Goal: Task Accomplishment & Management: Manage account settings

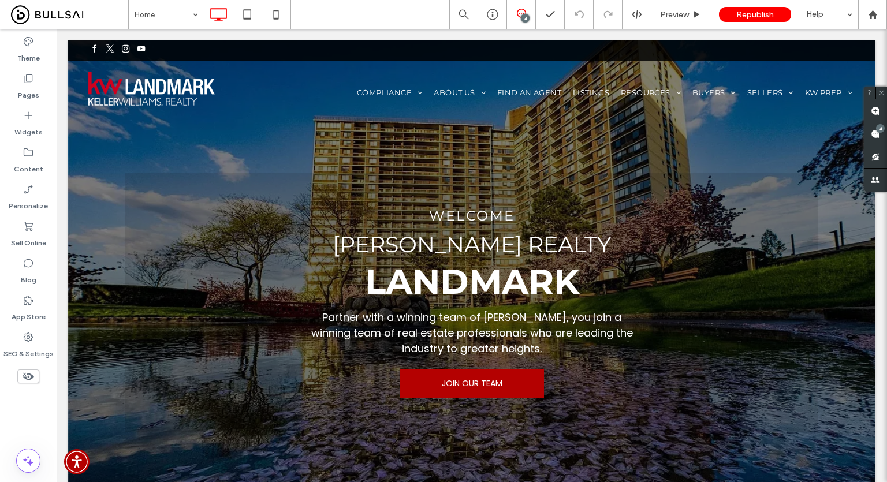
click at [48, 409] on div "Theme Pages Widgets Content Personalize Sell Online Blog App Store SEO & Settin…" at bounding box center [28, 255] width 57 height 453
click at [34, 404] on div "Theme Pages Widgets Content Personalize Sell Online Blog App Store SEO & Settin…" at bounding box center [28, 255] width 57 height 453
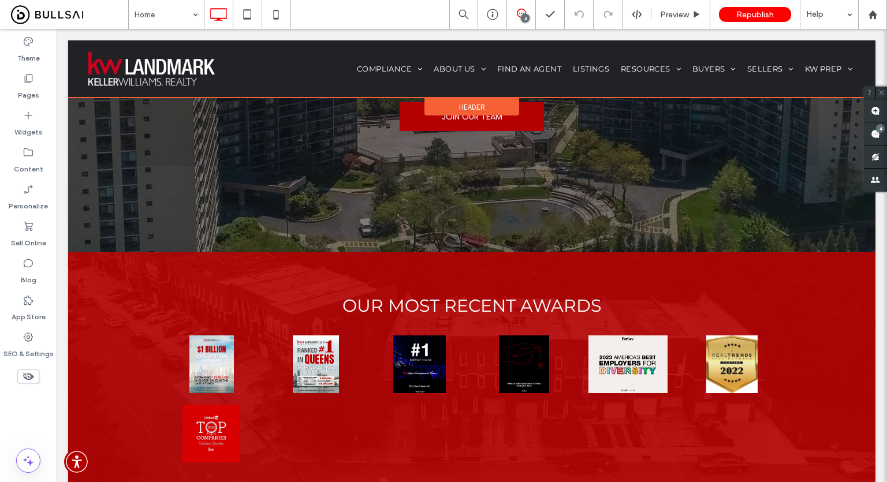
scroll to position [115, 0]
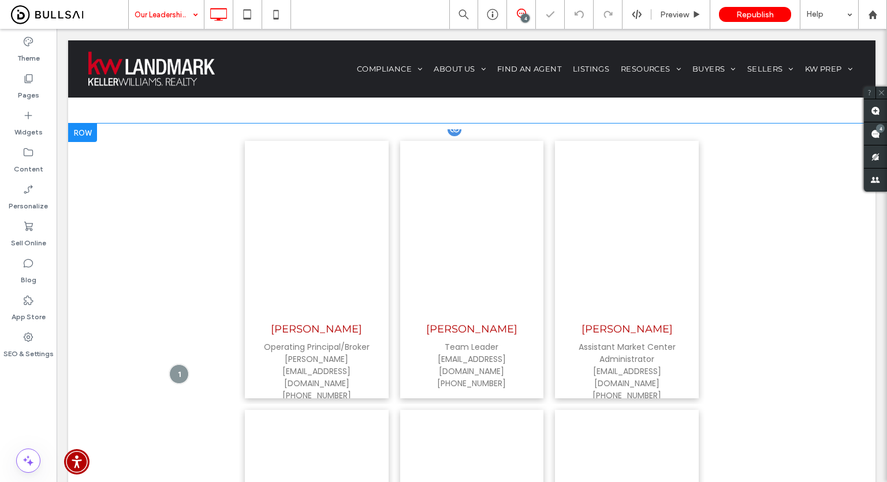
scroll to position [289, 0]
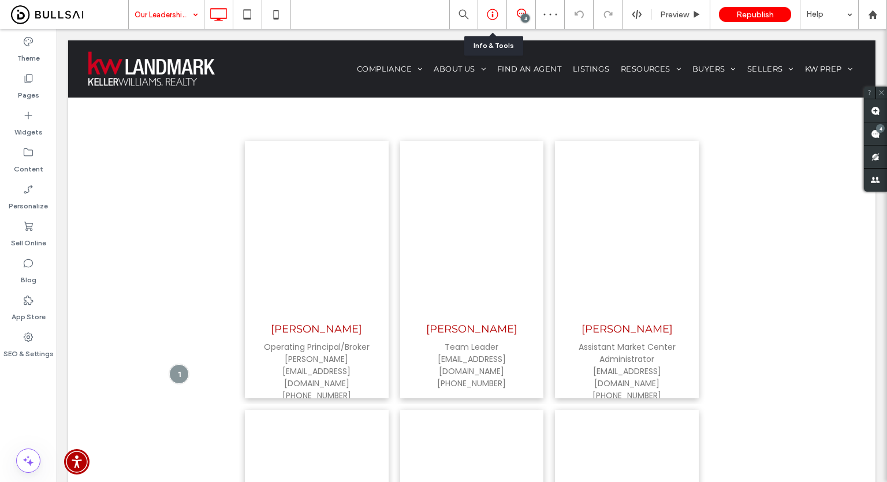
click at [494, 11] on icon at bounding box center [493, 15] width 12 height 12
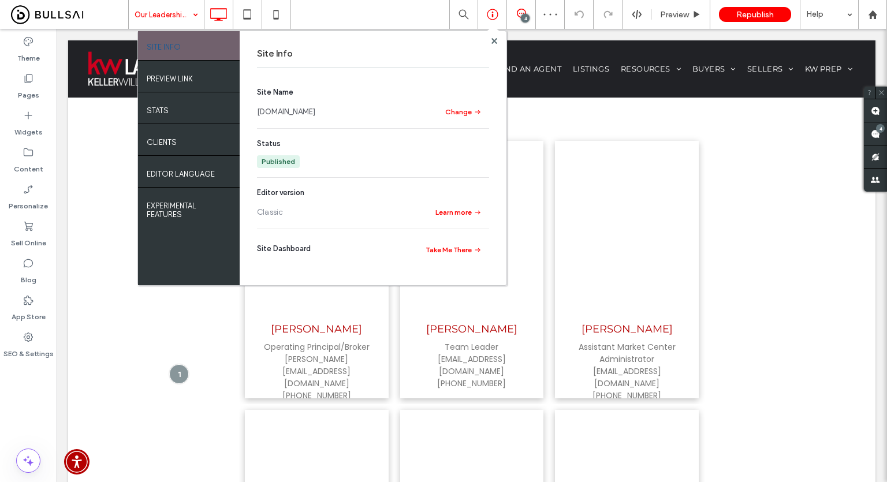
click at [298, 112] on link "www.kwnyhomes.com" at bounding box center [286, 112] width 58 height 12
click at [30, 155] on use at bounding box center [28, 152] width 9 height 8
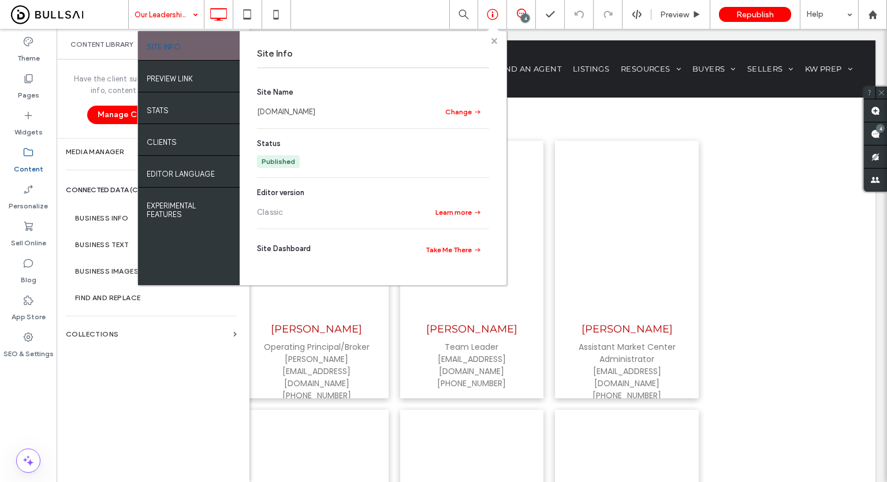
click at [497, 38] on use at bounding box center [494, 41] width 6 height 6
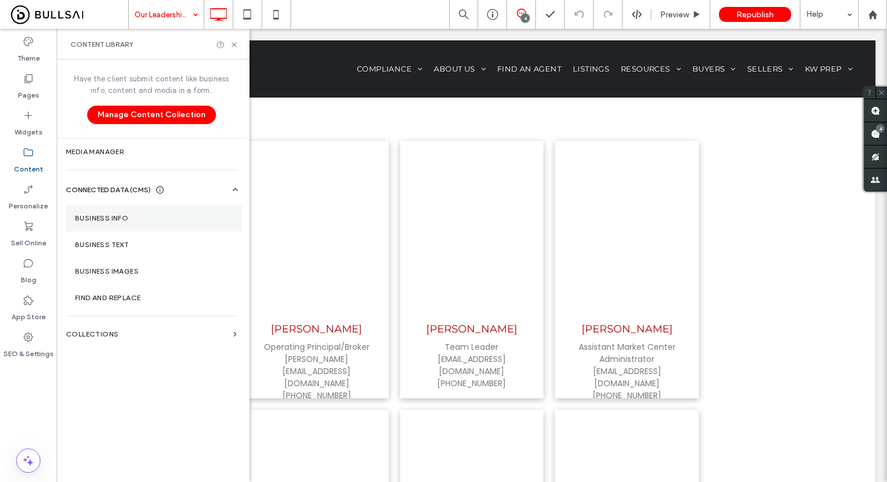
click at [148, 222] on section "Business Info" at bounding box center [154, 218] width 176 height 27
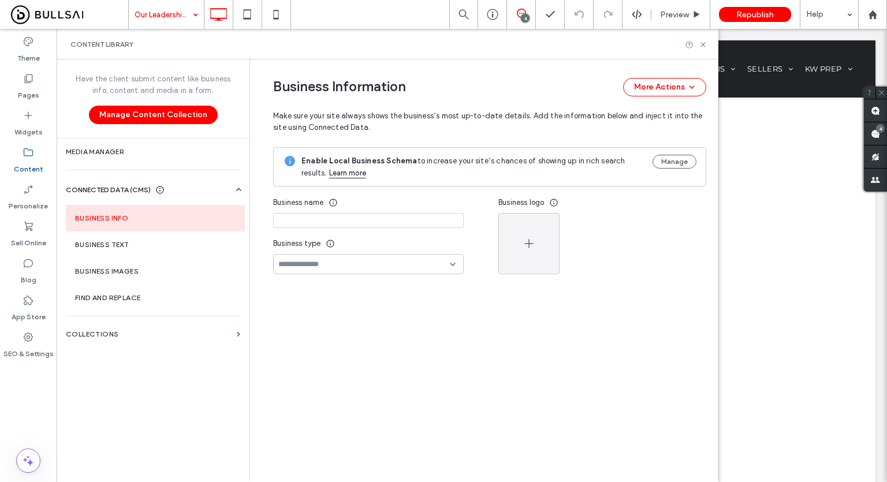
type input "**********"
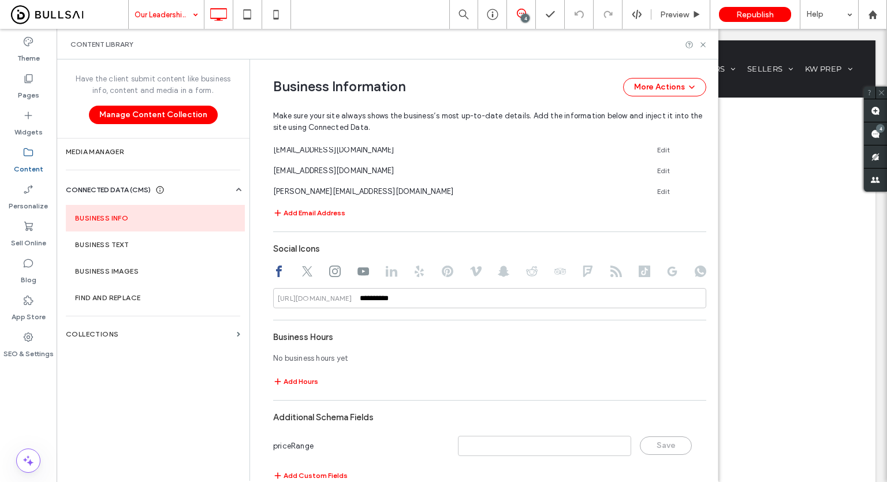
scroll to position [549, 0]
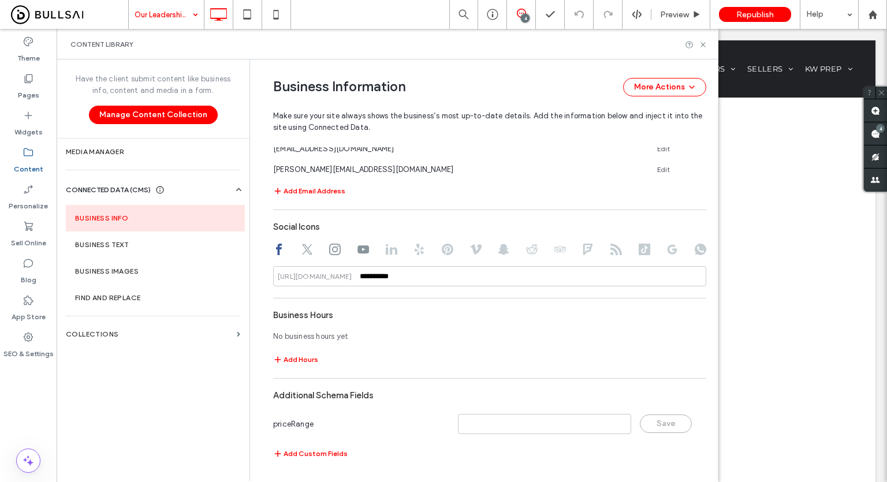
click at [102, 316] on div "Have the client submit content like business info, content and media in a form.…" at bounding box center [153, 269] width 193 height 420
click at [107, 335] on label "Collections" at bounding box center [149, 334] width 166 height 8
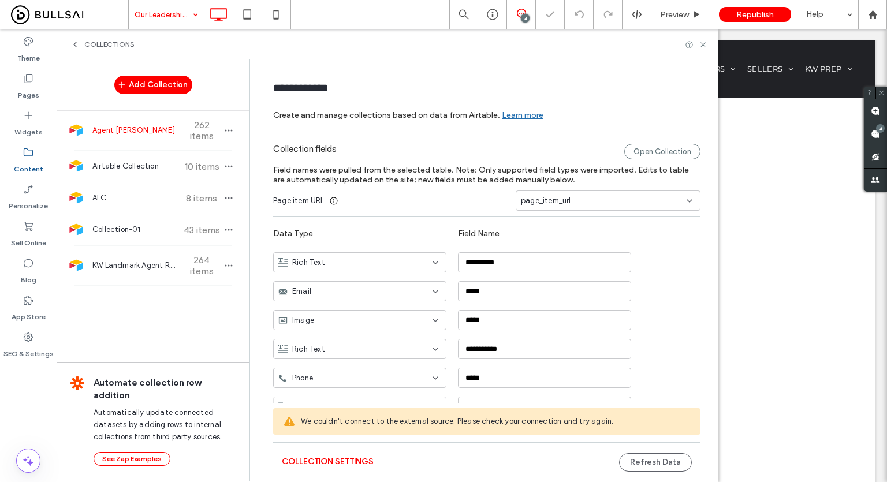
click at [155, 130] on span "Agent Roster" at bounding box center [135, 131] width 86 height 12
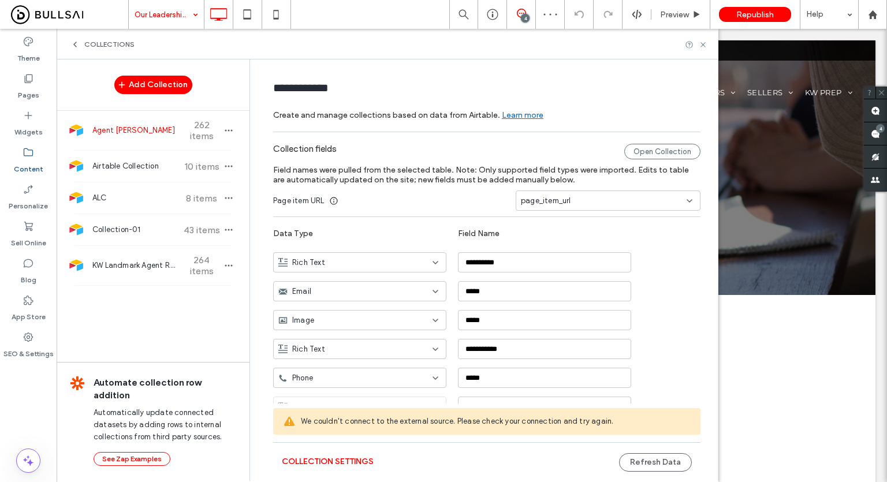
scroll to position [0, 0]
click at [155, 166] on span "Airtable Collection" at bounding box center [135, 167] width 86 height 12
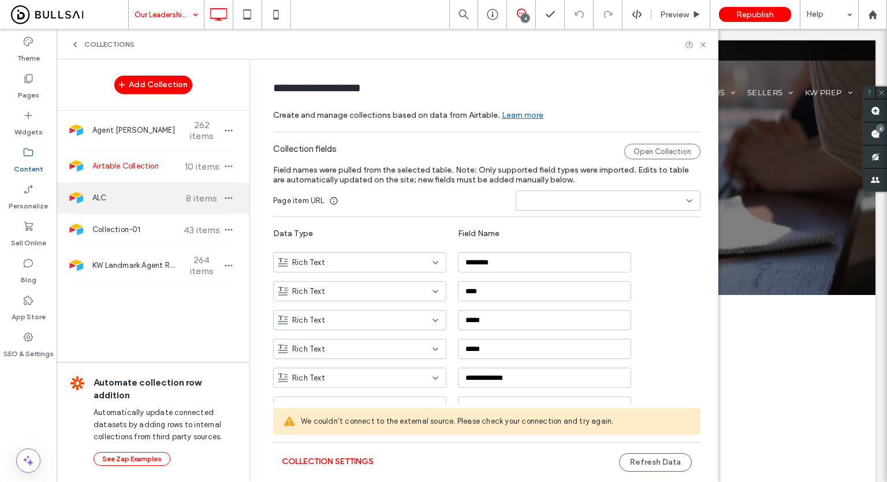
click at [156, 193] on span "ALC" at bounding box center [135, 198] width 86 height 12
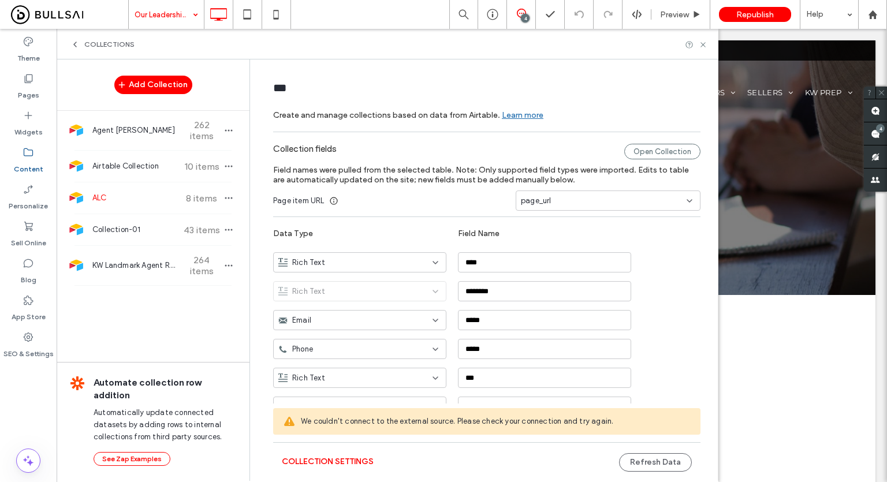
scroll to position [75, 0]
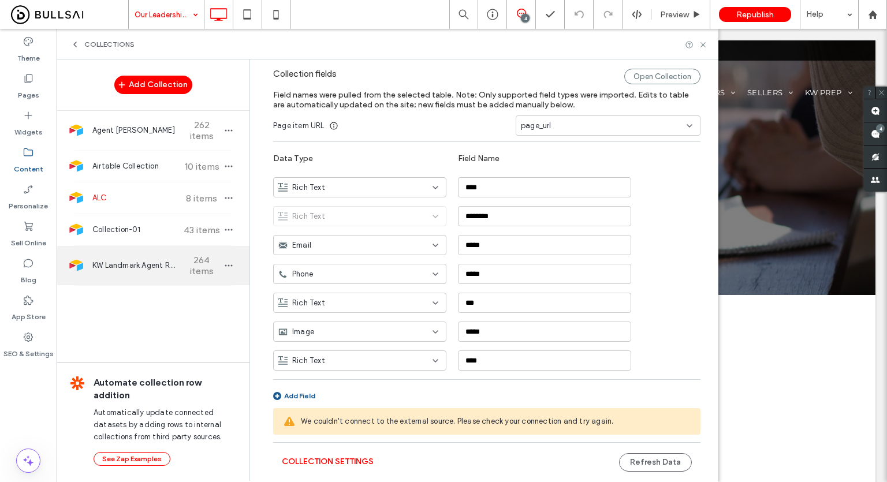
click at [127, 277] on div "KW Landmark Agent Roster 264 items" at bounding box center [153, 265] width 193 height 39
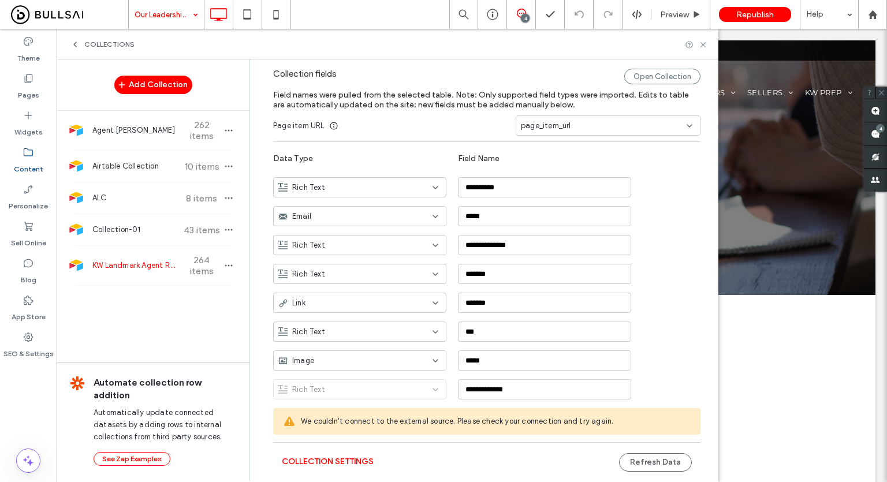
click at [148, 260] on span "KW Landmark Agent Roster" at bounding box center [135, 266] width 86 height 12
click at [137, 225] on span "Collection-01" at bounding box center [135, 230] width 86 height 12
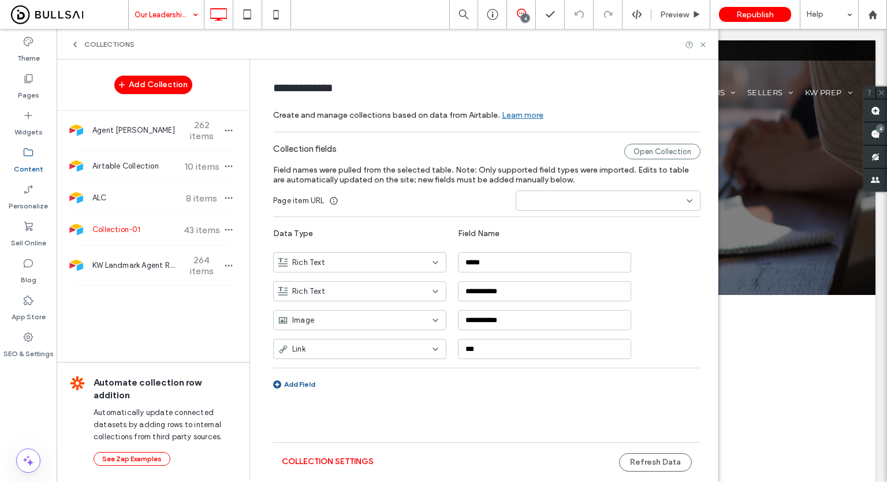
scroll to position [0, 0]
click at [158, 177] on div "Airtable Collection 10 items" at bounding box center [153, 166] width 193 height 31
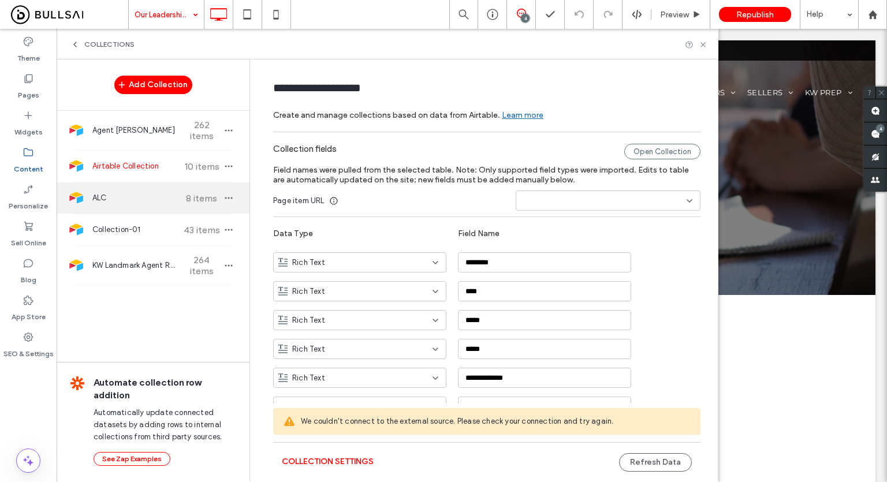
click at [128, 205] on div "ALC 8 items" at bounding box center [153, 197] width 193 height 31
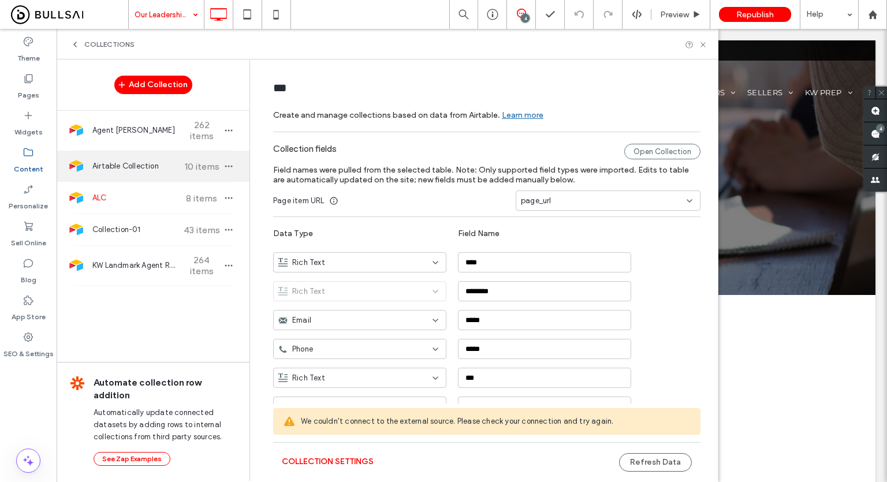
click at [145, 162] on span "Airtable Collection" at bounding box center [135, 167] width 86 height 12
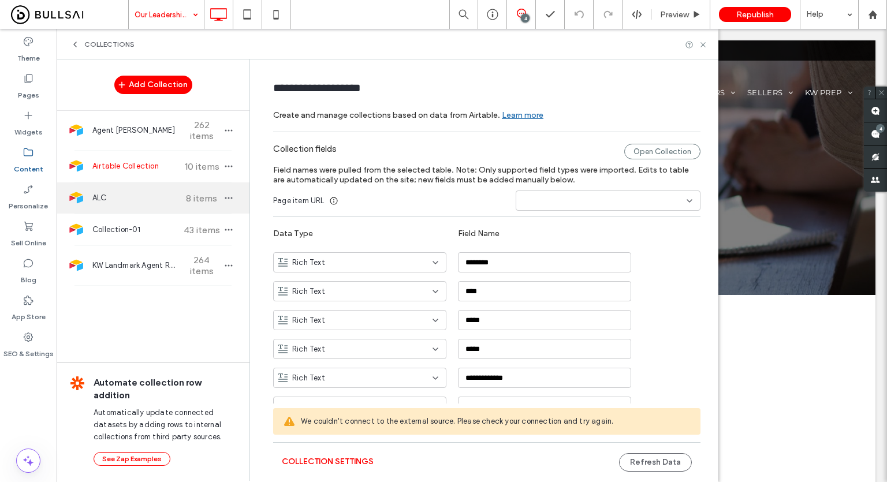
click at [138, 192] on span "ALC" at bounding box center [135, 198] width 86 height 12
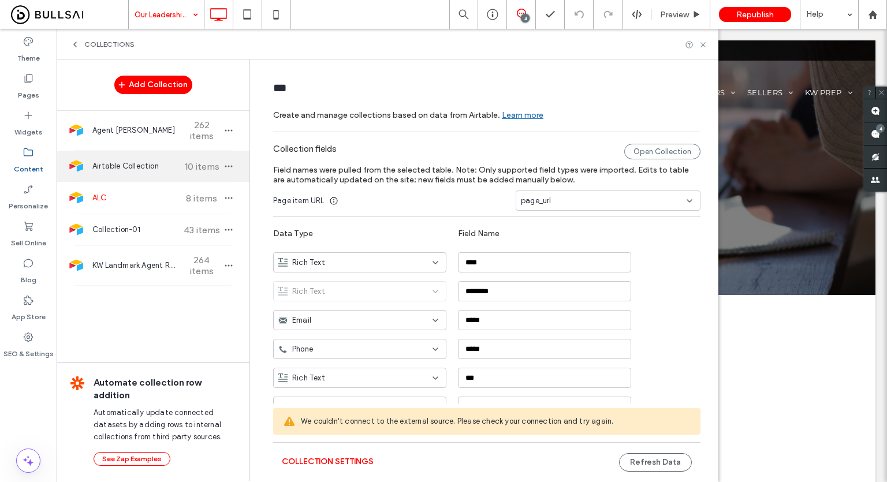
click at [159, 163] on span "Airtable Collection" at bounding box center [135, 167] width 86 height 12
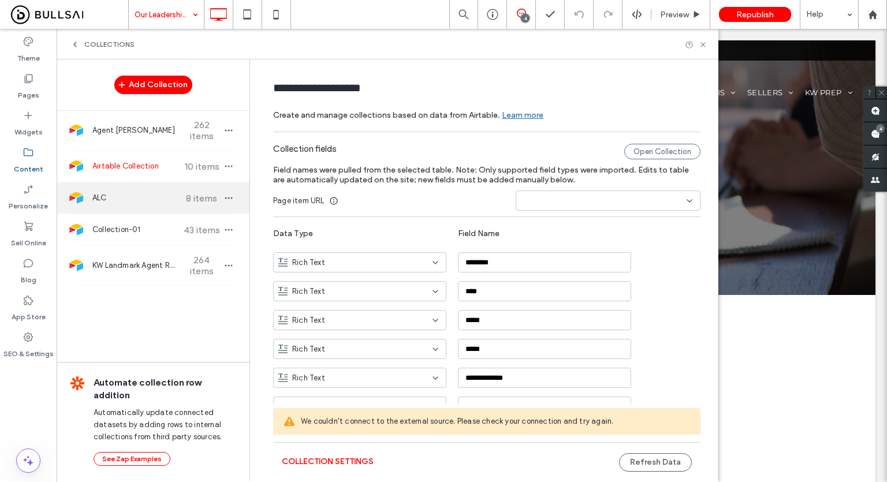
click at [126, 199] on span "ALC" at bounding box center [135, 198] width 86 height 12
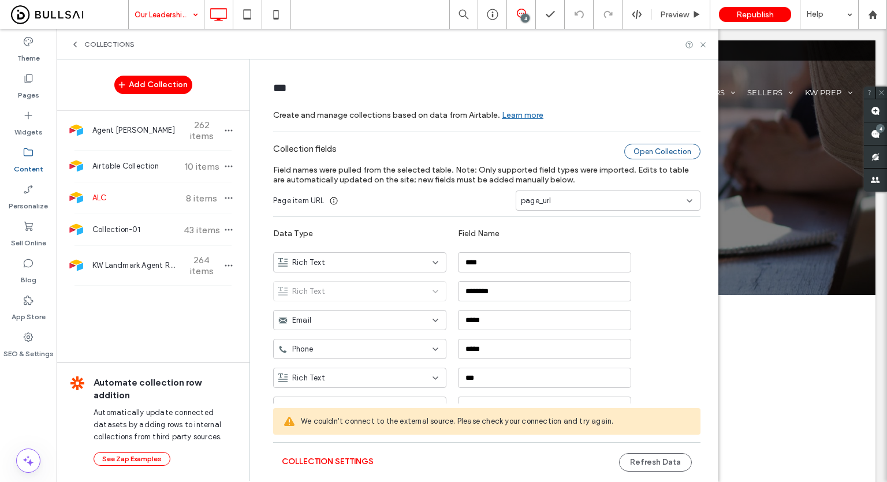
click at [642, 147] on div "Open Collection" at bounding box center [662, 152] width 76 height 16
click at [665, 150] on div "Open Collection" at bounding box center [662, 152] width 76 height 16
click at [661, 152] on div "Open Collection" at bounding box center [662, 152] width 76 height 16
click at [138, 174] on div "Airtable Collection 10 items" at bounding box center [153, 166] width 193 height 31
click at [670, 148] on div "Open Collection" at bounding box center [662, 152] width 76 height 16
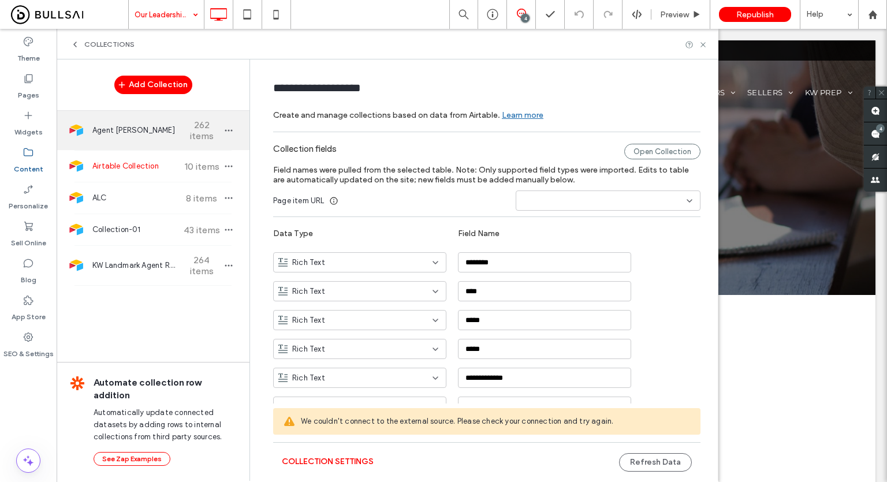
click at [139, 123] on div "Agent Roster 262 items" at bounding box center [153, 130] width 193 height 39
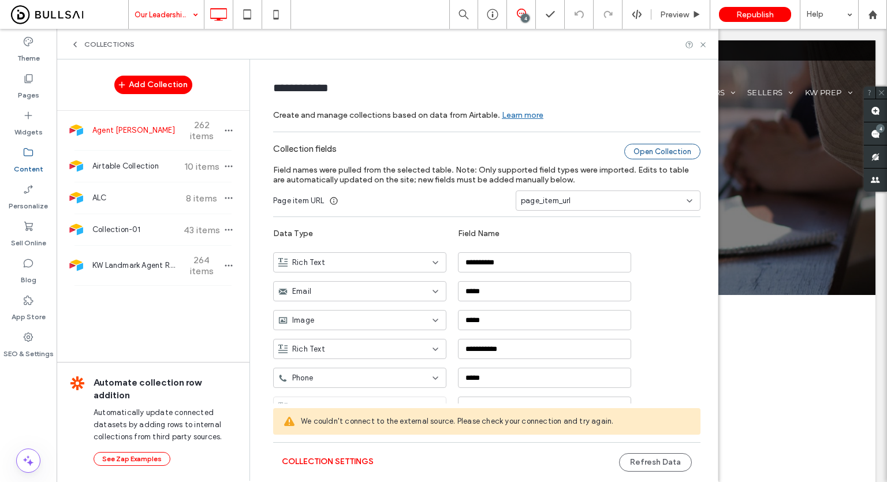
click at [649, 155] on div "Open Collection" at bounding box center [662, 152] width 76 height 16
click at [651, 149] on div "Open Collection" at bounding box center [662, 152] width 76 height 16
click at [146, 130] on span "Agent Roster" at bounding box center [135, 131] width 86 height 12
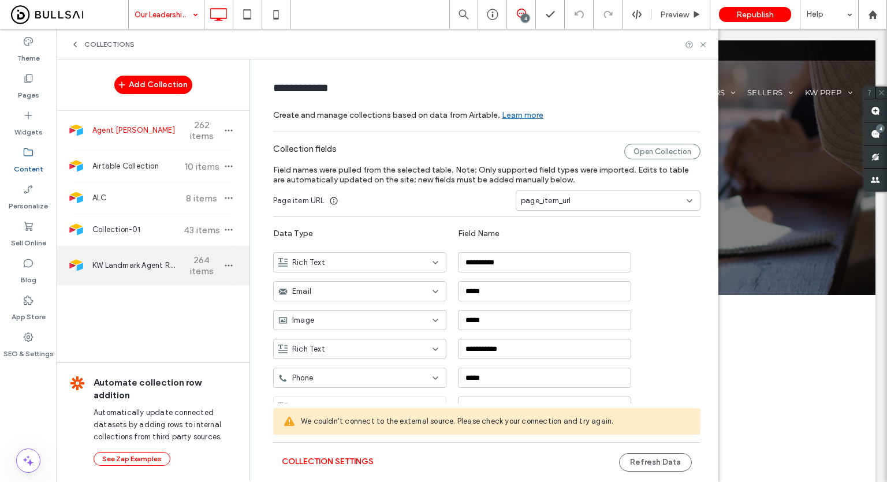
click at [126, 269] on span "KW Landmark Agent Roster" at bounding box center [135, 266] width 86 height 12
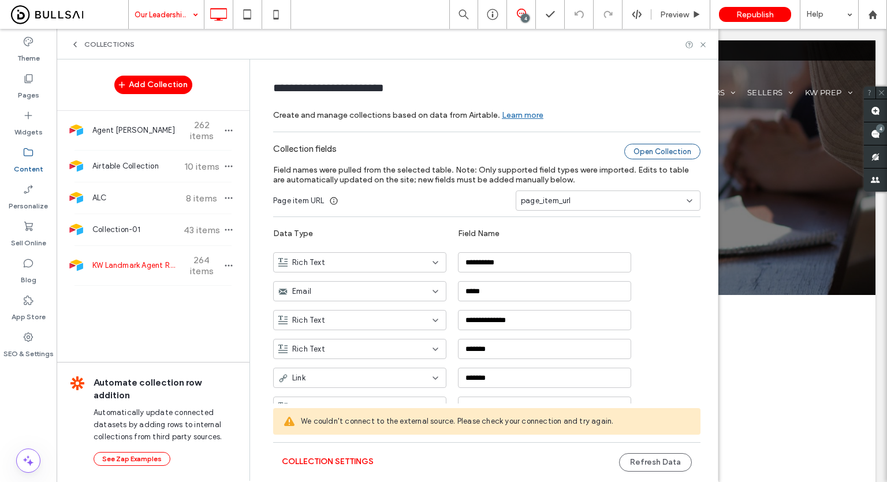
click at [651, 156] on div "Open Collection" at bounding box center [662, 152] width 76 height 16
click at [152, 165] on span "Airtable Collection" at bounding box center [135, 167] width 86 height 12
type input "**********"
click at [651, 148] on div "Open Collection" at bounding box center [662, 152] width 76 height 16
click at [658, 143] on div "**********" at bounding box center [486, 332] width 427 height 389
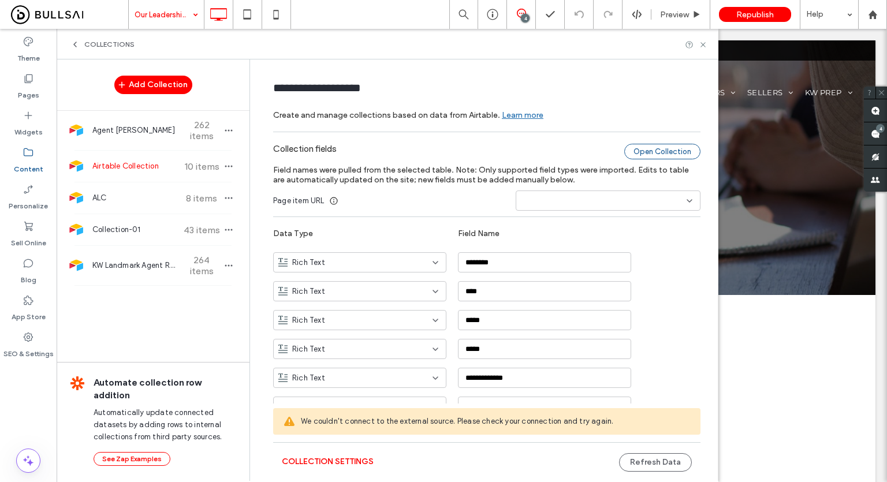
click at [658, 148] on div "Open Collection" at bounding box center [662, 152] width 76 height 16
click at [635, 140] on div "**********" at bounding box center [486, 332] width 427 height 389
click at [635, 141] on div "**********" at bounding box center [486, 332] width 427 height 389
click at [636, 145] on div "Open Collection" at bounding box center [662, 152] width 76 height 16
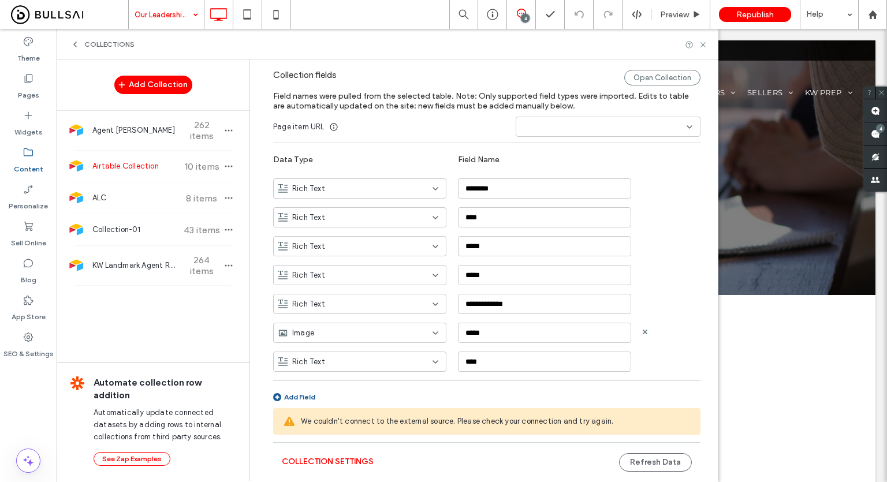
scroll to position [75, 0]
click at [333, 464] on button "Collection Settings" at bounding box center [328, 462] width 92 height 18
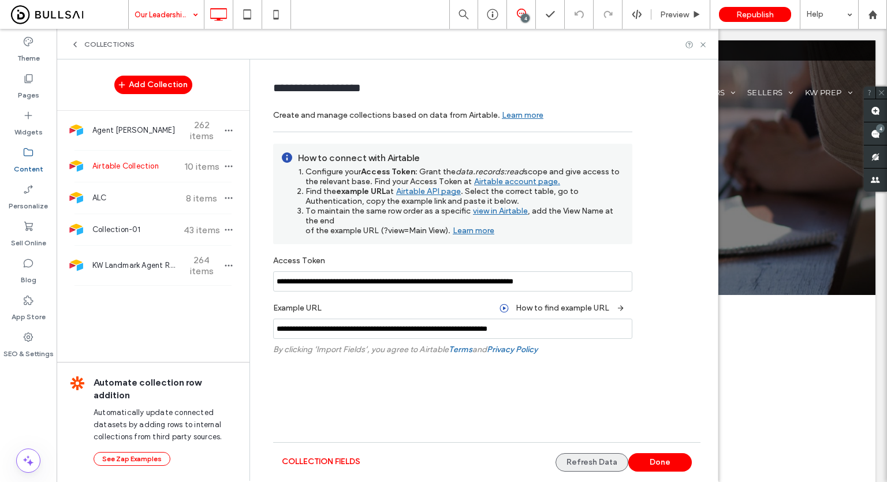
click at [590, 463] on button "Refresh Data" at bounding box center [591, 462] width 73 height 18
click at [336, 456] on button "collection fields" at bounding box center [321, 462] width 79 height 18
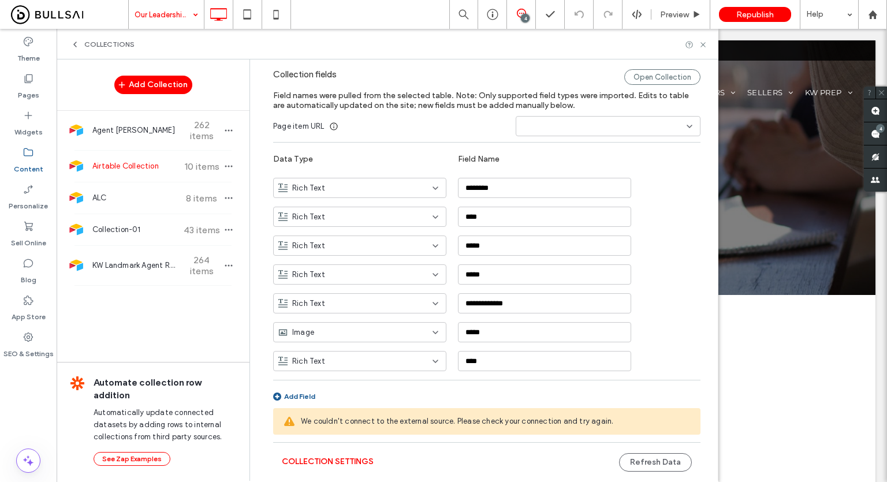
scroll to position [75, 0]
click at [352, 461] on button "Collection Settings" at bounding box center [328, 462] width 92 height 18
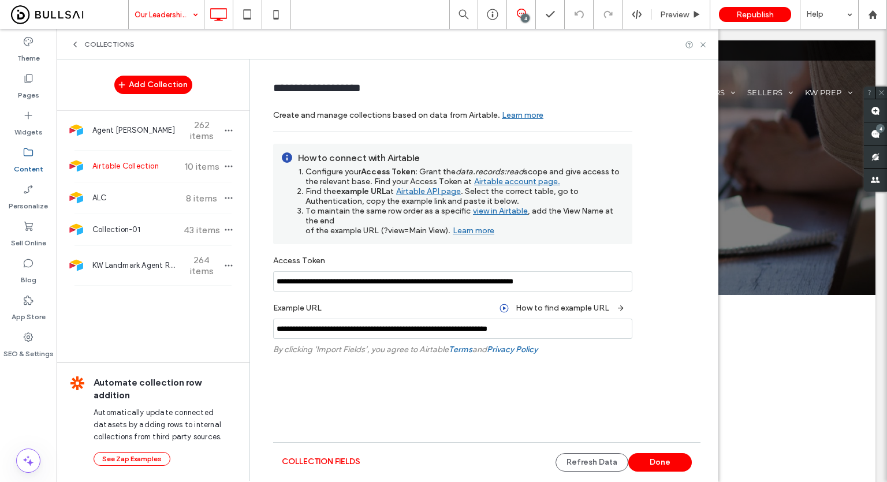
scroll to position [0, 0]
click at [502, 181] on link "Airtable account page." at bounding box center [516, 183] width 88 height 14
click at [381, 283] on input "**********" at bounding box center [452, 281] width 359 height 20
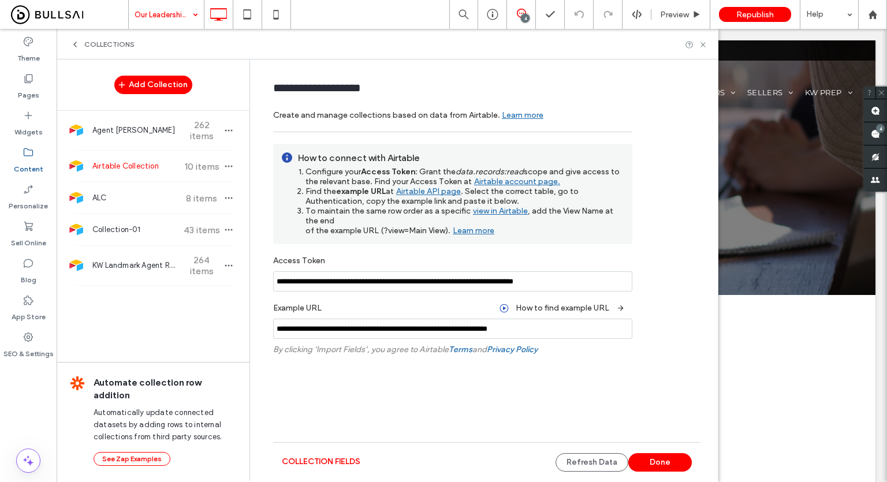
paste input
type input "**********"
click at [571, 377] on div "Refetch Collection" at bounding box center [590, 377] width 84 height 17
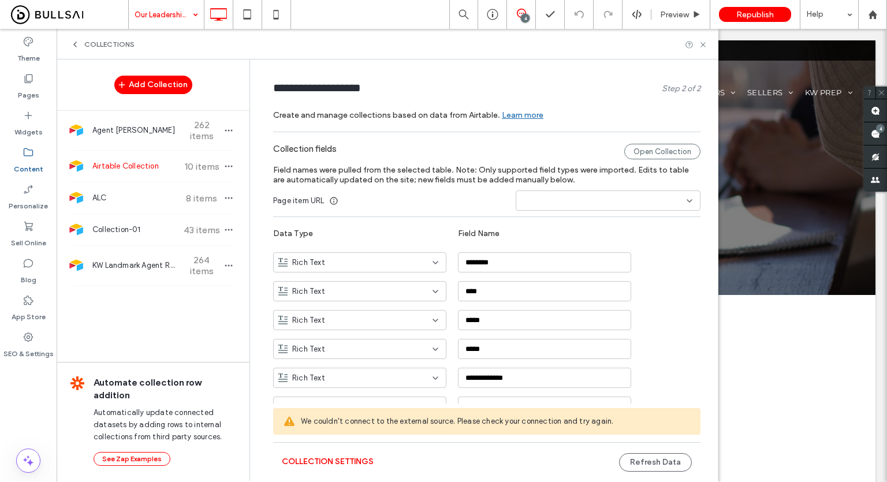
drag, startPoint x: 25, startPoint y: 398, endPoint x: 44, endPoint y: 386, distance: 22.3
click at [25, 398] on div "Theme Pages Widgets Content Personalize Sell Online Blog App Store SEO & Settin…" at bounding box center [28, 255] width 57 height 453
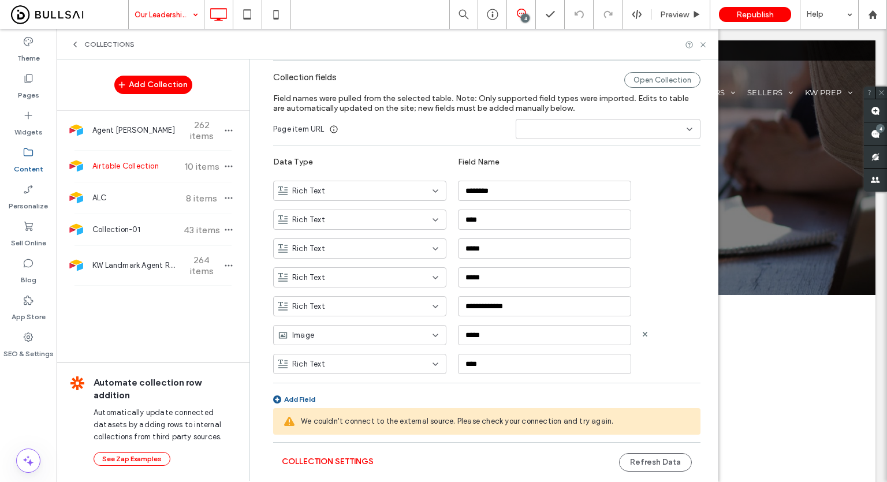
scroll to position [75, 0]
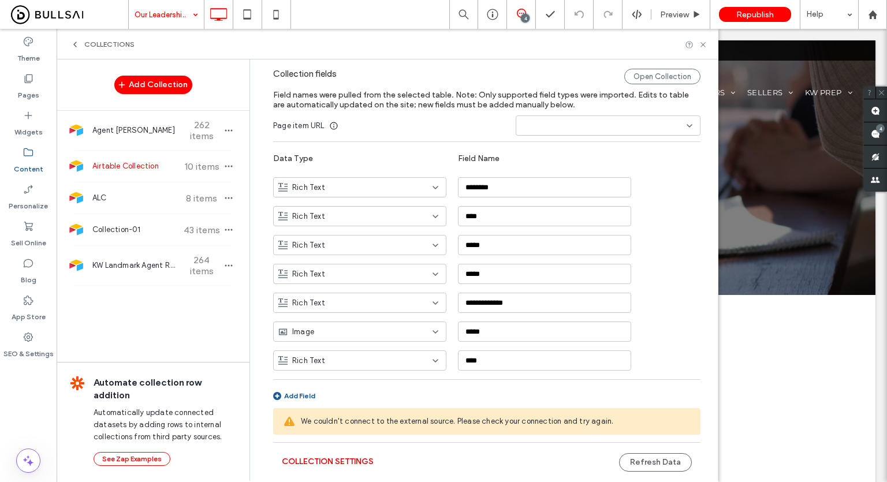
click at [351, 462] on button "Collection Settings" at bounding box center [328, 462] width 92 height 18
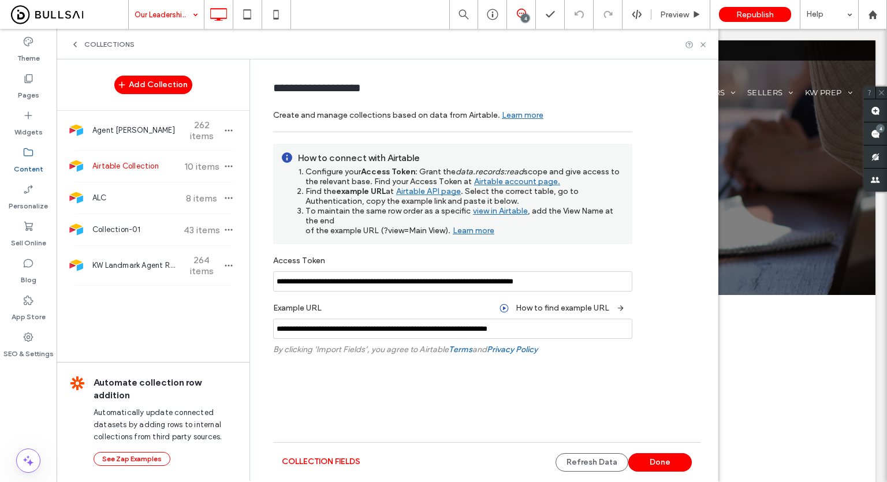
click at [418, 191] on link "Airtable API page" at bounding box center [427, 192] width 67 height 14
click at [478, 321] on input "**********" at bounding box center [452, 329] width 359 height 20
type input "**********"
click at [598, 375] on div "Refetch Collection" at bounding box center [590, 377] width 84 height 17
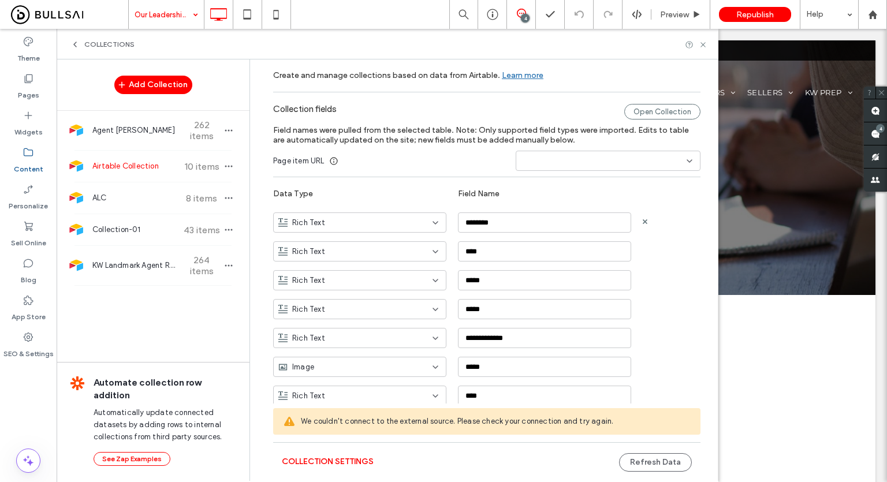
scroll to position [75, 0]
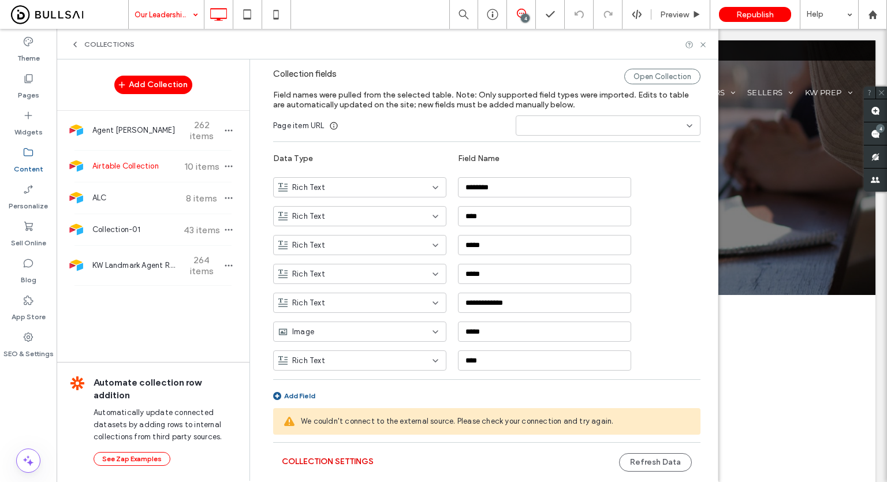
click at [340, 461] on button "Collection Settings" at bounding box center [328, 462] width 92 height 18
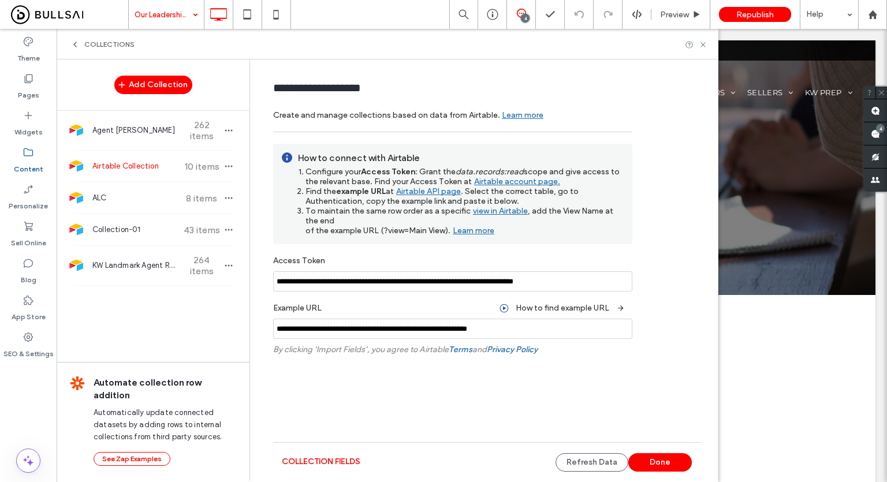
scroll to position [0, 0]
drag, startPoint x: 471, startPoint y: 329, endPoint x: 456, endPoint y: 329, distance: 15.0
click at [456, 329] on input "**********" at bounding box center [452, 329] width 359 height 20
click at [467, 326] on input "**********" at bounding box center [452, 329] width 359 height 20
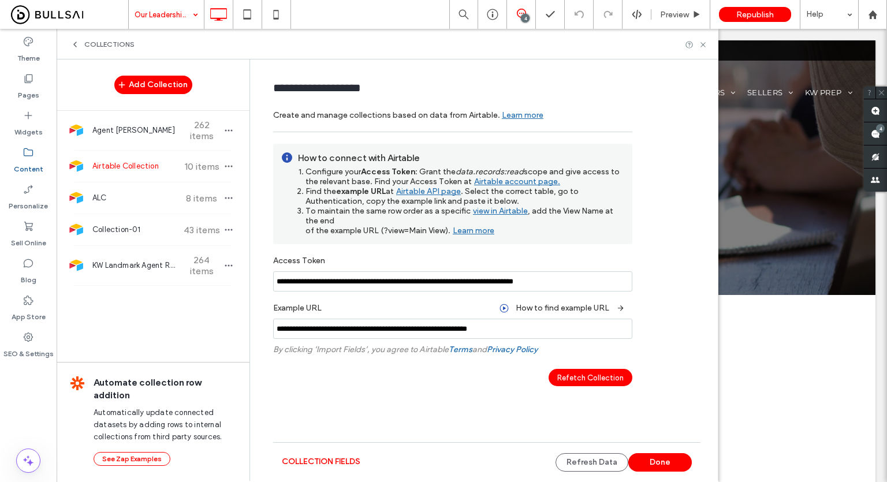
type input "**********"
click at [592, 382] on div "Refetch Collection" at bounding box center [590, 377] width 84 height 17
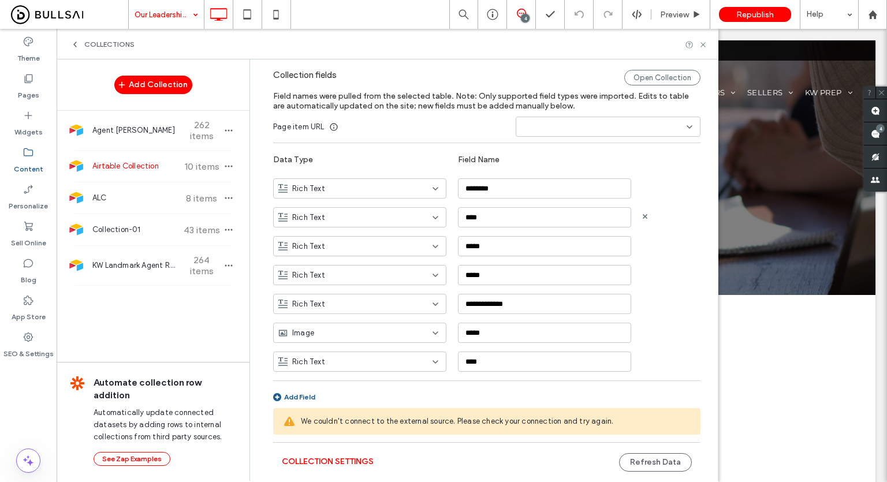
scroll to position [75, 0]
click at [333, 462] on button "Collection Settings" at bounding box center [328, 462] width 92 height 18
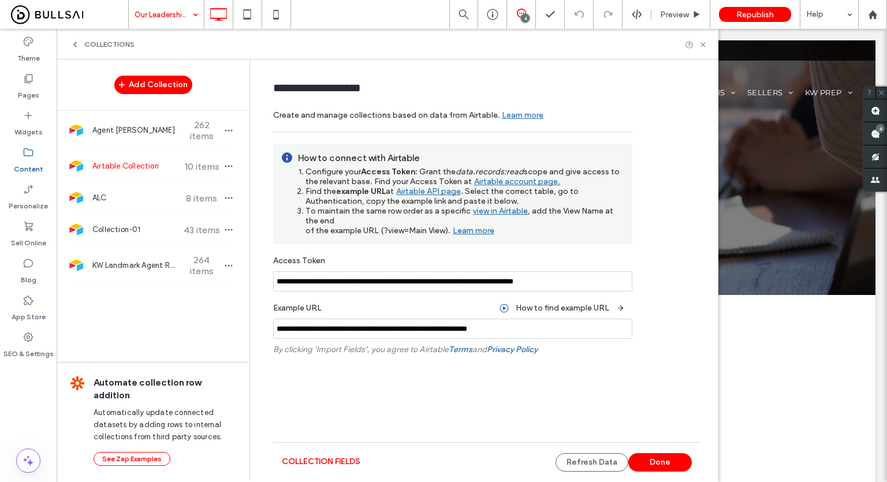
scroll to position [0, 0]
click at [612, 462] on button "Refresh Data" at bounding box center [591, 462] width 73 height 18
click at [353, 476] on div "collection fields Refresh Data Done" at bounding box center [486, 462] width 427 height 40
click at [350, 465] on button "collection fields" at bounding box center [321, 462] width 79 height 18
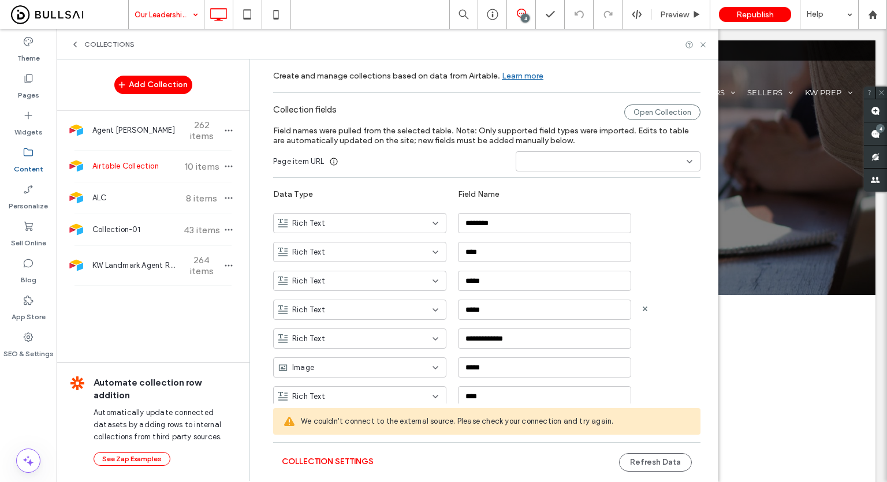
scroll to position [75, 0]
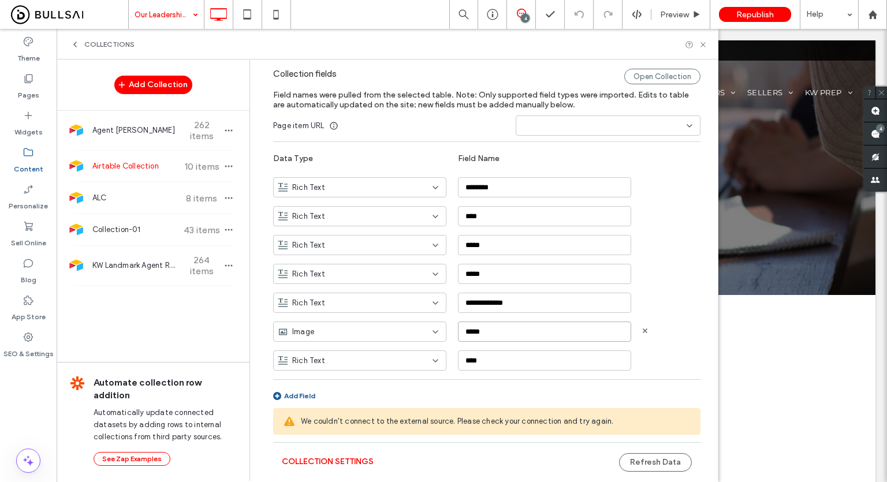
click at [491, 332] on input "*****" at bounding box center [544, 332] width 173 height 20
click at [633, 459] on button "Refresh Data" at bounding box center [655, 462] width 73 height 18
click at [704, 40] on icon at bounding box center [703, 44] width 9 height 9
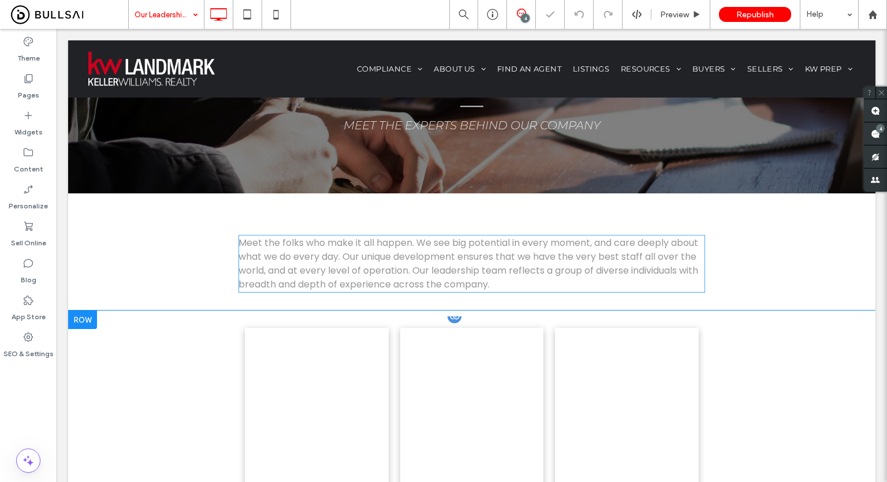
scroll to position [173, 0]
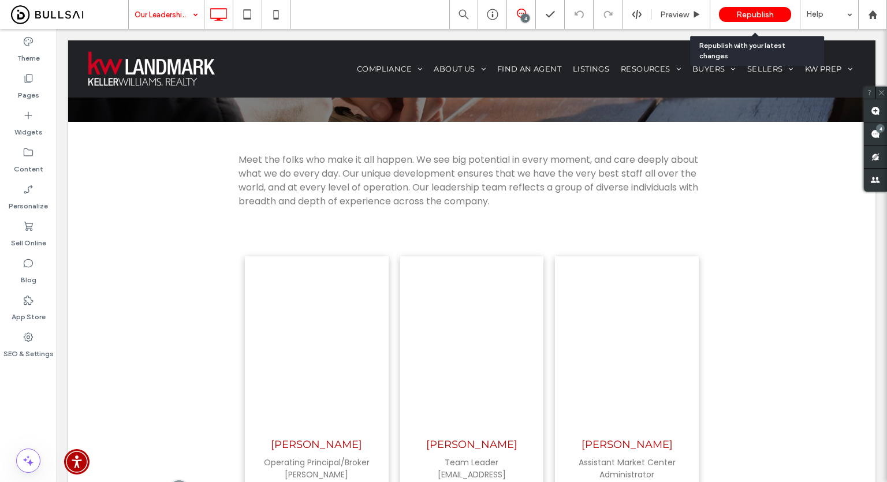
click at [760, 15] on span "Republish" at bounding box center [755, 15] width 38 height 10
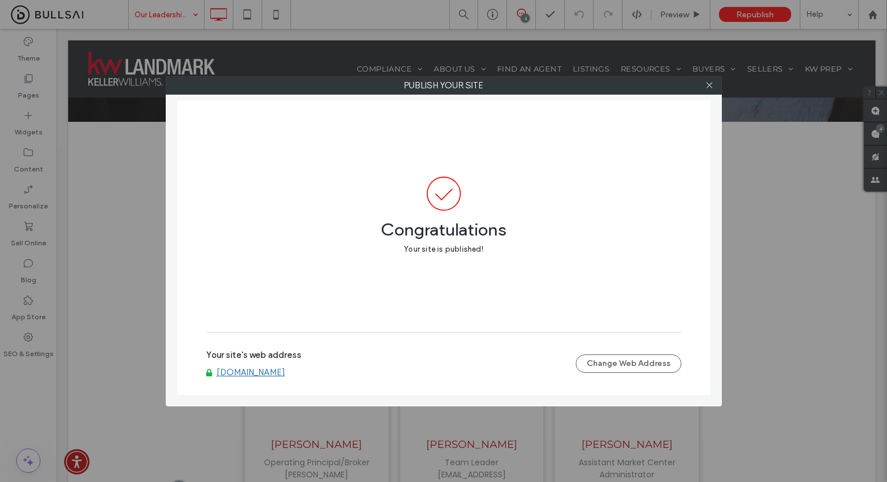
click at [833, 121] on div "Publish your site Congratulations Your site is published! Your site's web addre…" at bounding box center [443, 241] width 887 height 482
click at [709, 88] on icon at bounding box center [709, 85] width 9 height 9
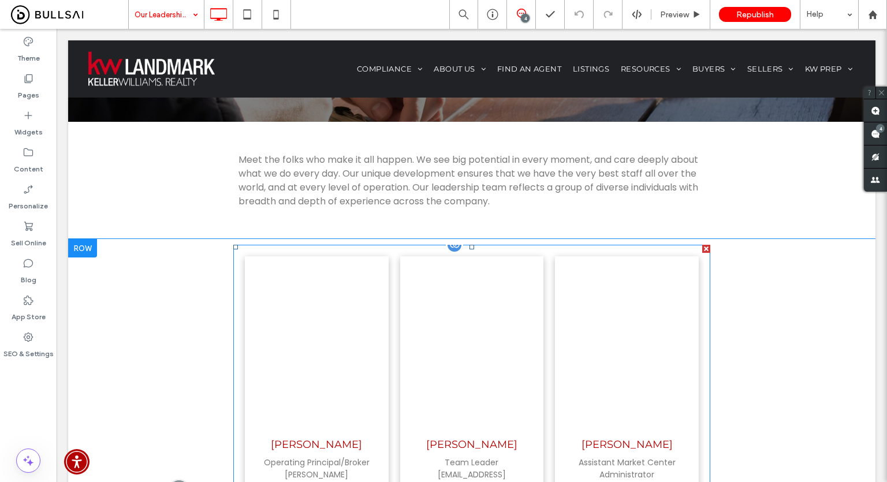
click at [407, 327] on link at bounding box center [472, 342] width 144 height 173
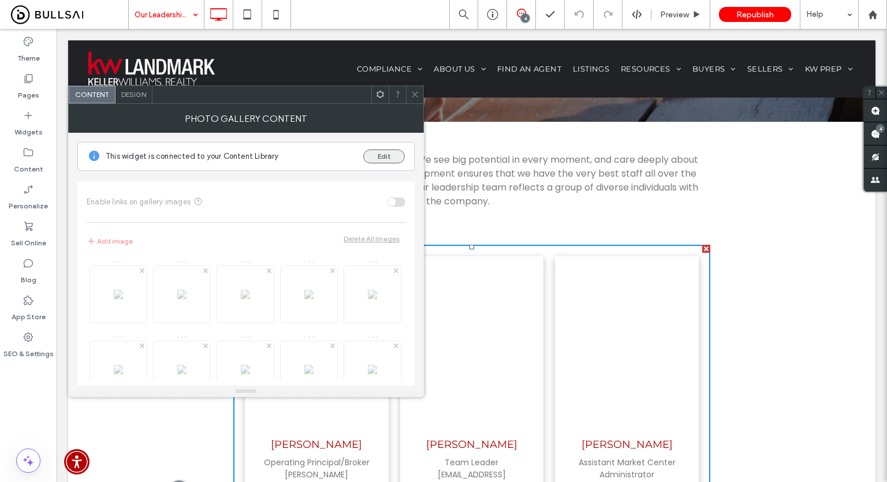
click at [370, 156] on button "Edit" at bounding box center [384, 157] width 42 height 14
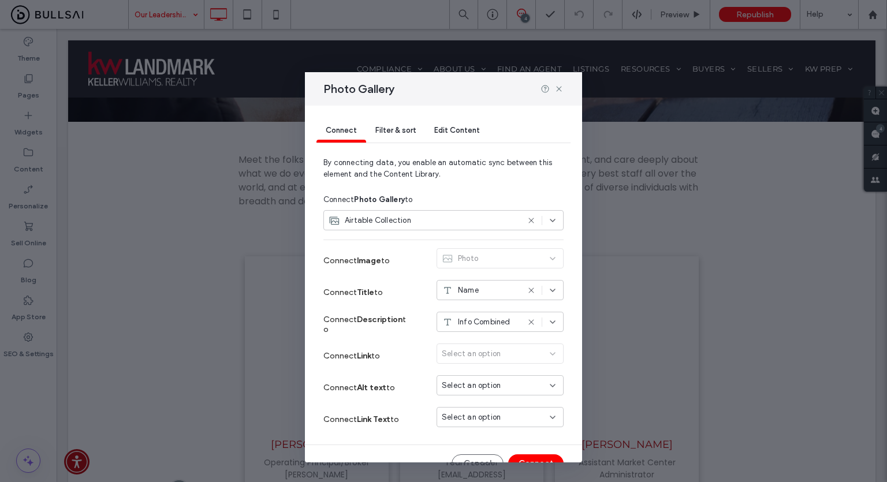
click at [421, 223] on div "Airtable Collection" at bounding box center [424, 221] width 190 height 12
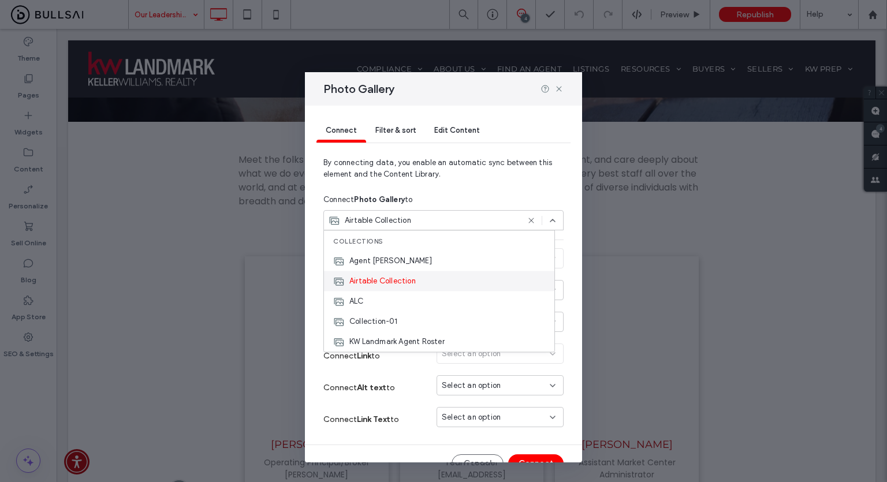
click at [365, 281] on span "Airtable Collection" at bounding box center [382, 281] width 66 height 12
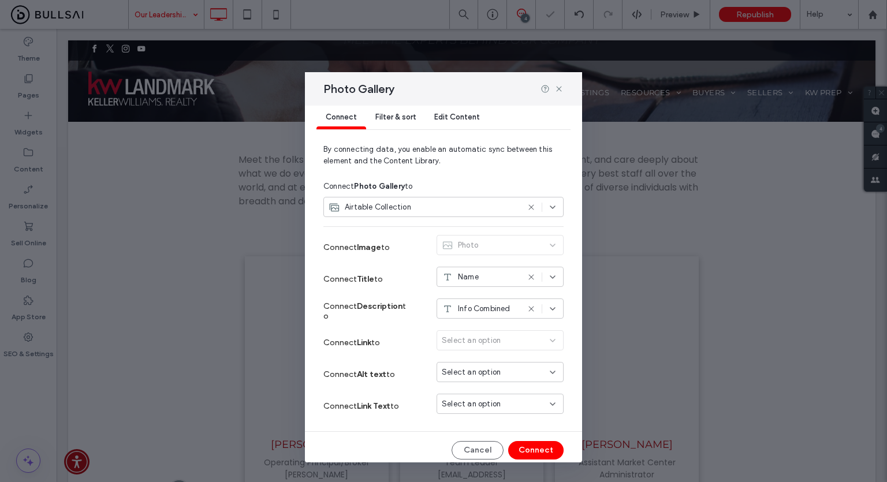
scroll to position [19, 0]
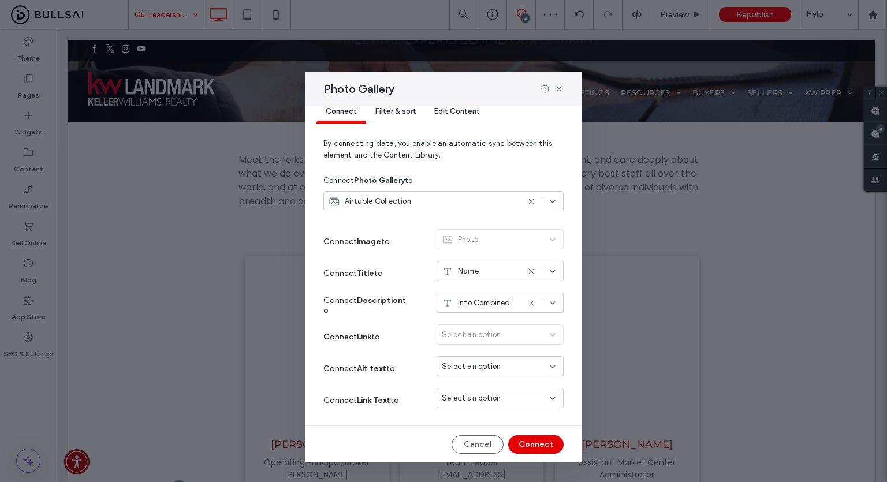
click at [528, 451] on button "Connect" at bounding box center [535, 444] width 55 height 18
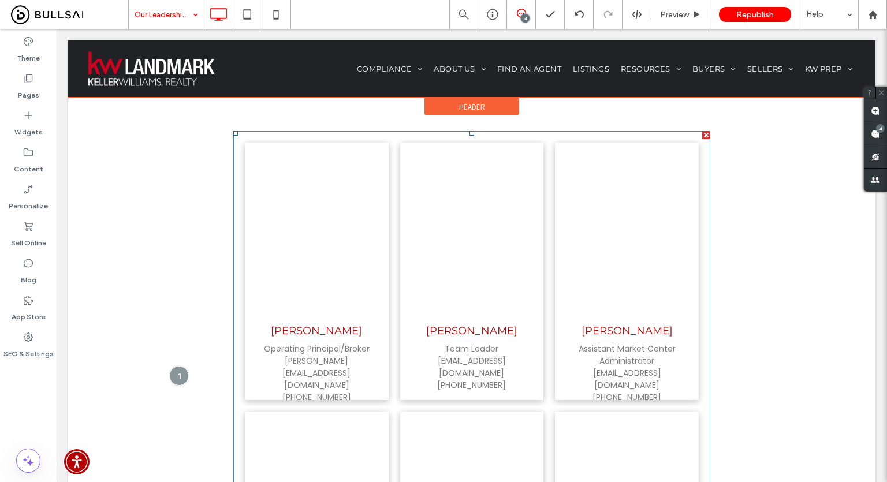
scroll to position [289, 0]
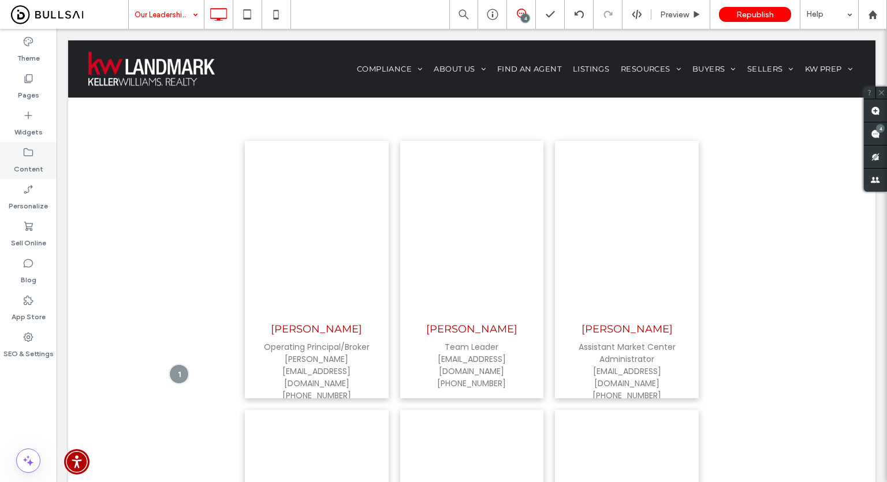
click at [21, 162] on label "Content" at bounding box center [28, 166] width 29 height 16
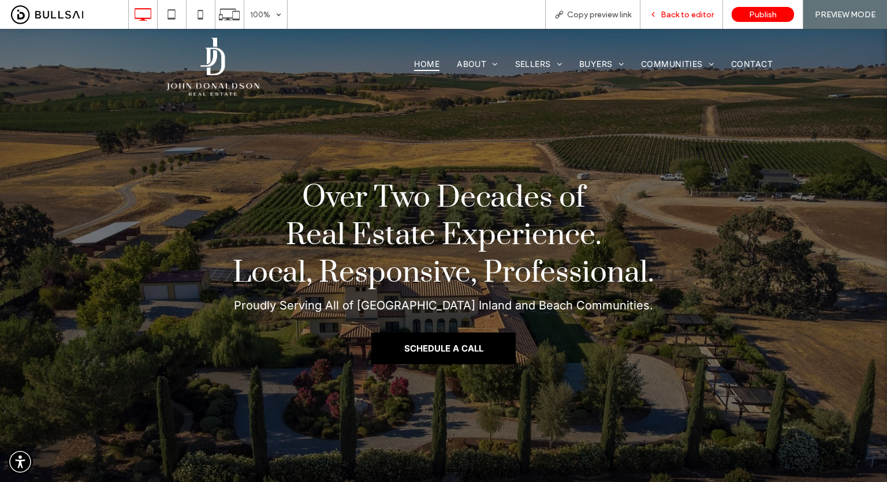
click at [700, 17] on span "Back to editor" at bounding box center [687, 15] width 53 height 10
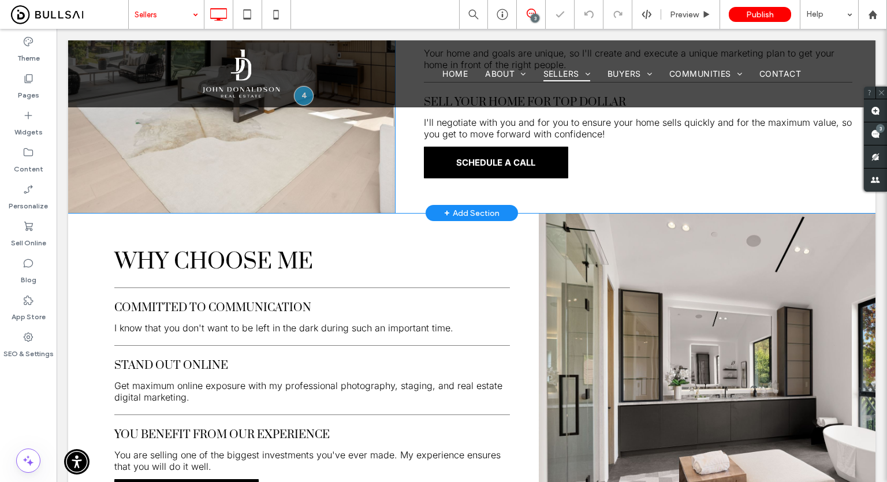
scroll to position [635, 0]
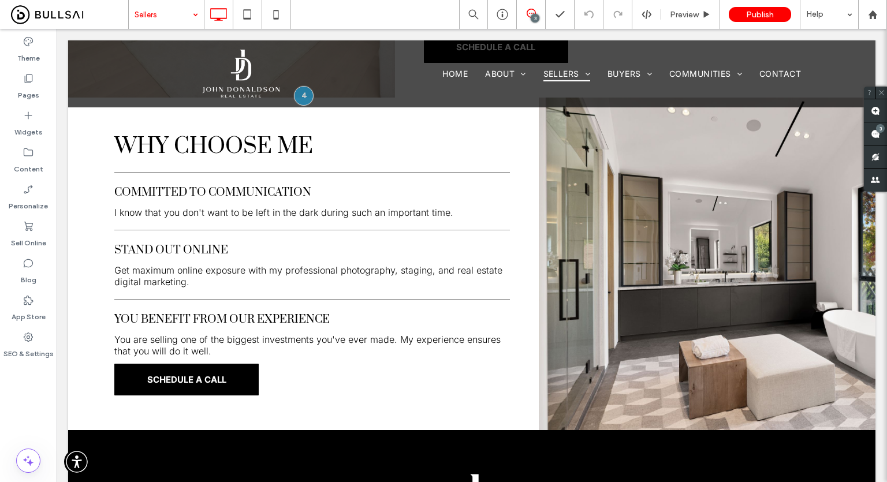
click at [28, 394] on div "Theme Pages Widgets Content Personalize Sell Online Blog App Store SEO & Settin…" at bounding box center [28, 255] width 57 height 453
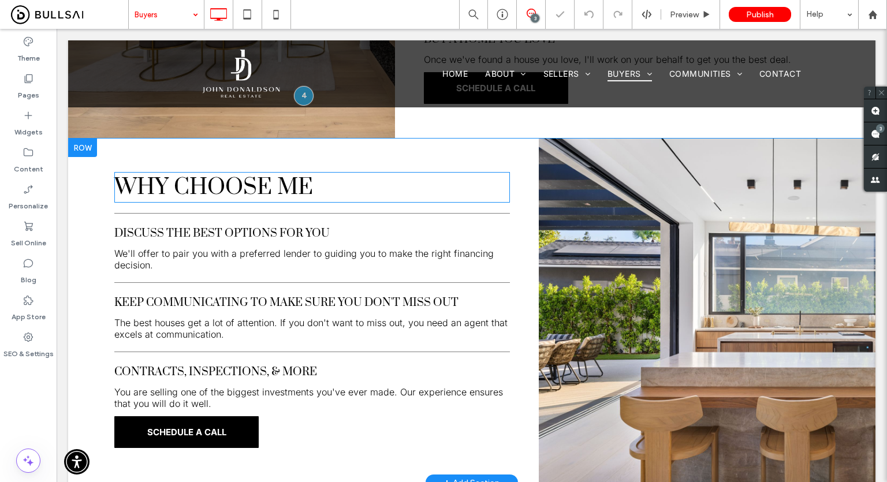
scroll to position [577, 0]
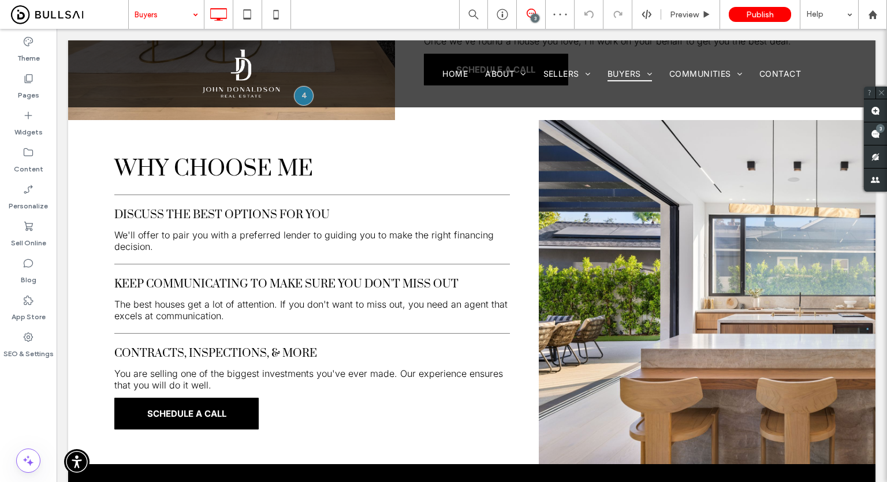
click at [352, 15] on div "Buyers 3 Preview Publish Help" at bounding box center [507, 14] width 759 height 29
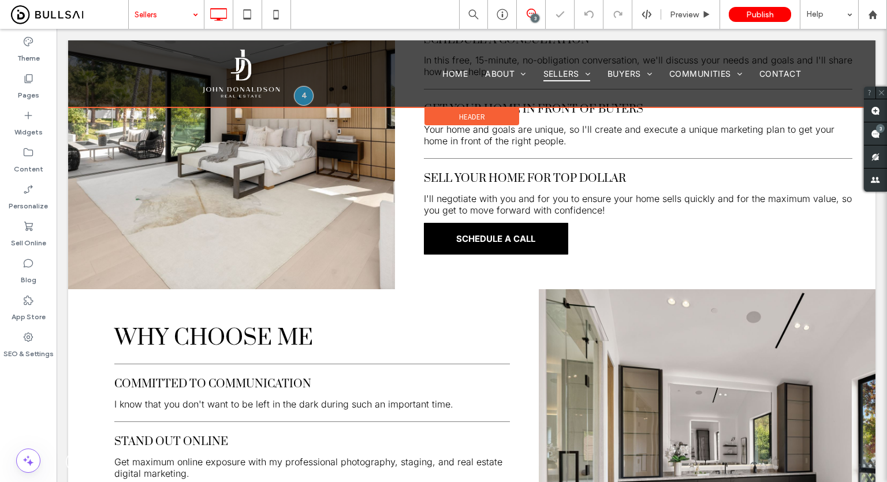
scroll to position [635, 0]
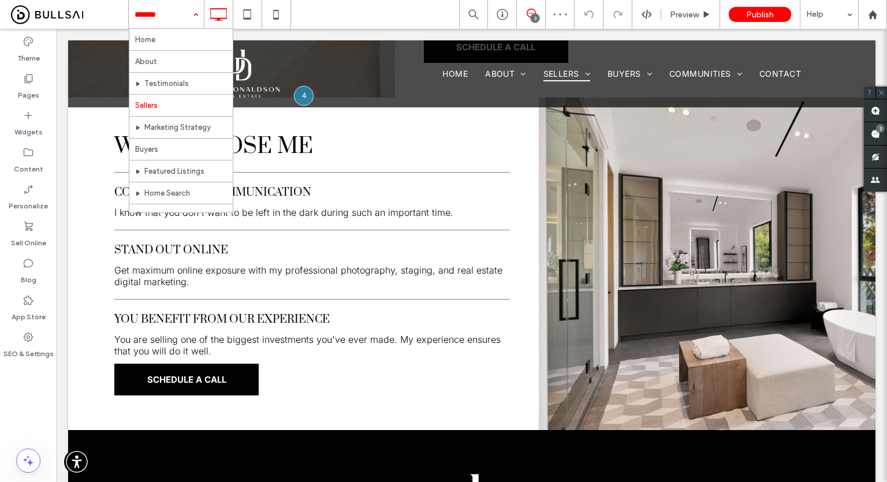
click at [169, 20] on input at bounding box center [164, 14] width 58 height 29
click at [314, 7] on div "Home About Testimonials Sellers Marketing Strategy Buyers Featured Listings Hom…" at bounding box center [507, 14] width 759 height 29
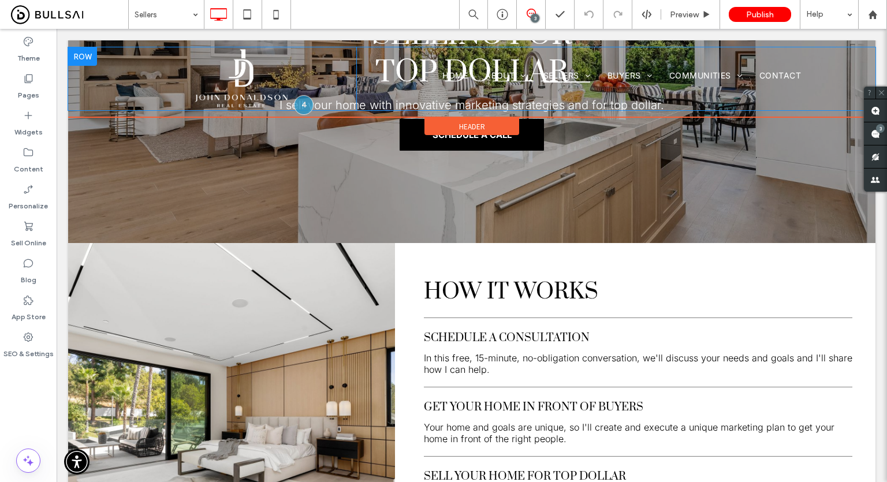
scroll to position [58, 0]
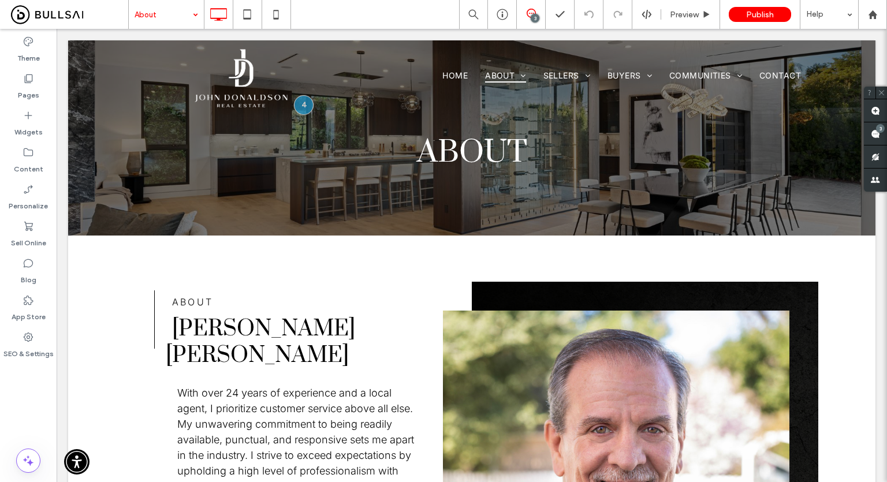
click at [167, 17] on input at bounding box center [164, 14] width 58 height 29
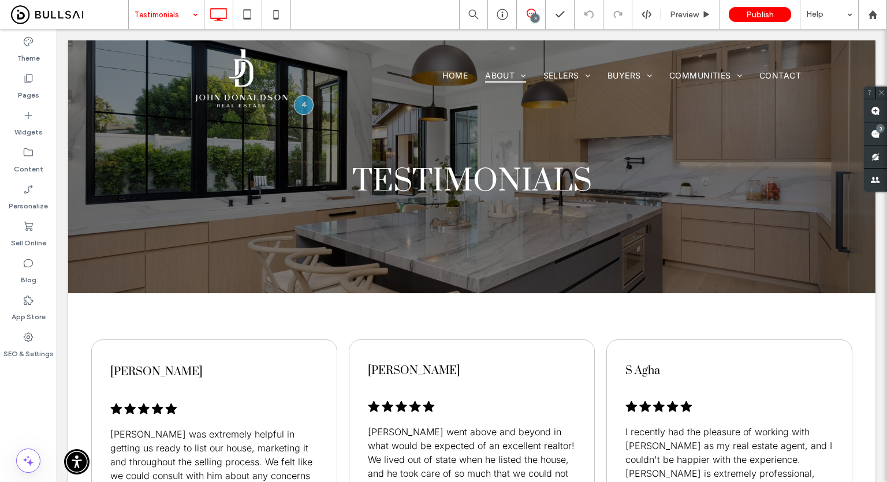
click at [163, 21] on input at bounding box center [164, 14] width 58 height 29
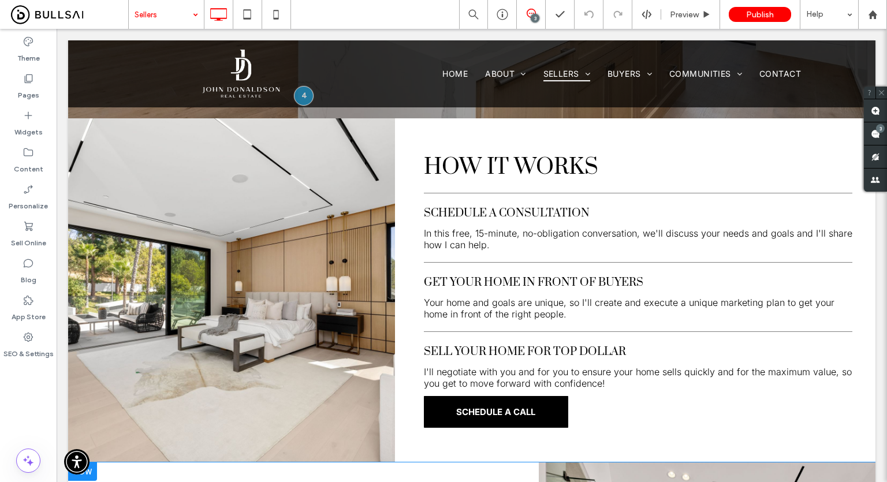
scroll to position [289, 0]
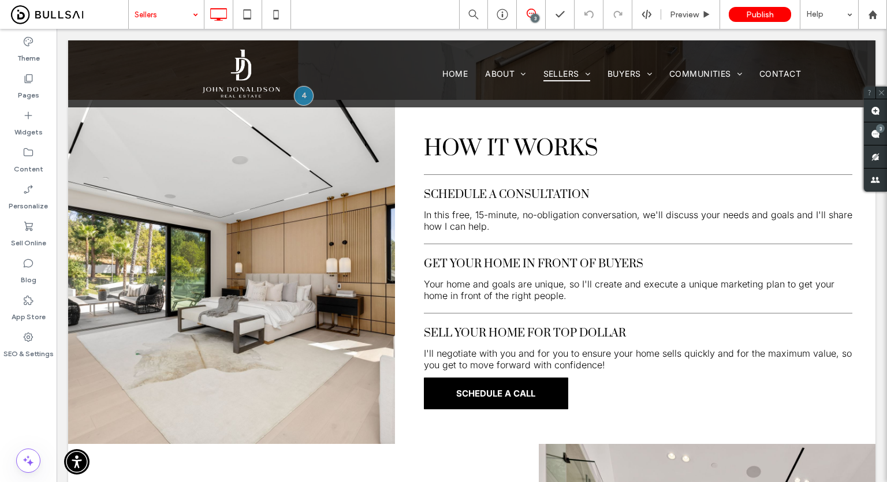
click at [169, 3] on input at bounding box center [164, 14] width 58 height 29
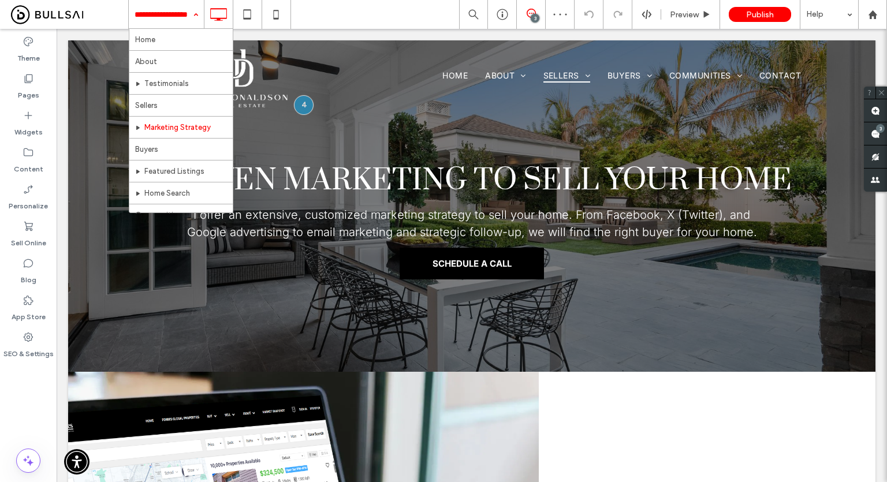
click at [159, 11] on input at bounding box center [164, 14] width 58 height 29
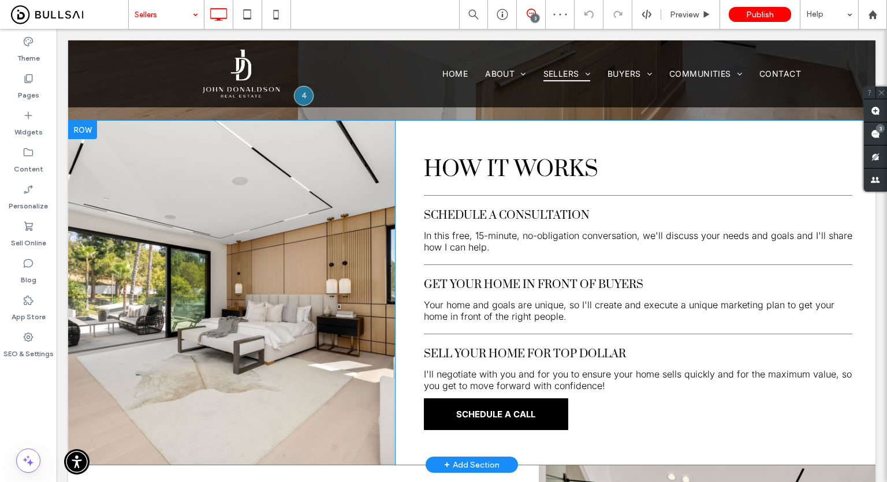
scroll to position [289, 0]
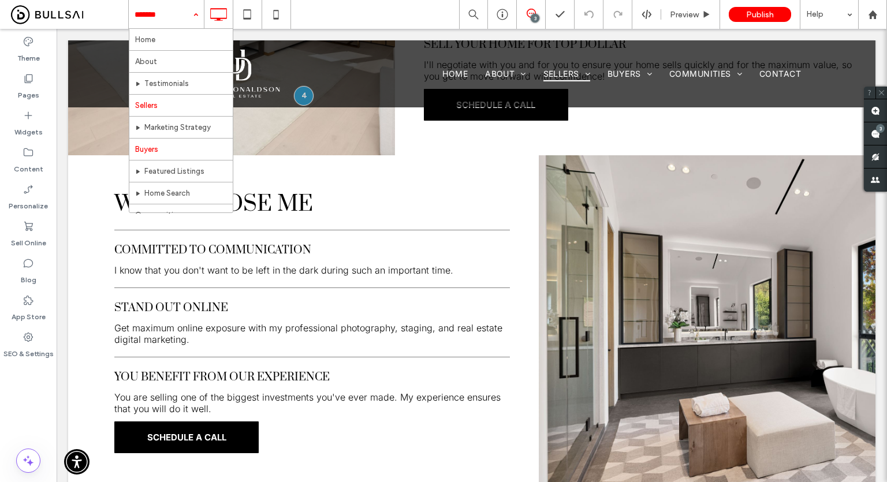
scroll to position [218, 0]
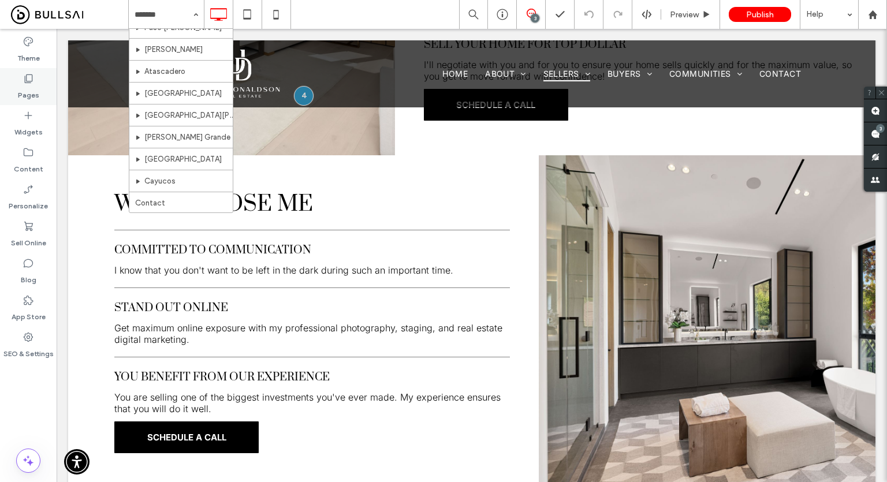
click at [9, 82] on div "Pages" at bounding box center [28, 86] width 57 height 37
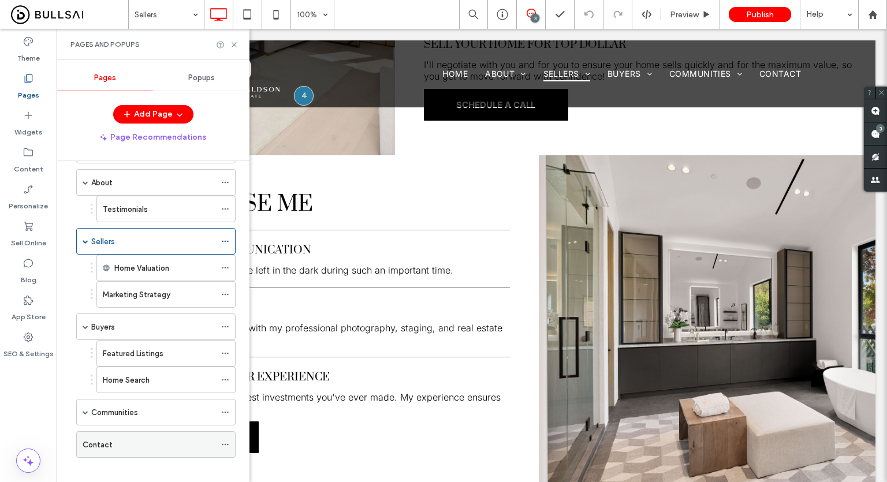
scroll to position [51, 0]
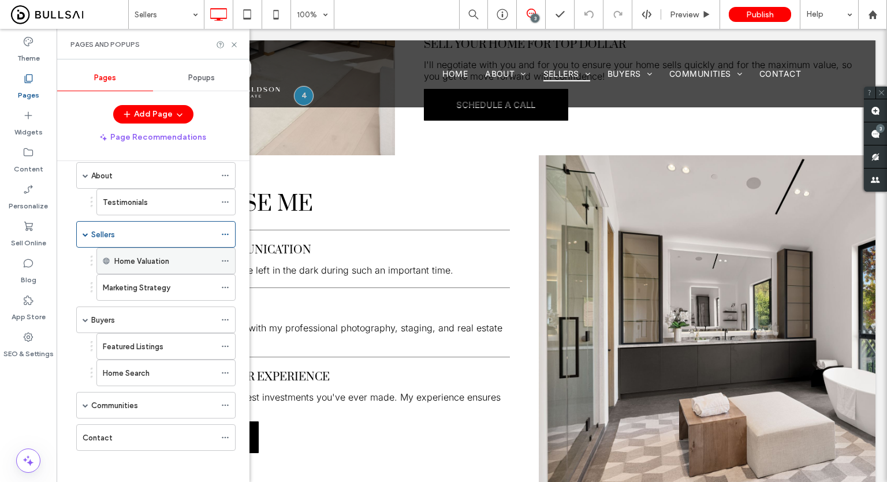
click at [225, 260] on use at bounding box center [225, 261] width 6 height 2
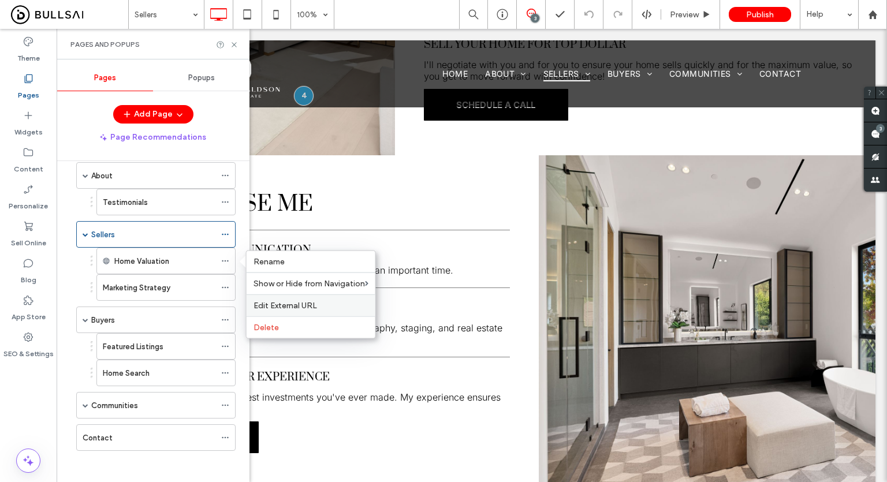
click at [297, 303] on span "Edit External URL" at bounding box center [285, 306] width 64 height 10
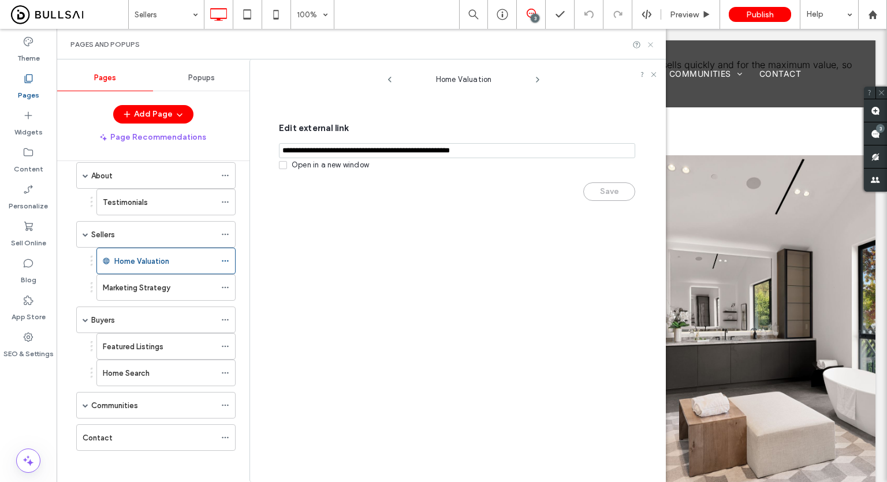
drag, startPoint x: 650, startPoint y: 44, endPoint x: 542, endPoint y: 58, distance: 109.5
click at [650, 44] on icon at bounding box center [650, 44] width 9 height 9
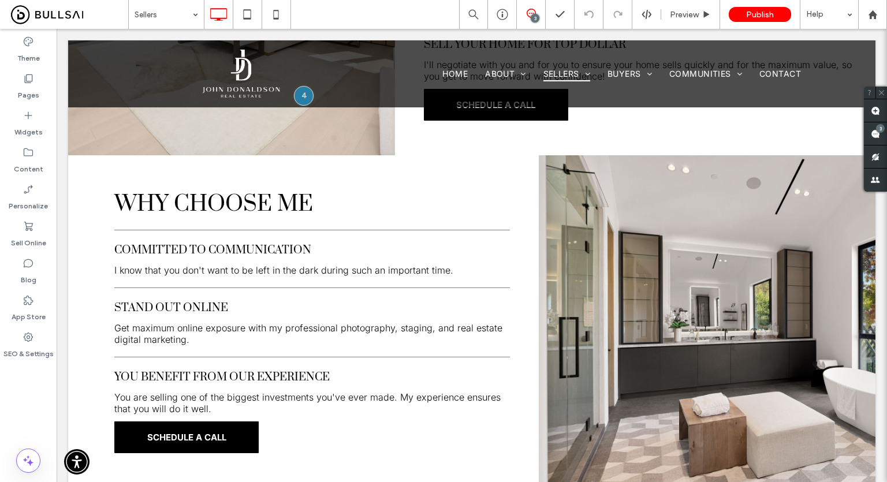
click at [8, 393] on div "Theme Pages Widgets Content Personalize Sell Online Blog App Store SEO & Settin…" at bounding box center [28, 255] width 57 height 453
drag, startPoint x: 5, startPoint y: 408, endPoint x: 20, endPoint y: 405, distance: 15.3
click at [5, 408] on div "Theme Pages Widgets Content Personalize Sell Online Blog App Store SEO & Settin…" at bounding box center [28, 255] width 57 height 453
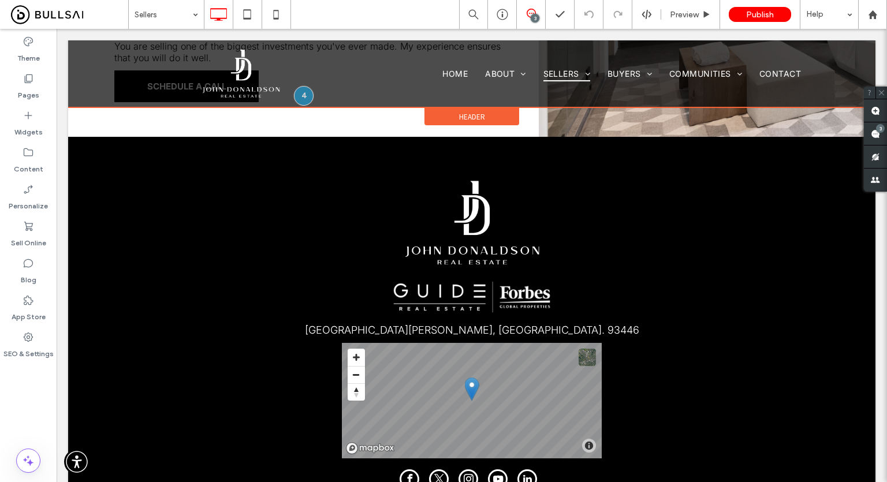
scroll to position [926, 0]
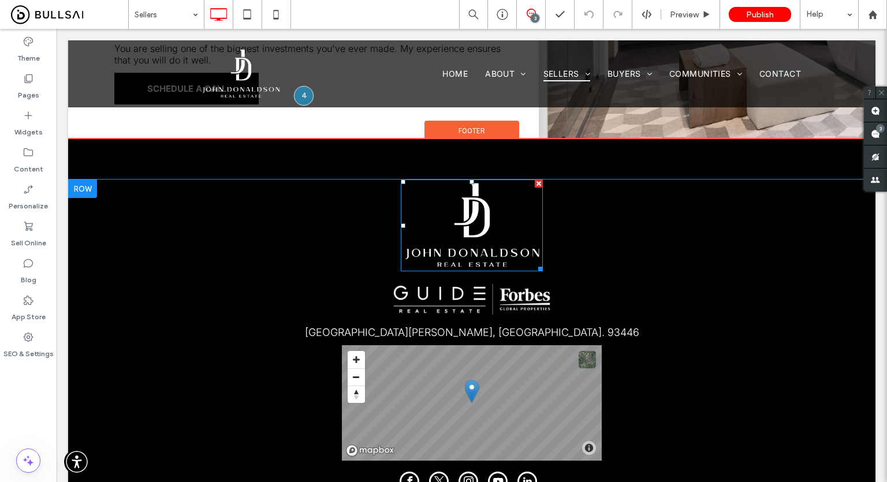
click at [472, 223] on img at bounding box center [472, 226] width 143 height 92
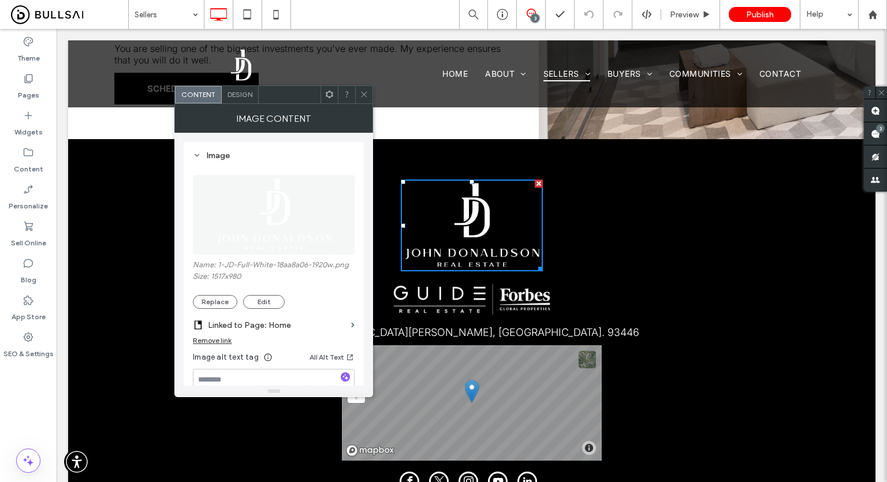
click at [363, 95] on use at bounding box center [364, 95] width 6 height 6
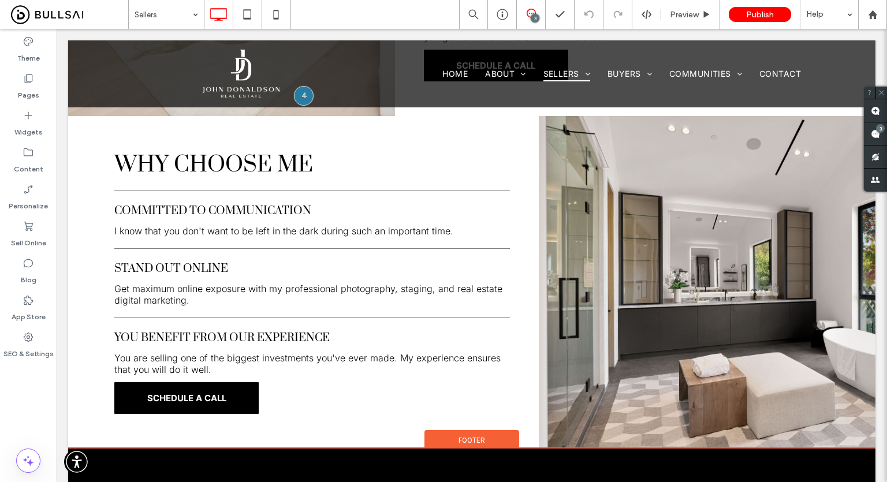
scroll to position [613, 0]
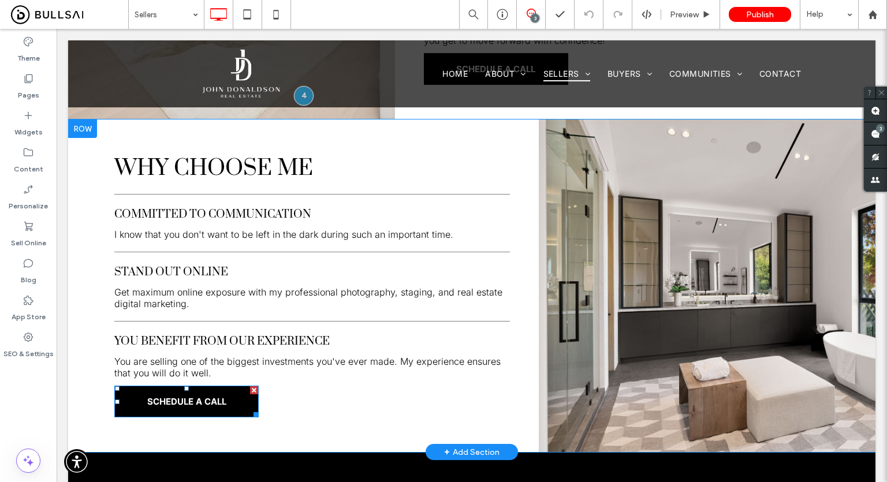
click at [201, 396] on span "SCHEDULE A CALL" at bounding box center [186, 401] width 79 height 11
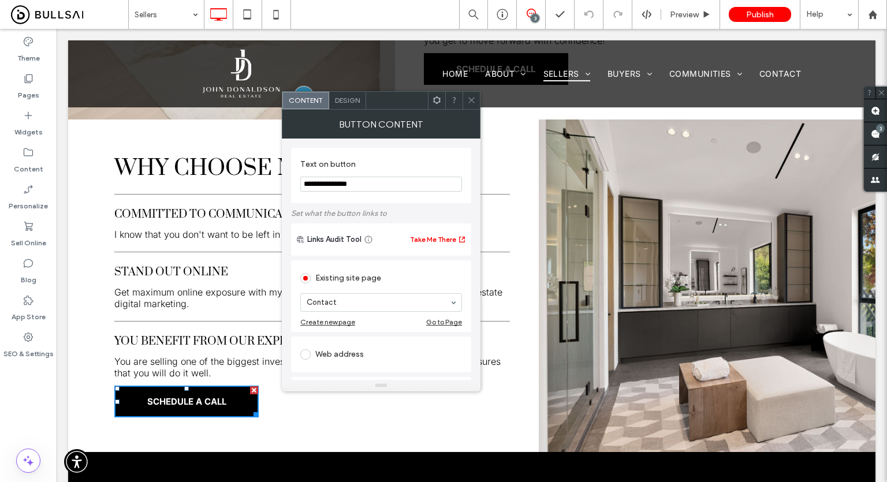
click at [469, 103] on icon at bounding box center [471, 100] width 9 height 9
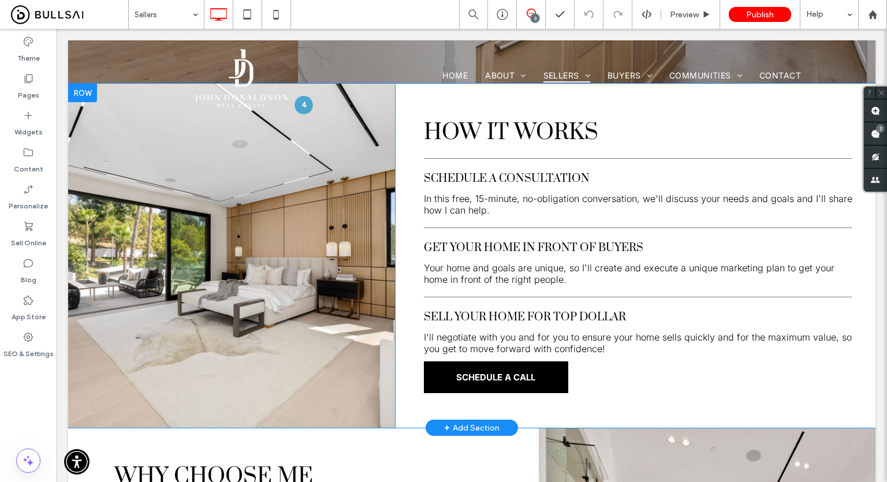
scroll to position [0, 0]
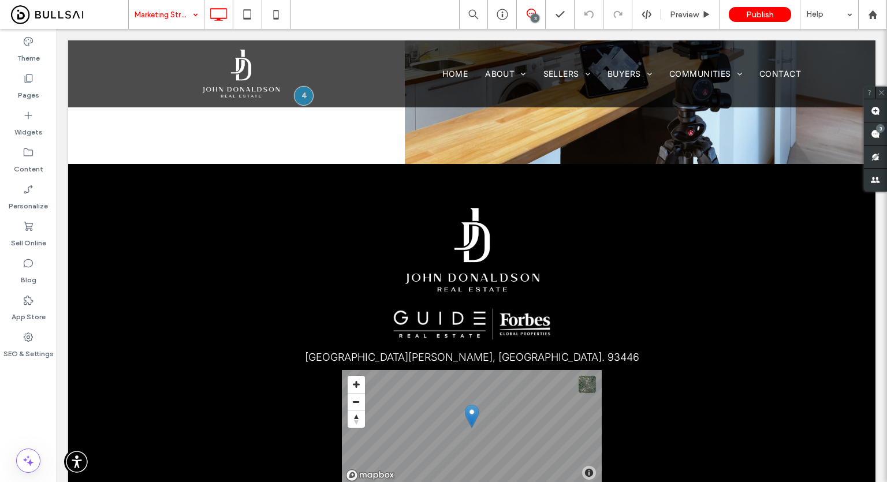
scroll to position [2640, 0]
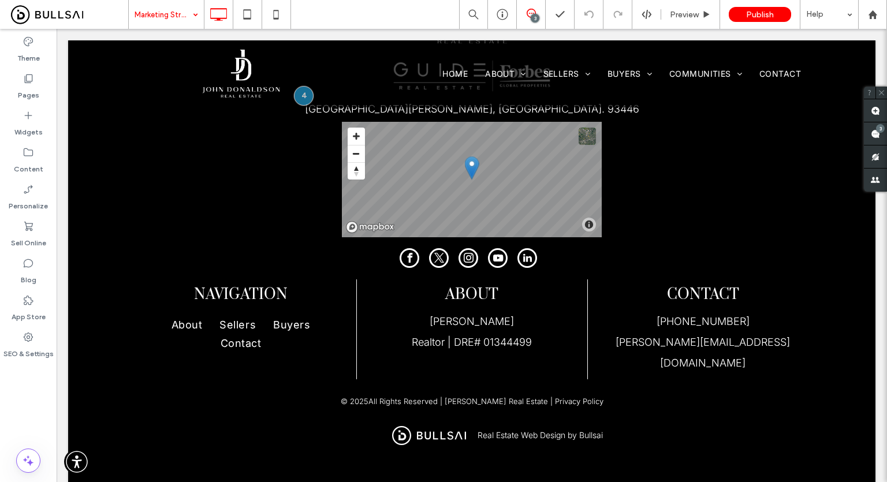
click at [150, 19] on input at bounding box center [164, 14] width 58 height 29
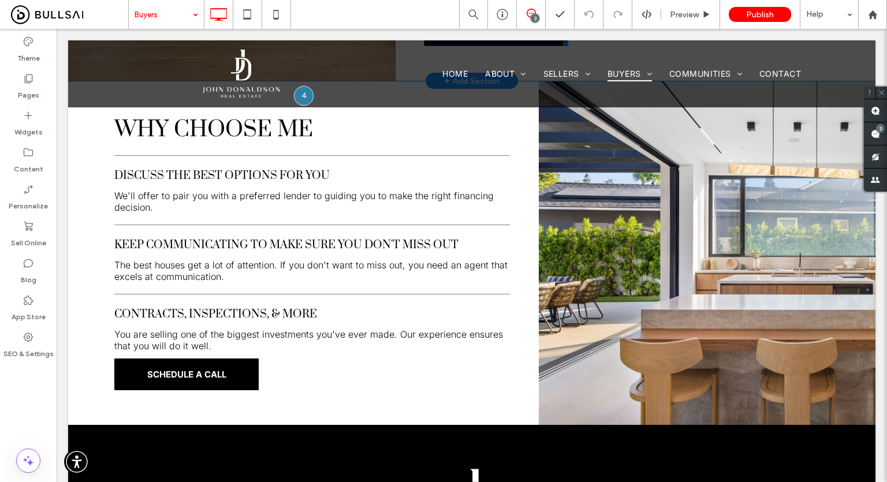
scroll to position [632, 0]
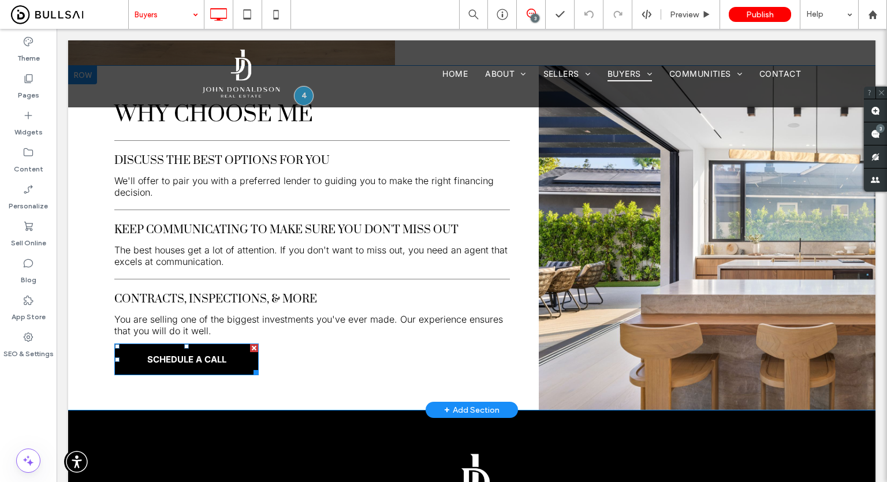
click at [174, 361] on link "SCHEDULE A CALL" at bounding box center [186, 360] width 144 height 32
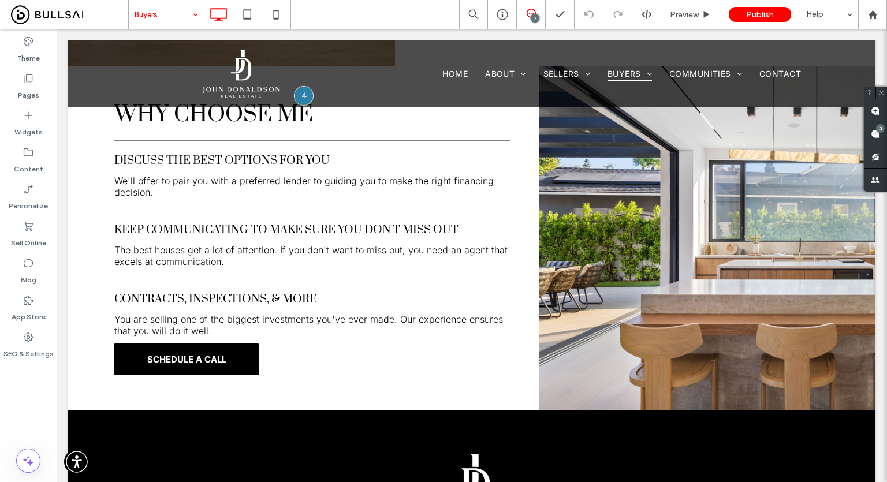
click at [180, 16] on input at bounding box center [164, 14] width 58 height 29
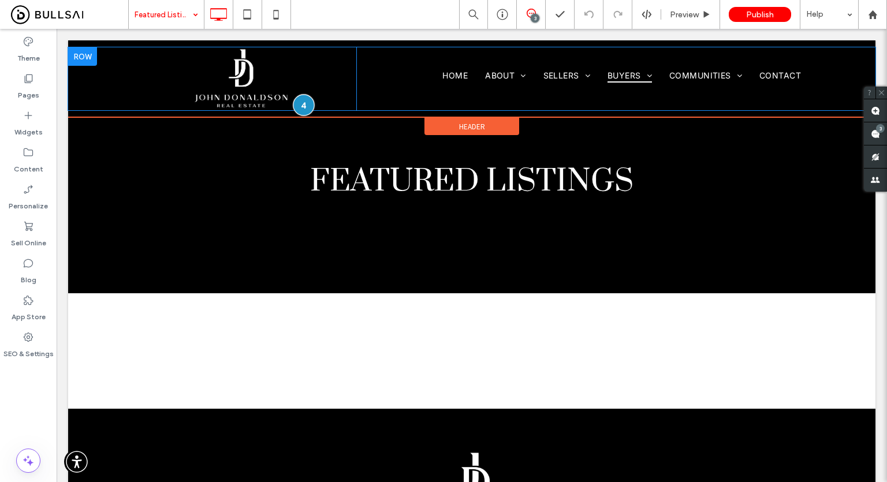
click at [300, 110] on div at bounding box center [303, 104] width 21 height 21
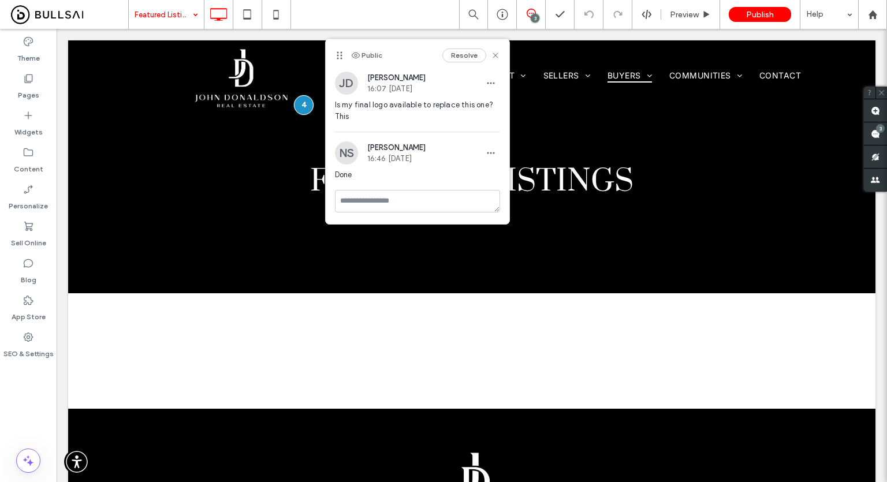
click at [423, 17] on div "Featured Listings 3 Preview Publish Help" at bounding box center [507, 14] width 759 height 29
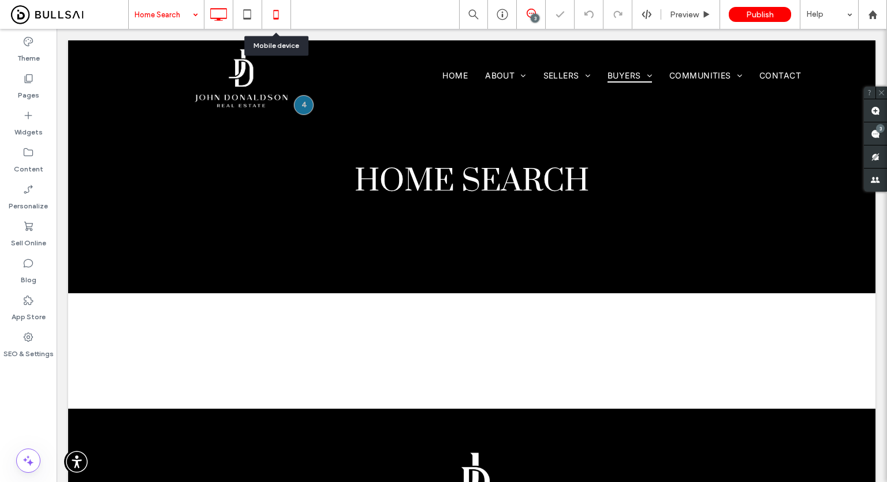
click at [270, 19] on icon at bounding box center [275, 14] width 23 height 23
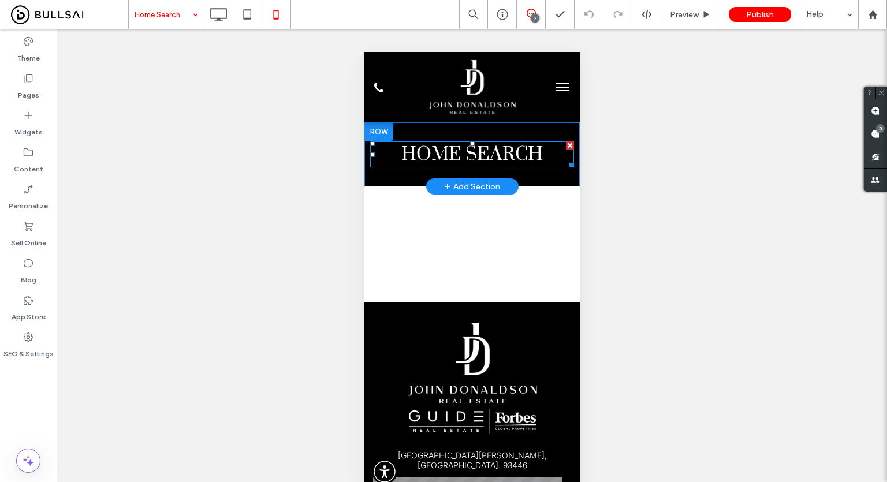
click at [516, 165] on span "home search" at bounding box center [471, 155] width 141 height 24
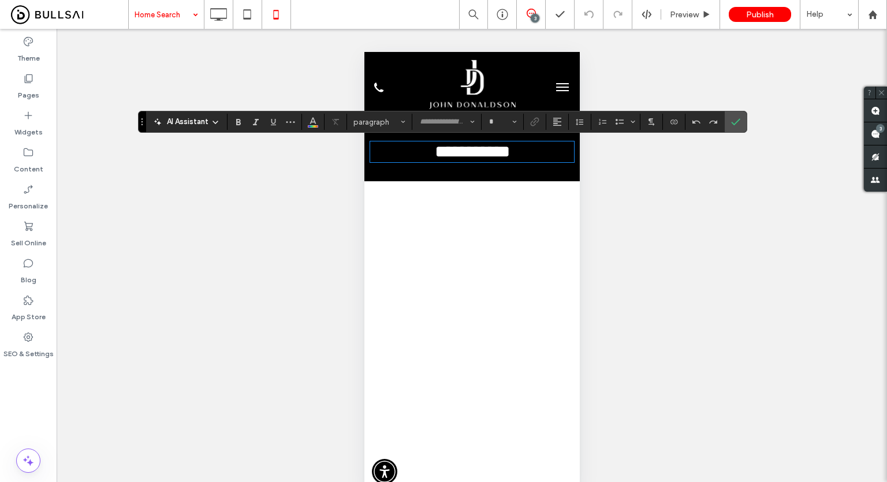
type input "*****"
type input "**"
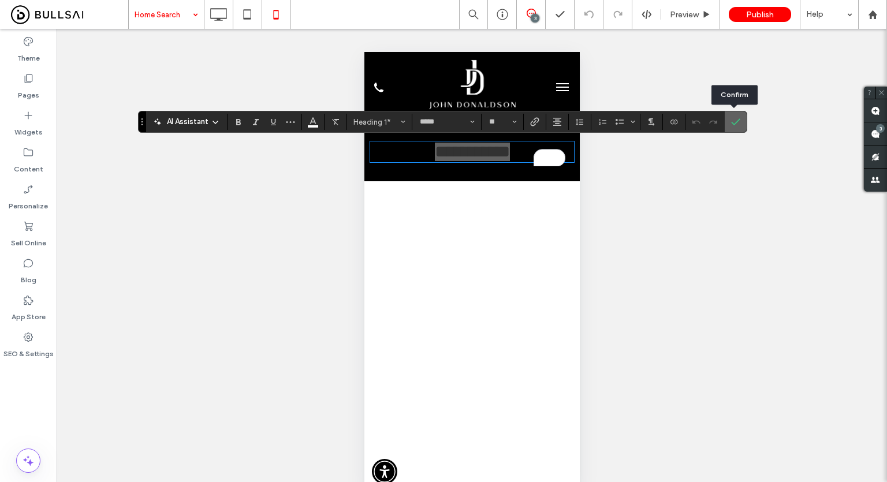
click at [739, 123] on label "Confirm" at bounding box center [735, 121] width 17 height 21
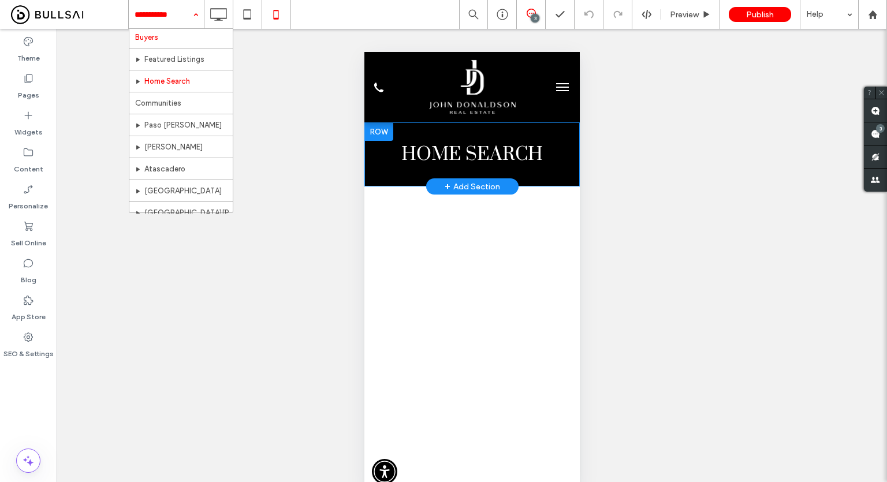
scroll to position [125, 0]
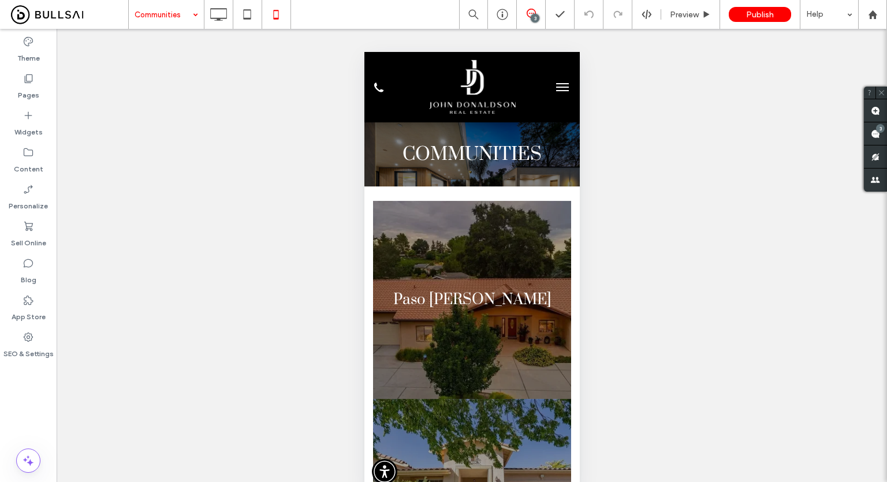
click at [308, 192] on div "Unhide? Yes" at bounding box center [472, 267] width 830 height 477
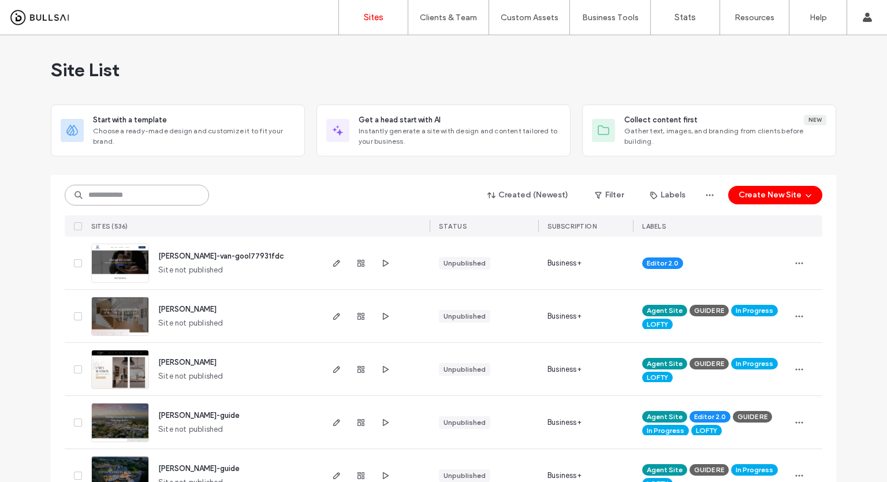
click at [164, 195] on input at bounding box center [137, 195] width 144 height 21
click at [527, 97] on label "Widget Builder" at bounding box center [523, 95] width 51 height 9
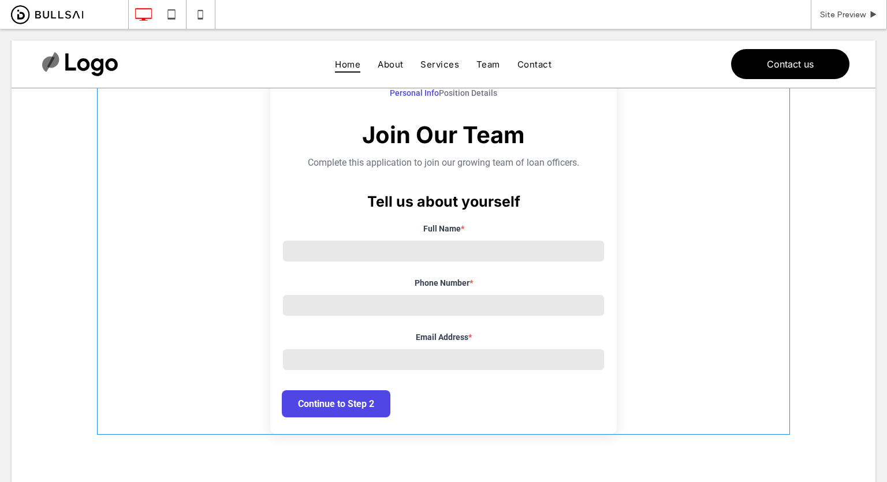
scroll to position [115, 0]
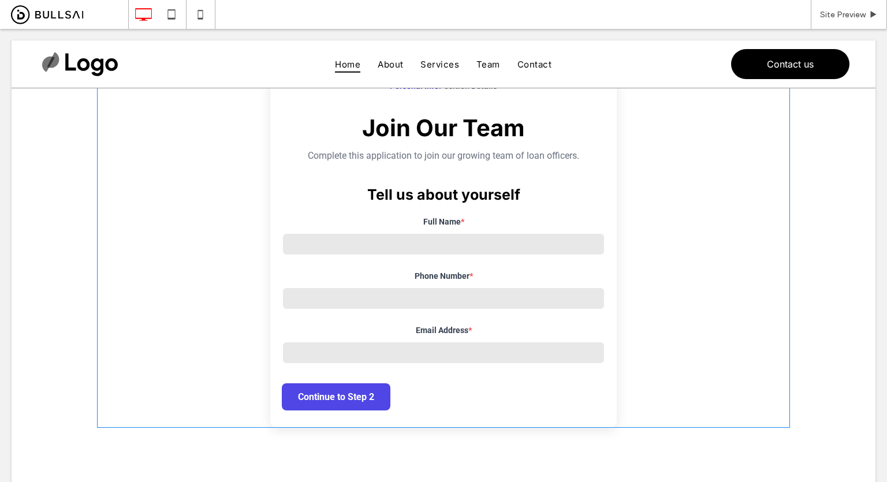
click at [625, 160] on span at bounding box center [443, 231] width 693 height 391
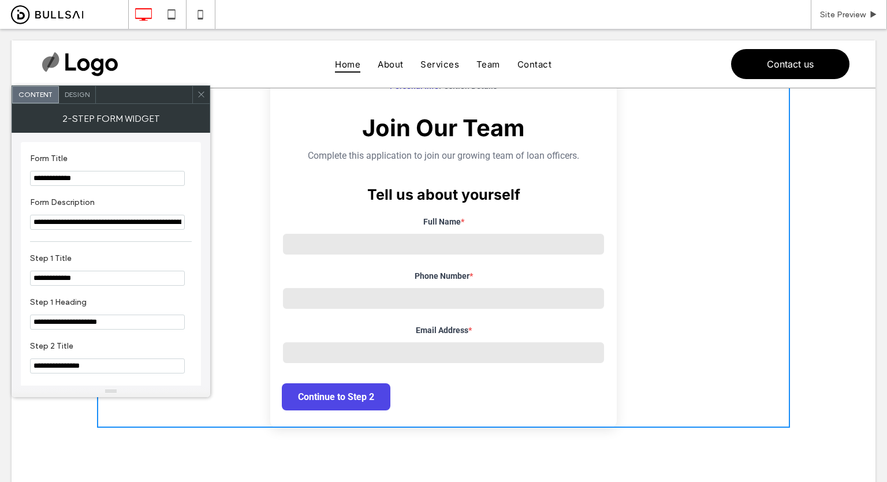
click at [198, 93] on icon at bounding box center [201, 94] width 9 height 9
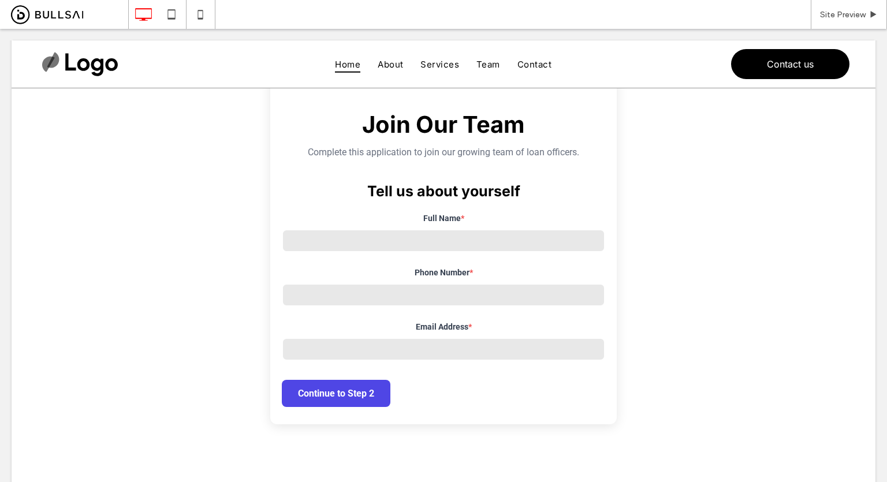
scroll to position [115, 0]
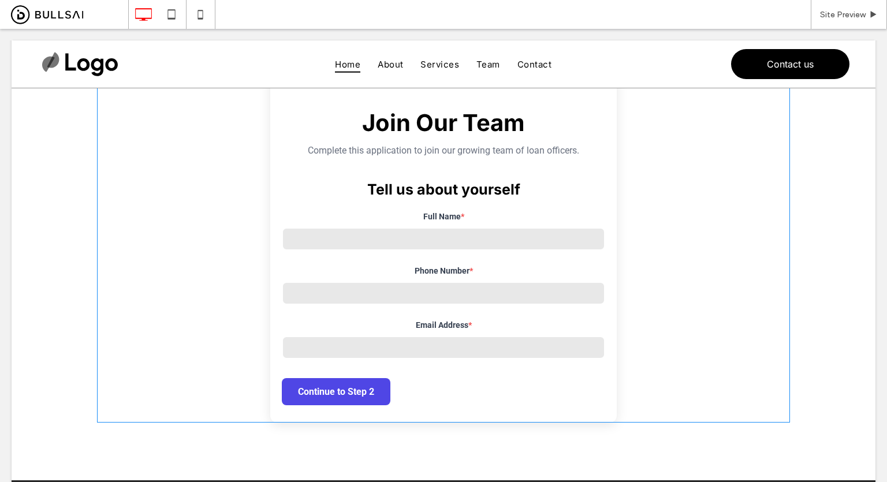
click at [450, 242] on span at bounding box center [443, 226] width 693 height 391
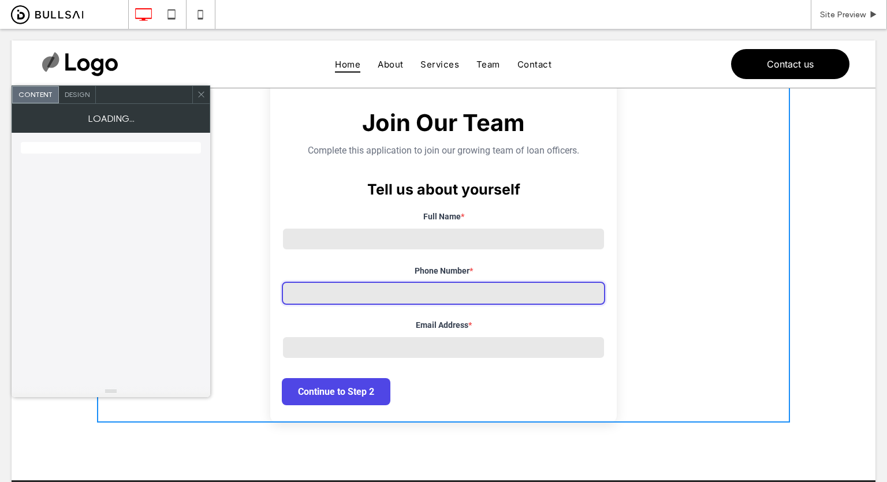
click at [439, 297] on input "Phone Number *" at bounding box center [443, 293] width 323 height 23
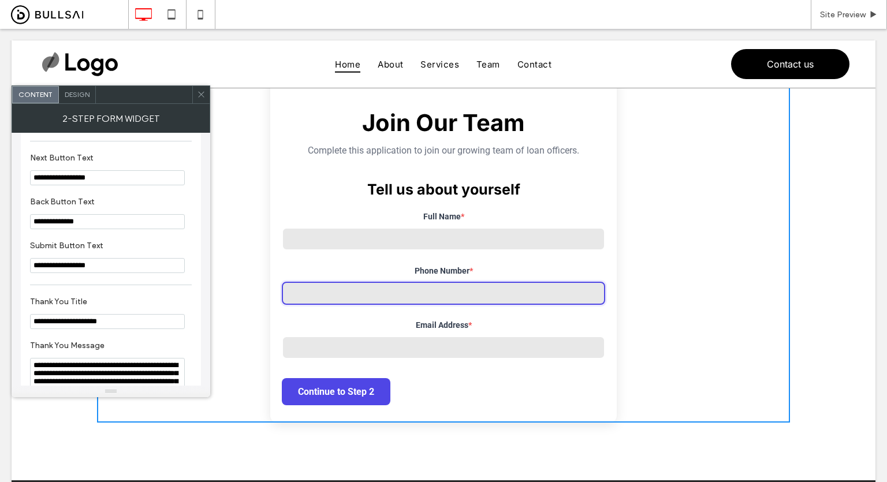
scroll to position [628, 0]
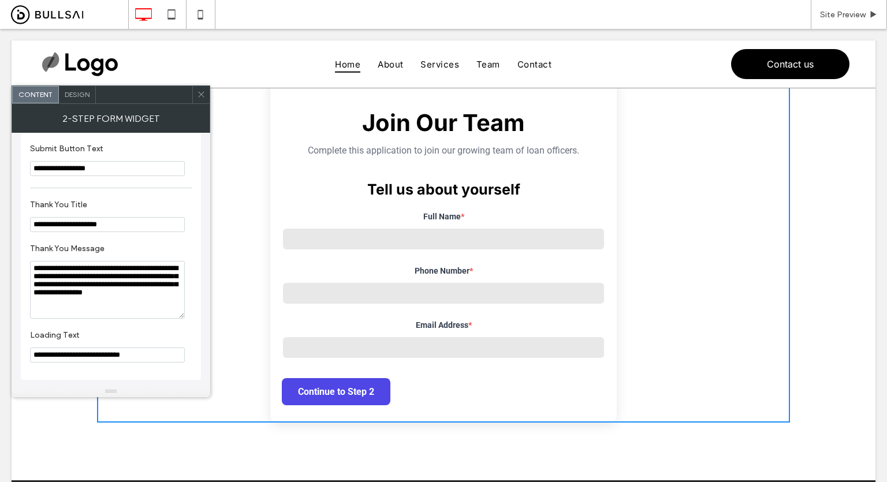
click at [69, 90] on span "Design" at bounding box center [77, 94] width 25 height 9
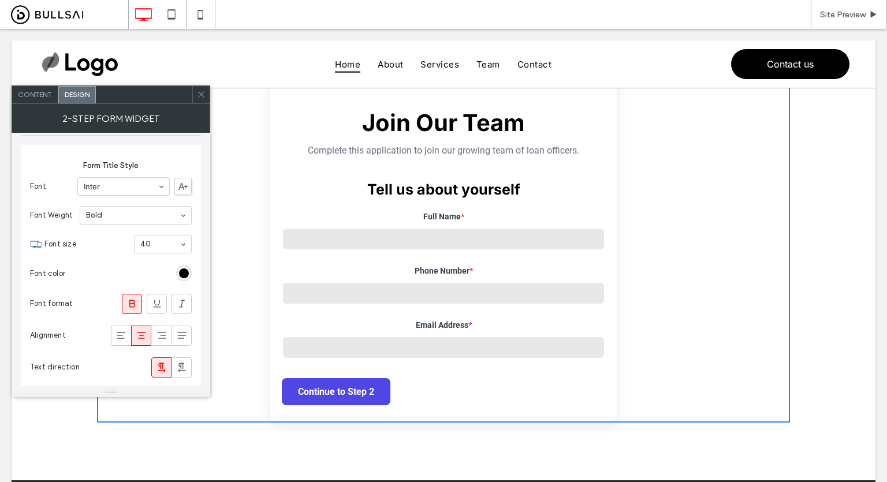
scroll to position [462, 0]
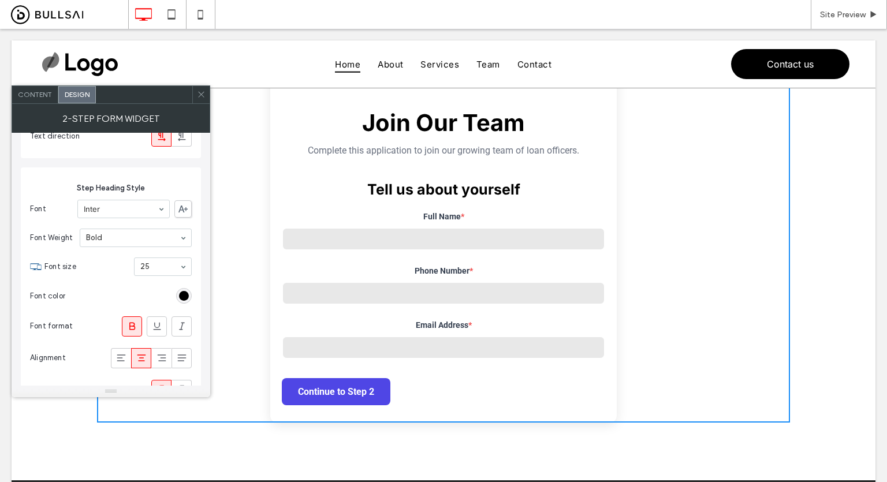
click at [200, 96] on icon at bounding box center [201, 94] width 9 height 9
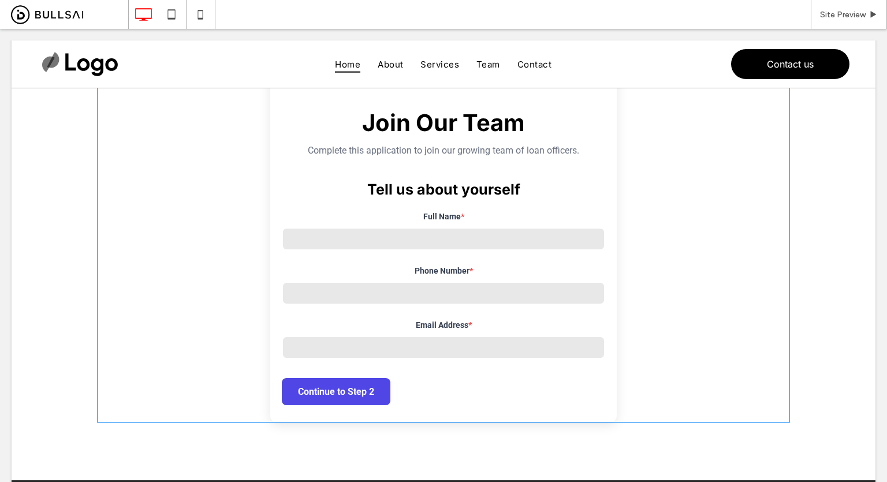
drag, startPoint x: 416, startPoint y: 162, endPoint x: 339, endPoint y: 188, distance: 80.3
click at [339, 188] on span at bounding box center [443, 226] width 693 height 391
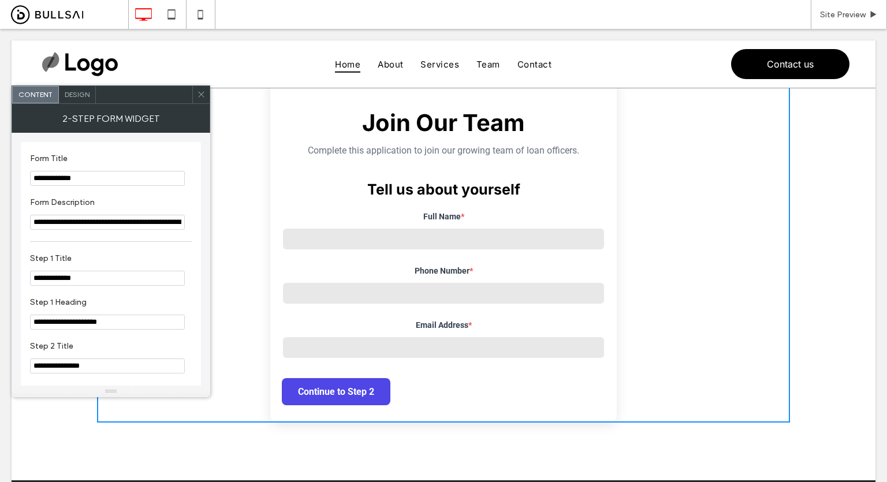
click at [200, 93] on use at bounding box center [201, 95] width 6 height 6
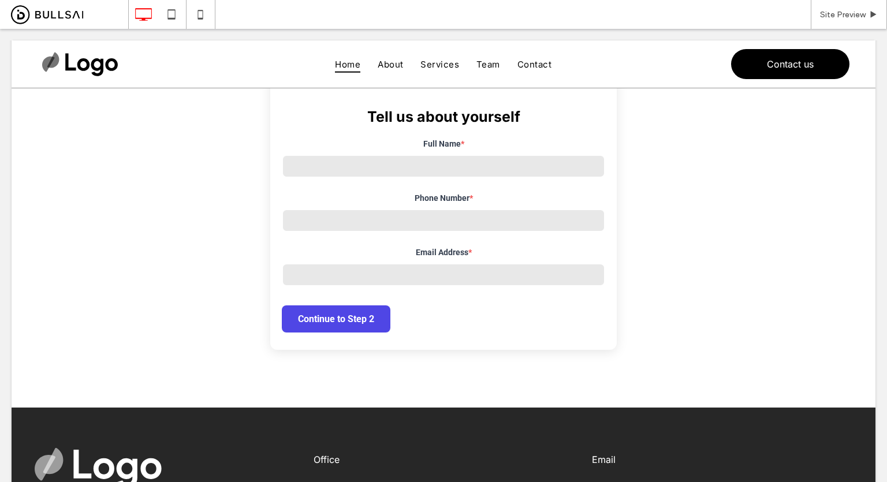
scroll to position [173, 0]
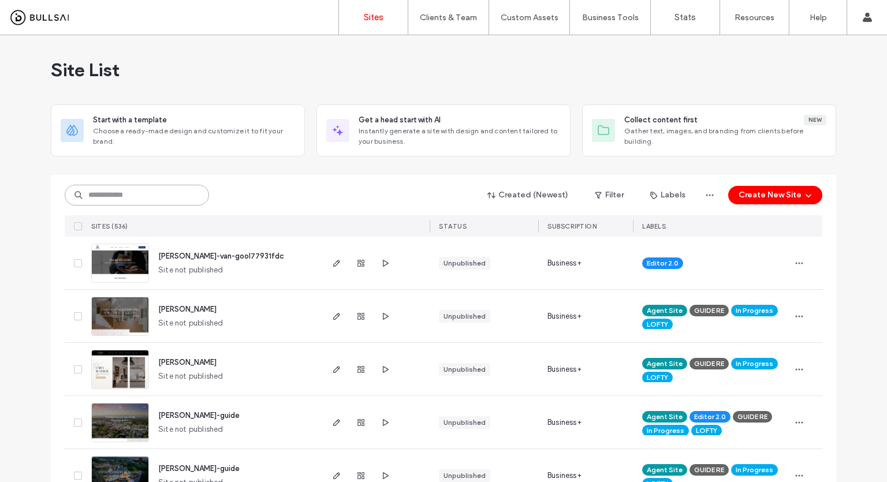
click at [158, 185] on input at bounding box center [137, 195] width 144 height 21
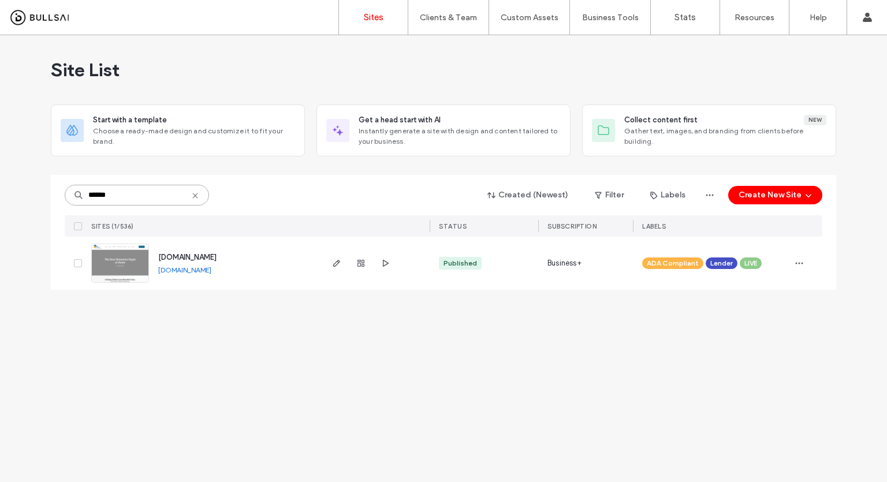
type input "******"
click at [133, 267] on img at bounding box center [120, 283] width 57 height 79
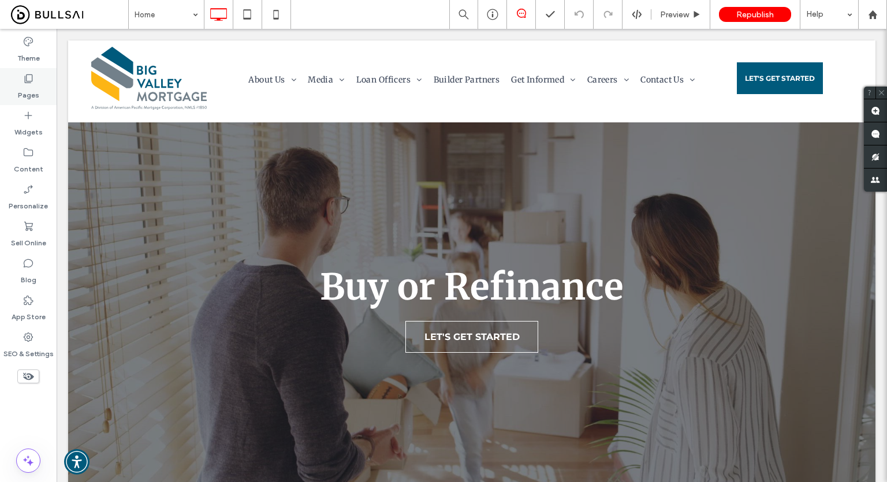
click at [20, 94] on label "Pages" at bounding box center [28, 92] width 21 height 16
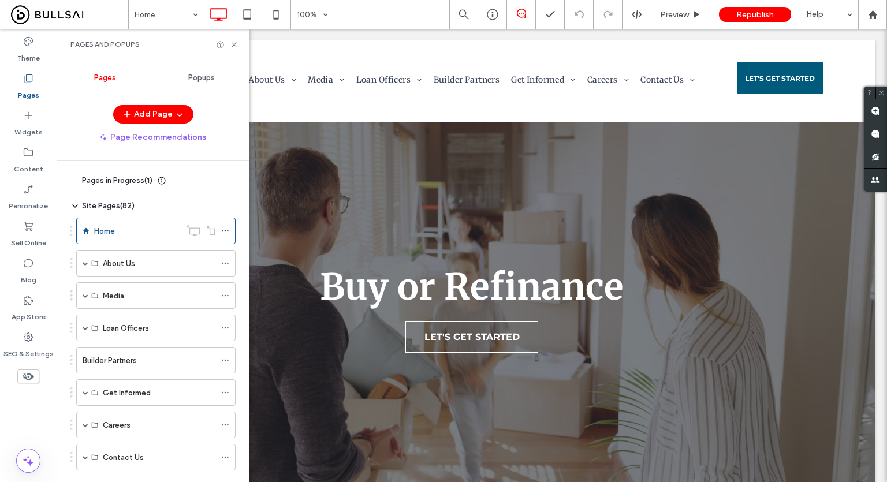
scroll to position [277, 0]
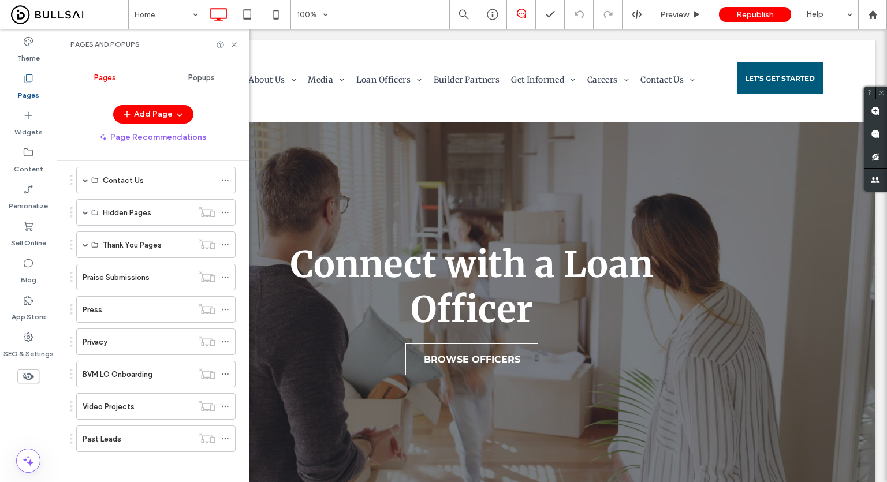
click at [0, 407] on div "Theme Pages Widgets Content Personalize Sell Online Blog App Store SEO & Settin…" at bounding box center [28, 255] width 57 height 453
click at [143, 112] on button "Add Page" at bounding box center [153, 114] width 80 height 18
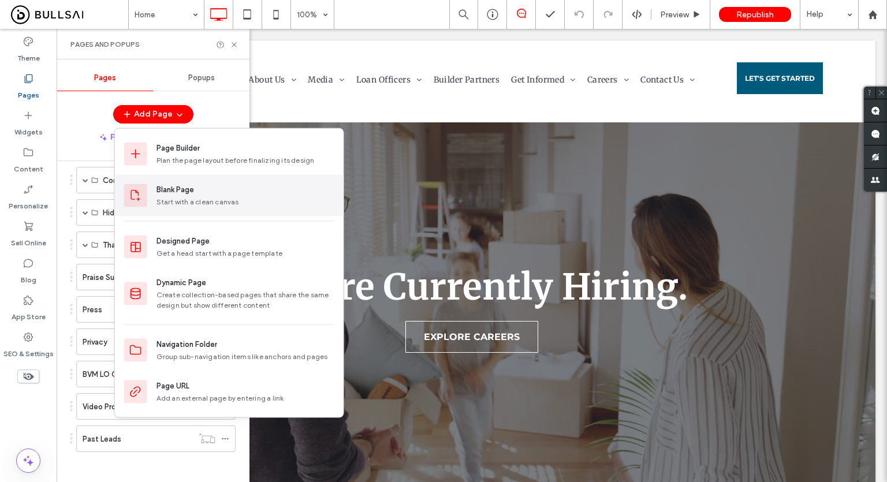
click at [201, 201] on div "Start with a clean canvas" at bounding box center [245, 202] width 178 height 10
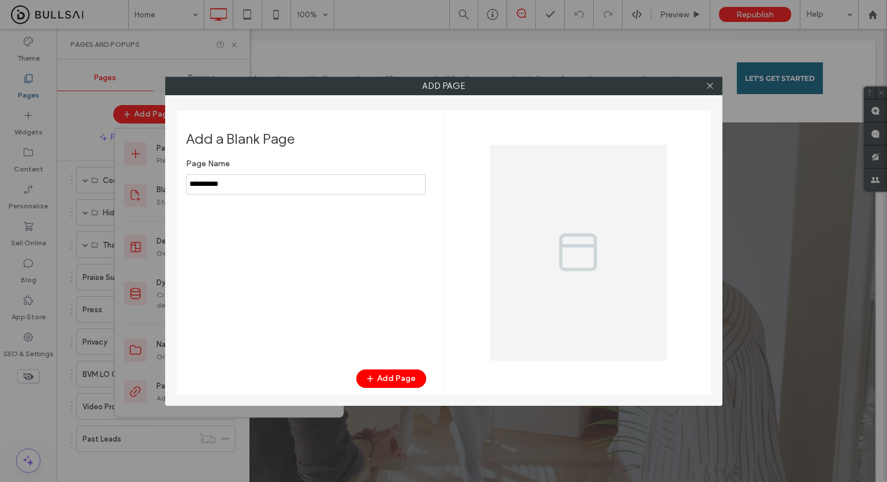
click at [294, 183] on input "notEmpty" at bounding box center [306, 184] width 240 height 20
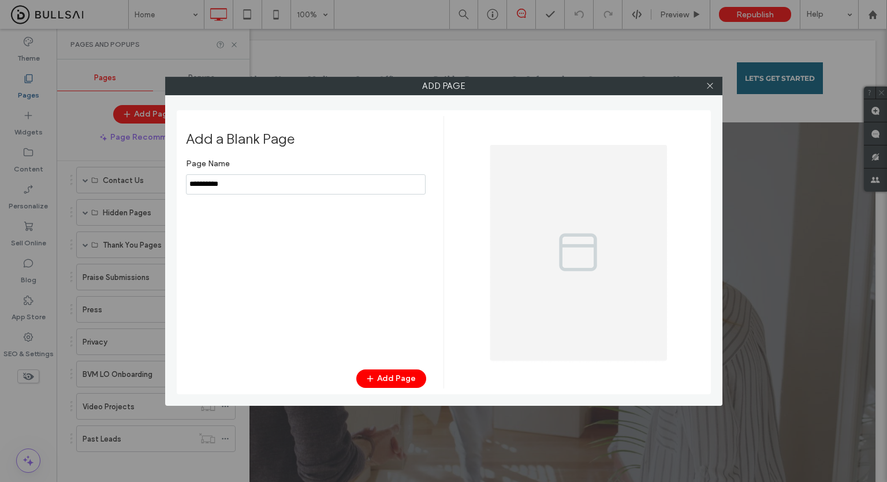
click at [294, 183] on input "notEmpty" at bounding box center [306, 184] width 240 height 20
type input "*********"
click at [383, 386] on button "Add Page" at bounding box center [391, 379] width 70 height 18
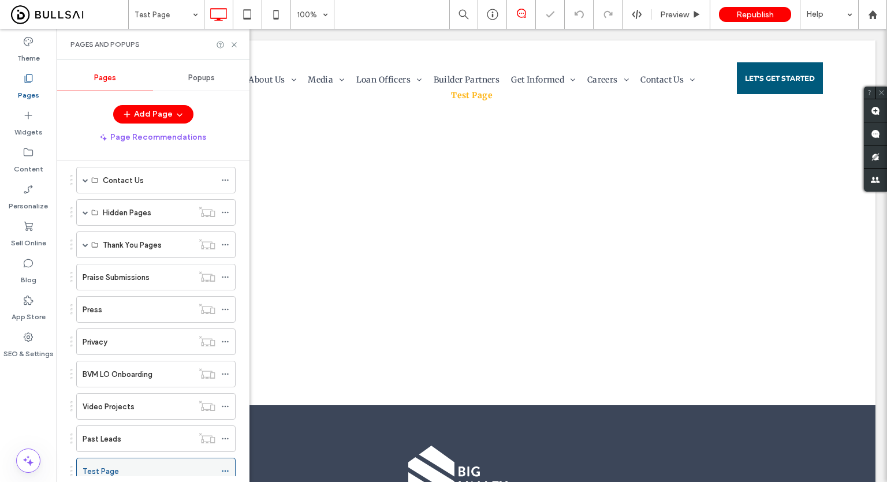
click at [225, 467] on icon at bounding box center [225, 471] width 8 height 8
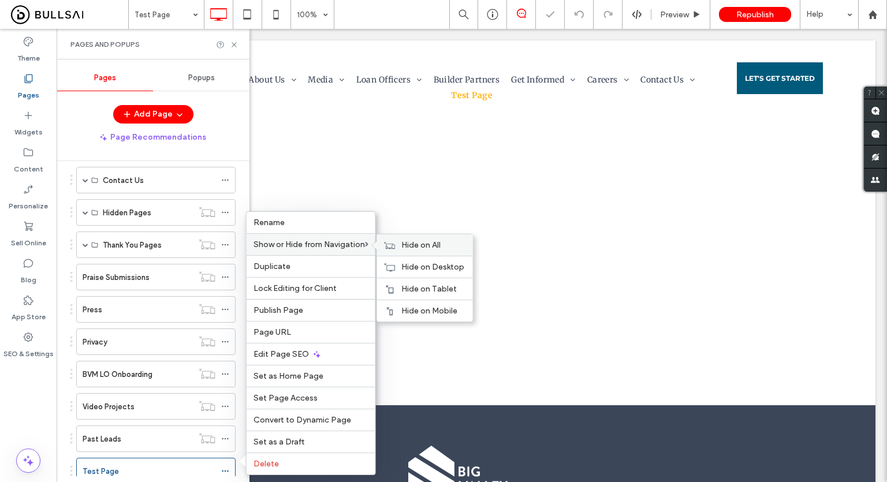
click at [386, 243] on icon at bounding box center [390, 245] width 12 height 8
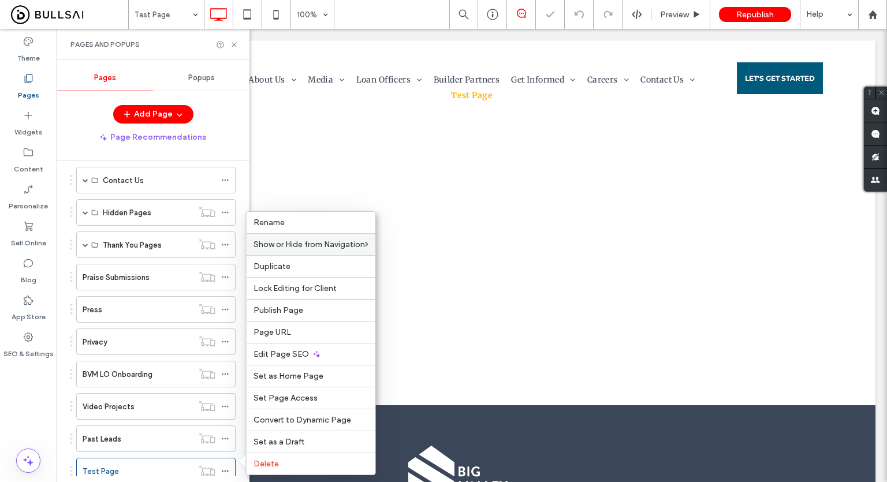
click at [9, 414] on div "Theme Pages Widgets Content Personalize Sell Online Blog App Store SEO & Settin…" at bounding box center [28, 255] width 57 height 453
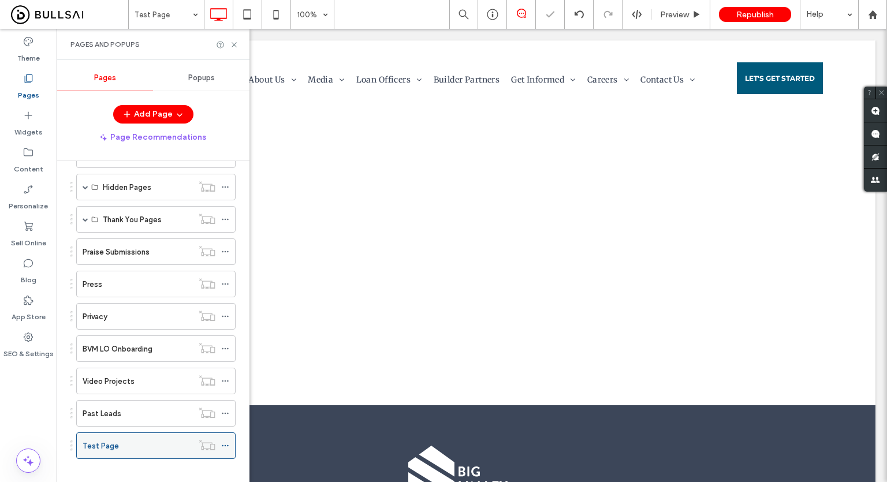
scroll to position [309, 0]
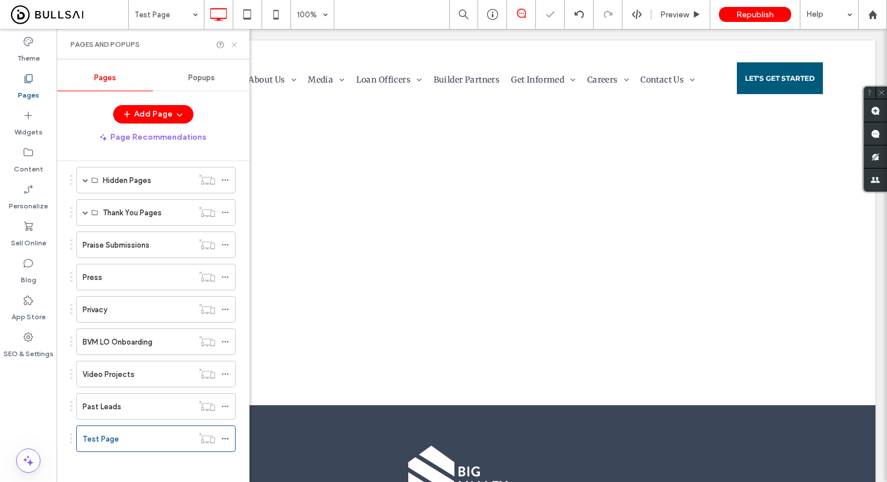
drag, startPoint x: 234, startPoint y: 44, endPoint x: 221, endPoint y: 126, distance: 83.1
click at [234, 44] on use at bounding box center [234, 44] width 5 height 5
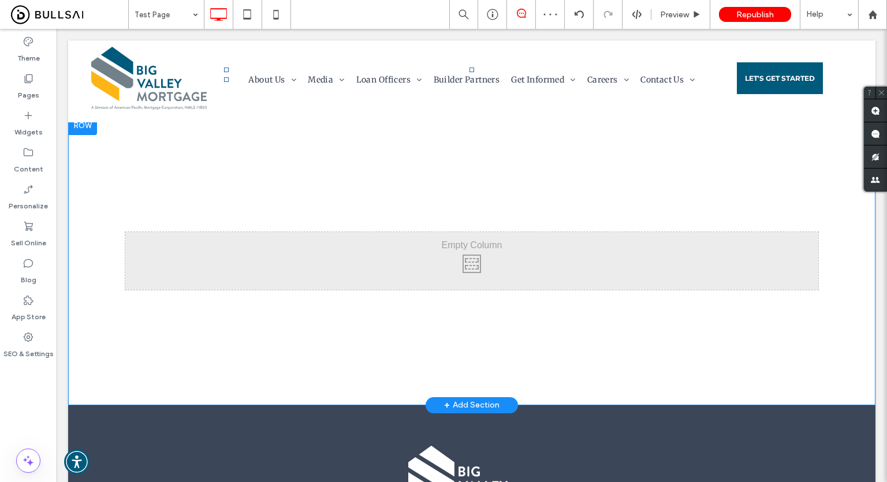
drag, startPoint x: 241, startPoint y: 260, endPoint x: 248, endPoint y: 261, distance: 7.5
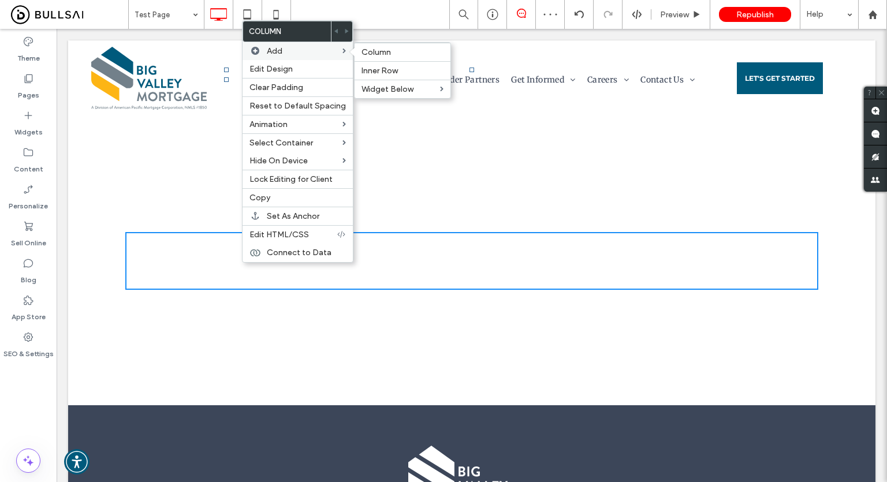
click at [294, 49] on label "Add" at bounding box center [305, 51] width 76 height 10
click at [404, 85] on span "Widget Below" at bounding box center [387, 89] width 52 height 10
click at [459, 161] on span "More Widgets" at bounding box center [485, 164] width 52 height 10
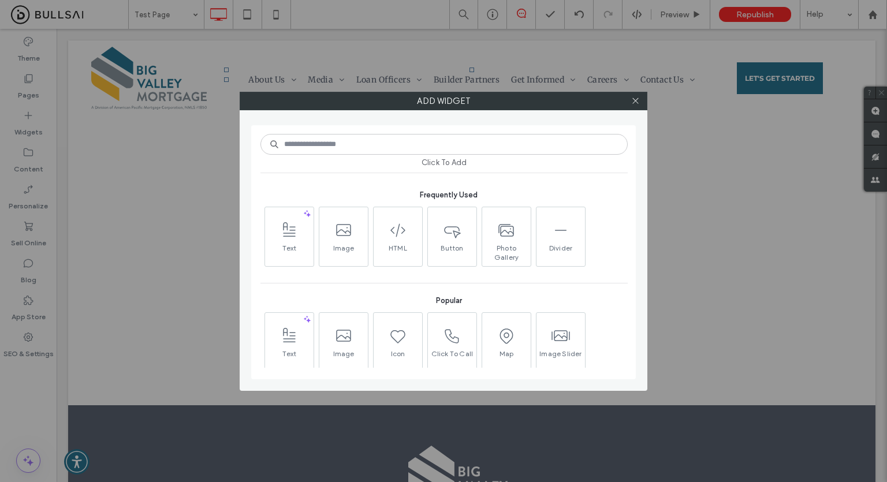
click at [370, 145] on input at bounding box center [443, 144] width 367 height 21
click at [357, 143] on input at bounding box center [443, 144] width 367 height 21
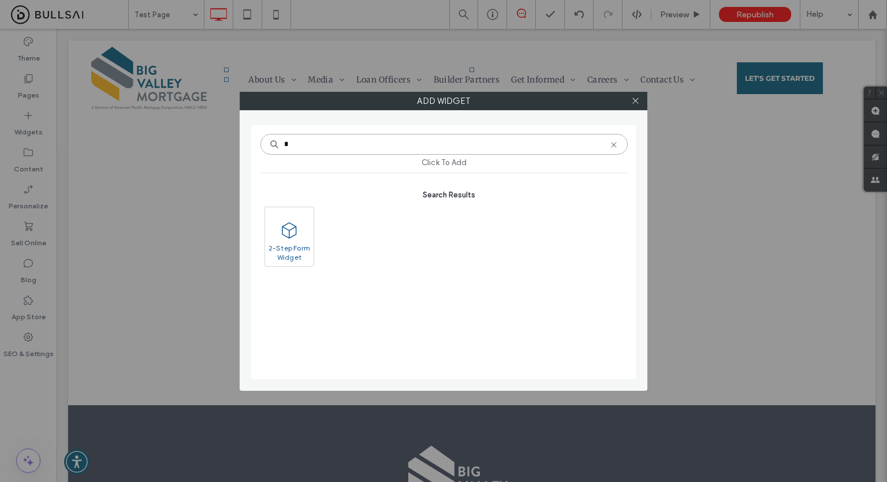
type input "*"
click at [291, 227] on icon at bounding box center [289, 230] width 18 height 18
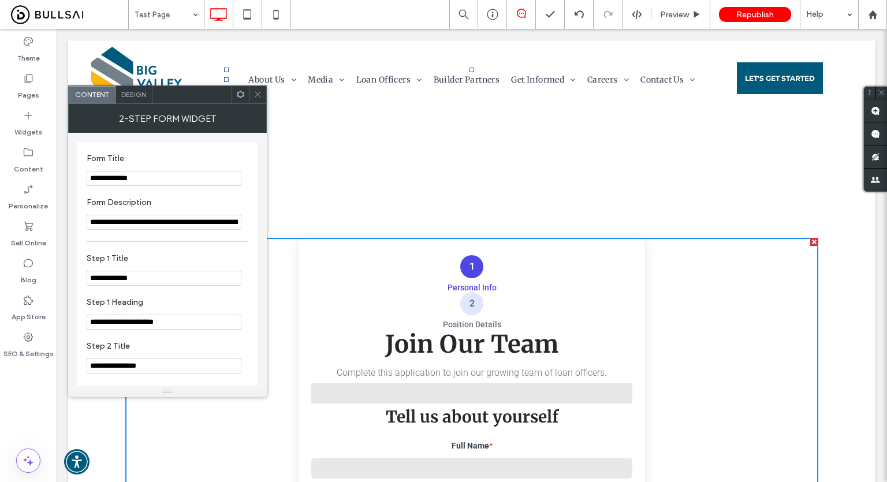
click at [3, 415] on div "Theme Pages Widgets Content Personalize Sell Online Blog App Store SEO & Settin…" at bounding box center [28, 255] width 57 height 453
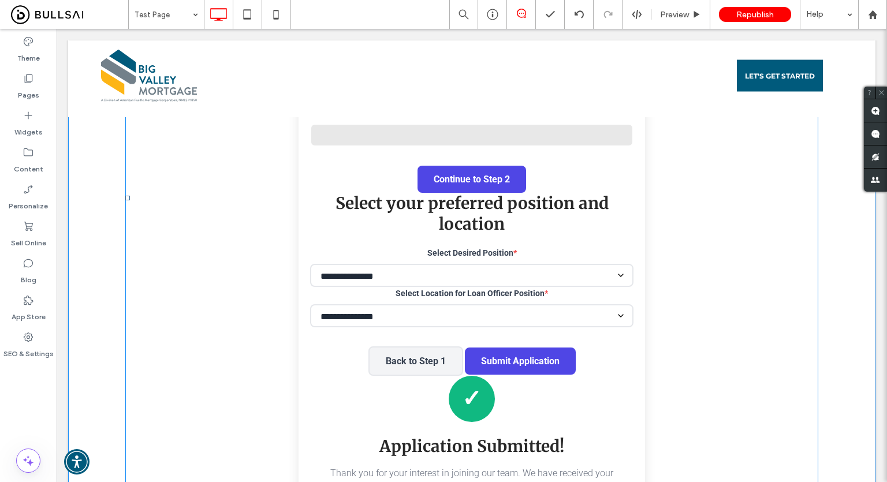
scroll to position [462, 0]
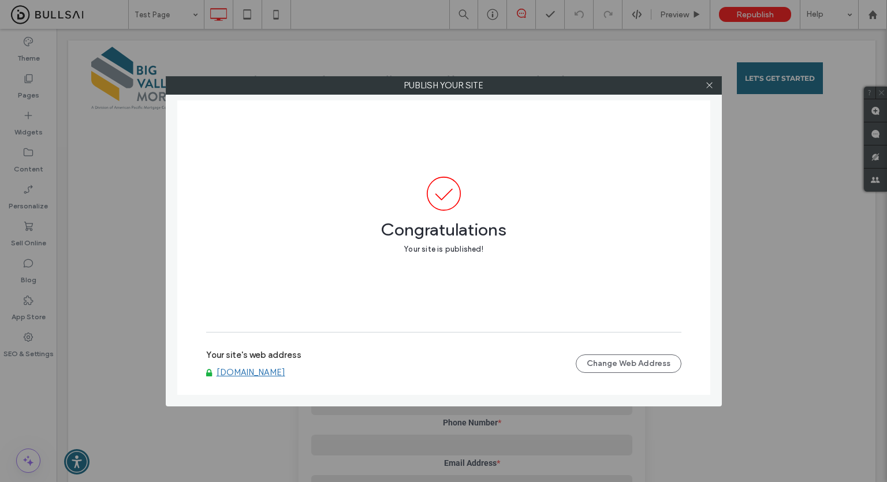
click at [285, 373] on link "[DOMAIN_NAME]" at bounding box center [251, 372] width 69 height 10
click at [705, 84] on icon at bounding box center [709, 85] width 9 height 9
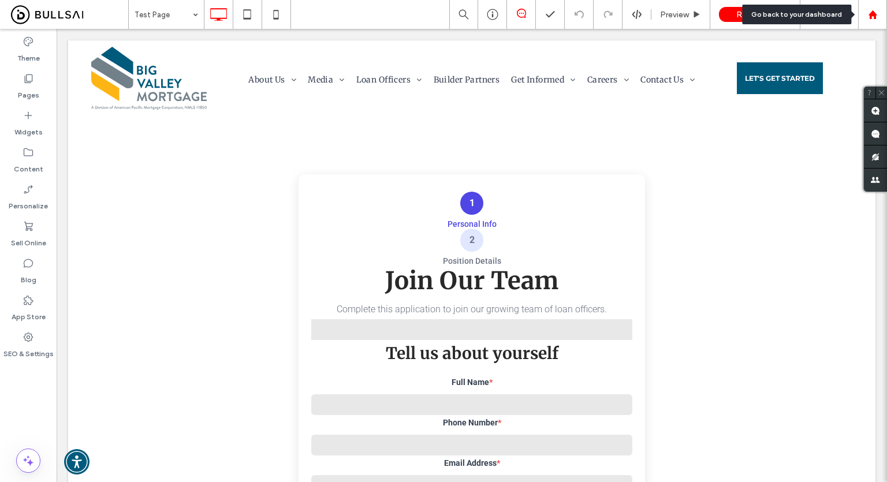
click at [872, 12] on use at bounding box center [872, 14] width 9 height 9
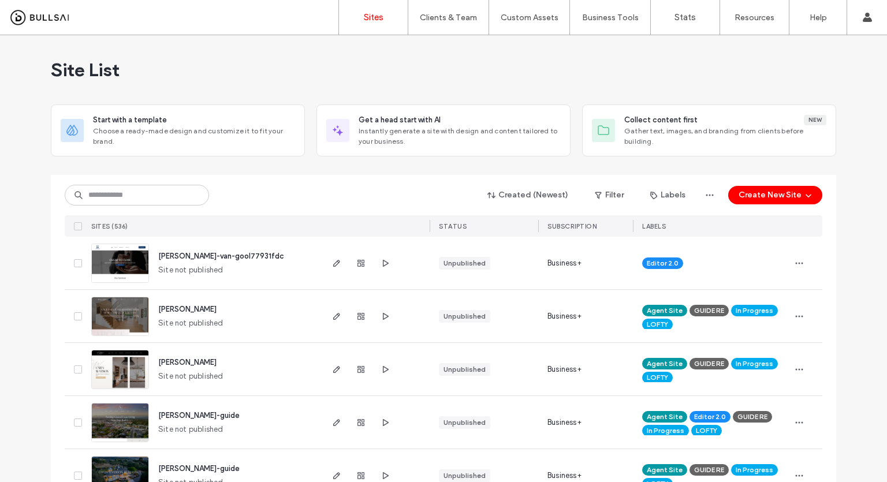
drag, startPoint x: 0, startPoint y: 356, endPoint x: 44, endPoint y: 341, distance: 47.1
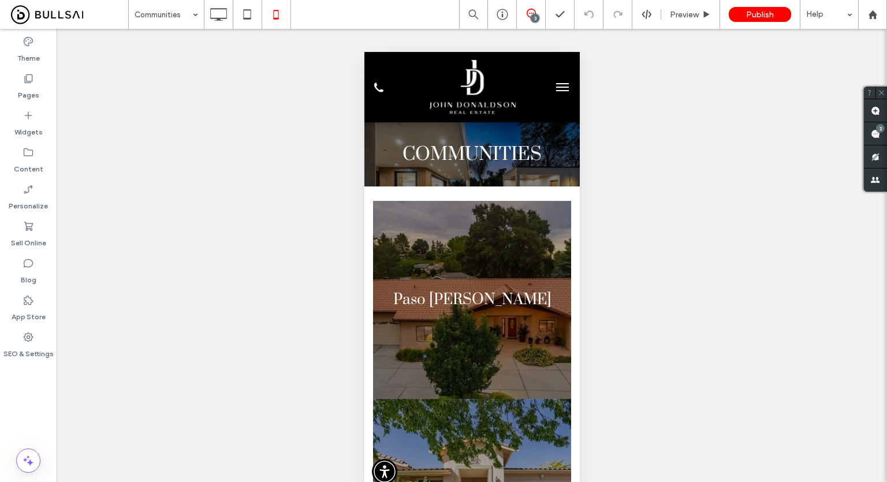
click at [734, 113] on div "Unhide? Yes" at bounding box center [472, 267] width 830 height 477
click at [689, 178] on div "Unhide? Yes" at bounding box center [472, 267] width 830 height 477
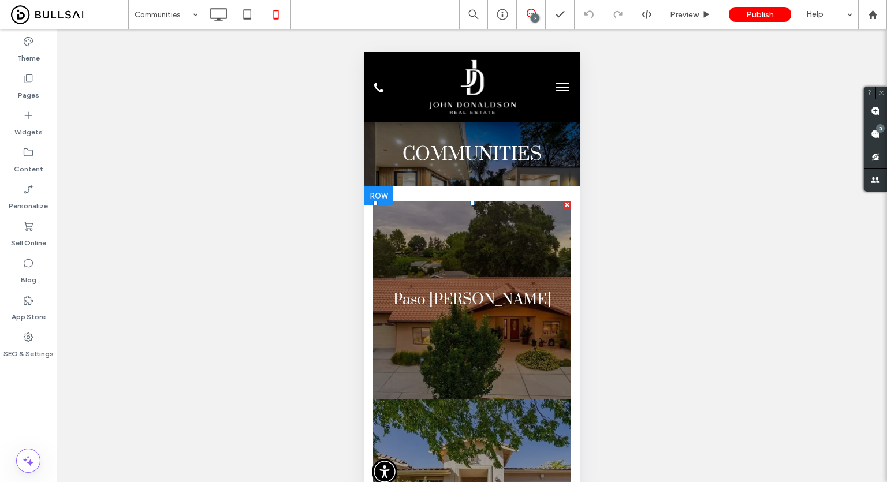
click at [457, 274] on link at bounding box center [472, 300] width 210 height 210
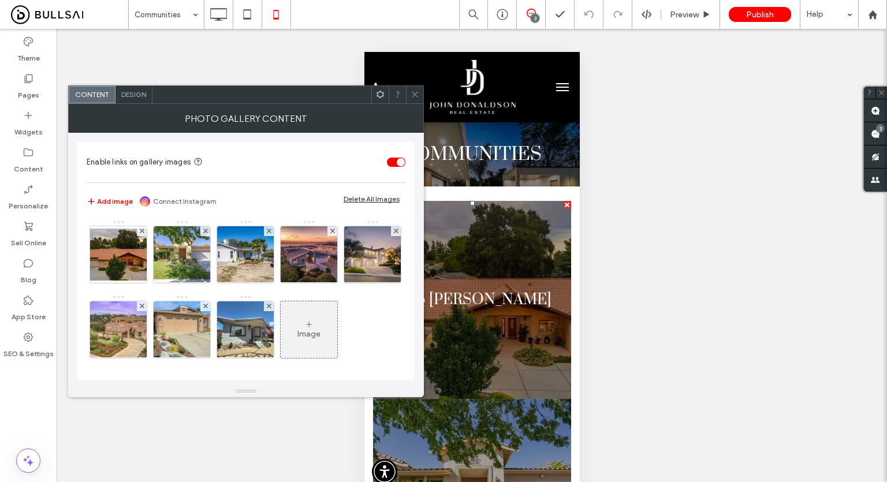
click at [126, 99] on div "Design" at bounding box center [133, 94] width 37 height 17
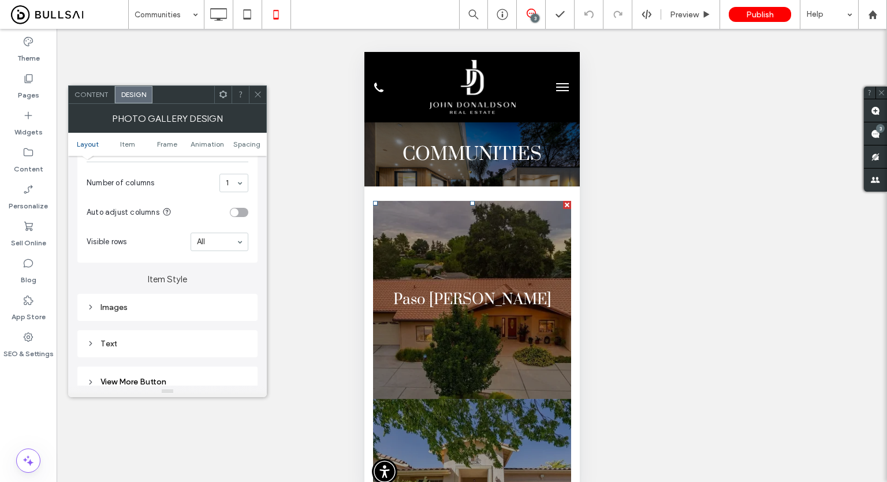
scroll to position [303, 0]
click at [130, 300] on div "Images" at bounding box center [168, 308] width 162 height 16
click at [232, 327] on input "*****" at bounding box center [233, 329] width 29 height 15
type input "*****"
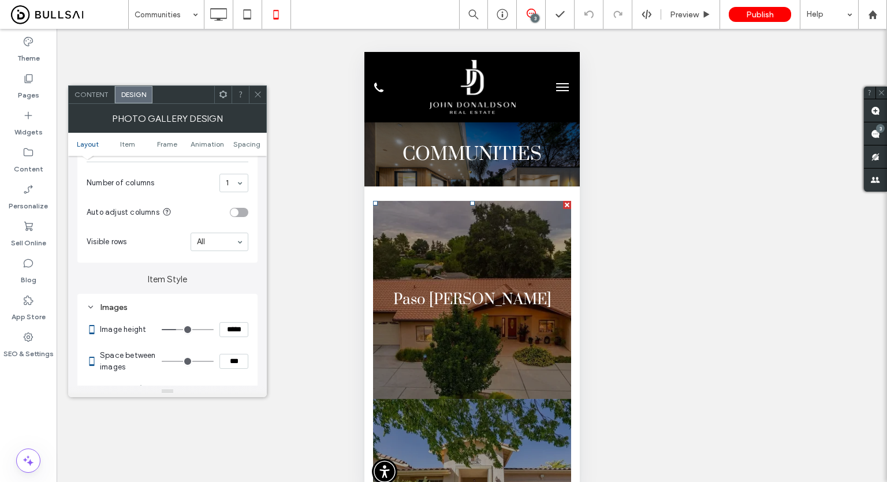
type input "***"
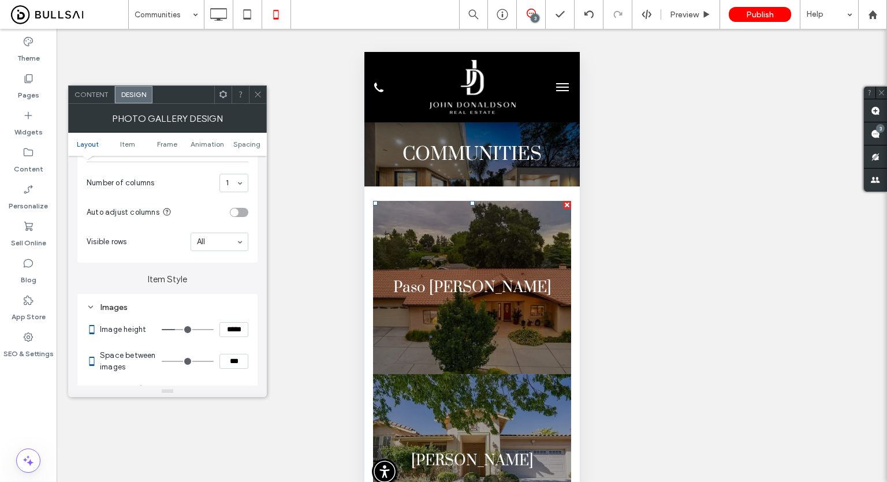
type input "*****"
type input "***"
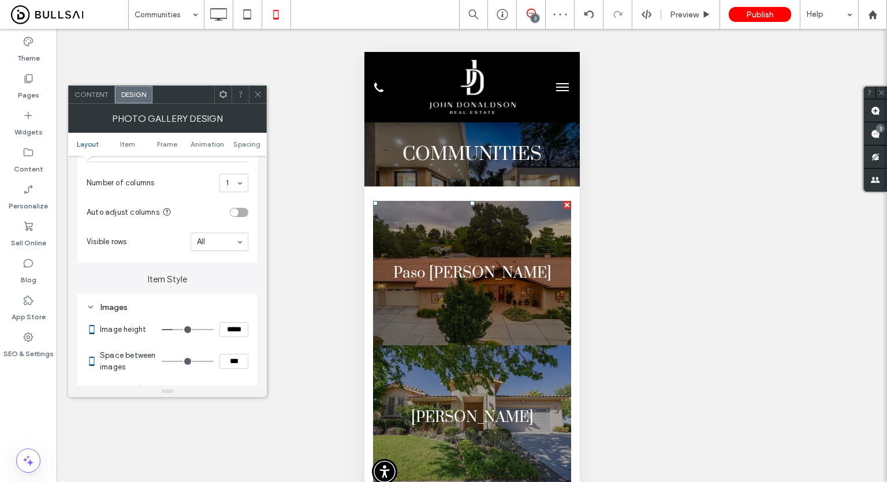
click at [257, 99] on span at bounding box center [257, 94] width 9 height 17
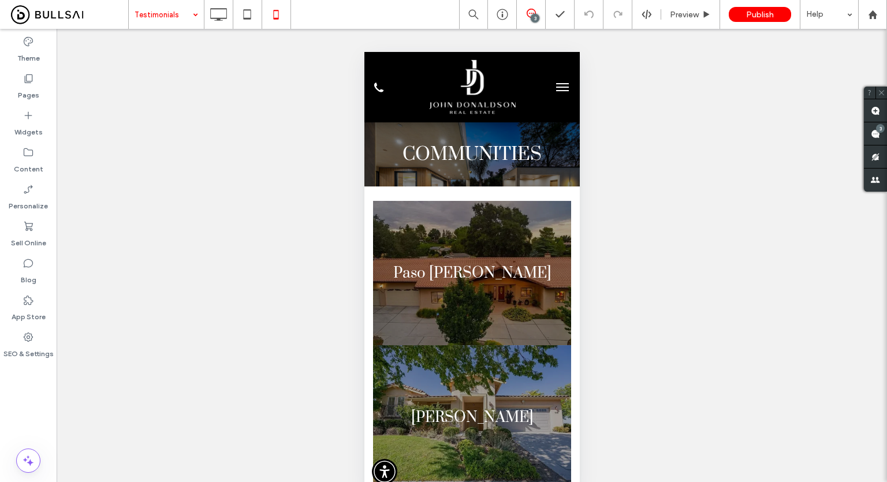
click at [355, 171] on div "Unhide? Yes" at bounding box center [472, 267] width 830 height 477
click at [222, 176] on div "Unhide? Yes" at bounding box center [472, 267] width 830 height 477
click at [275, 93] on div "Unhide? Yes" at bounding box center [472, 267] width 830 height 477
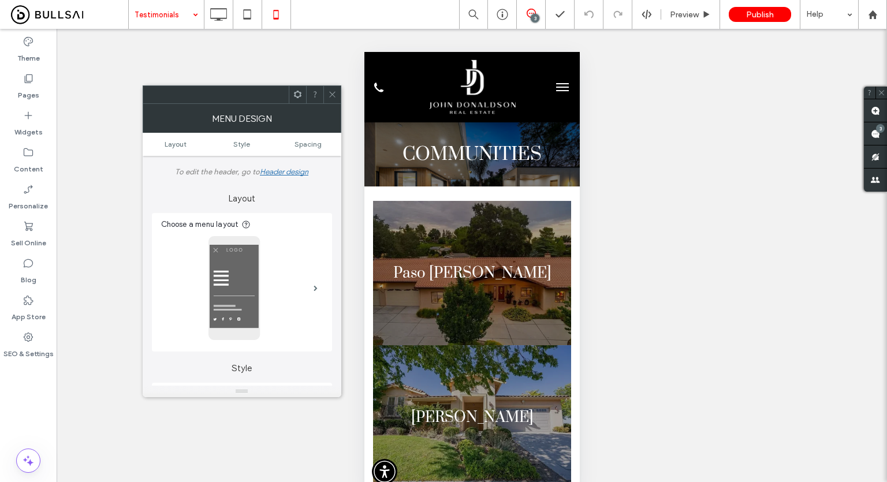
click at [333, 97] on icon at bounding box center [332, 94] width 9 height 9
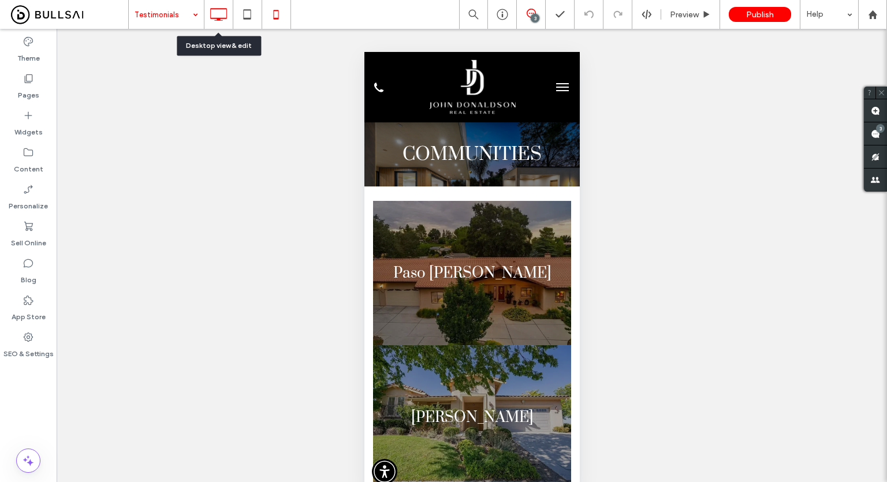
click at [224, 17] on icon at bounding box center [218, 14] width 23 height 23
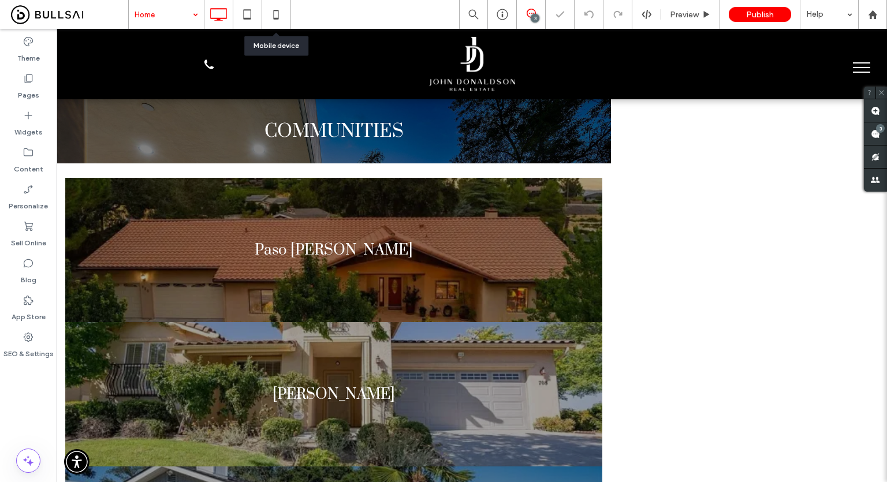
click at [283, 12] on icon at bounding box center [275, 14] width 23 height 23
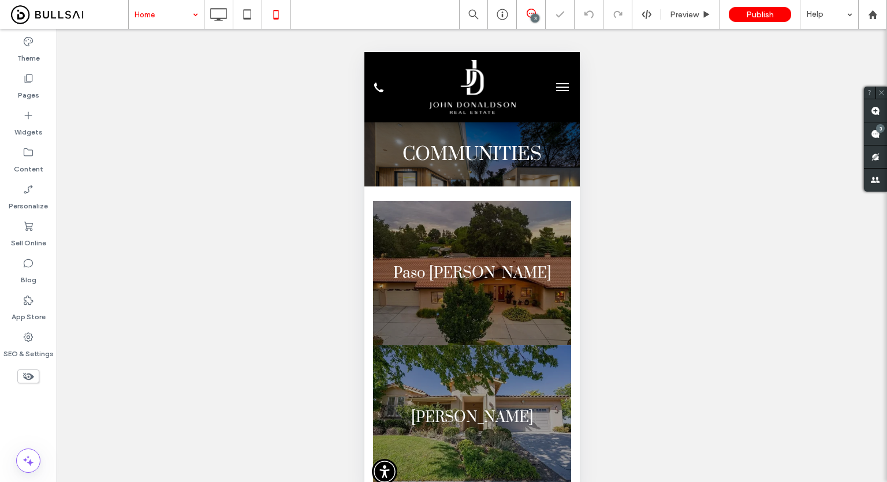
click at [351, 7] on div "Home 3 Preview Publish Help" at bounding box center [507, 14] width 759 height 29
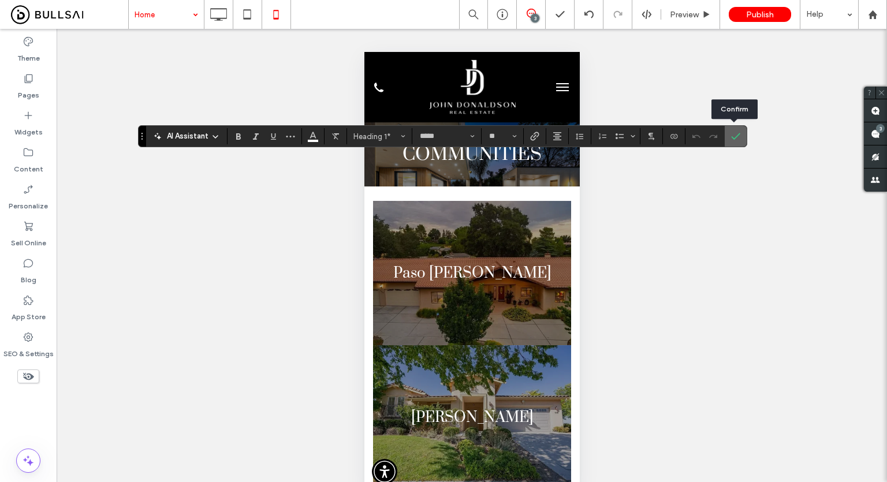
click at [734, 133] on icon "Confirm" at bounding box center [735, 136] width 9 height 9
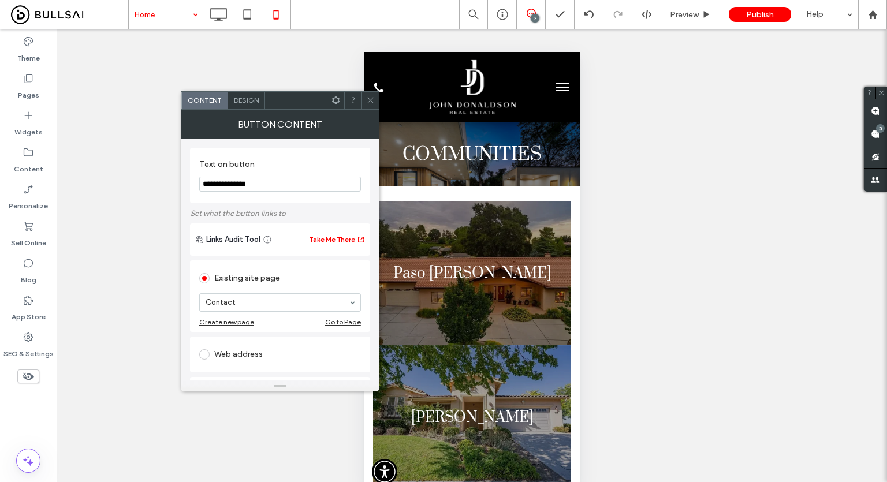
click at [372, 100] on icon at bounding box center [370, 100] width 9 height 9
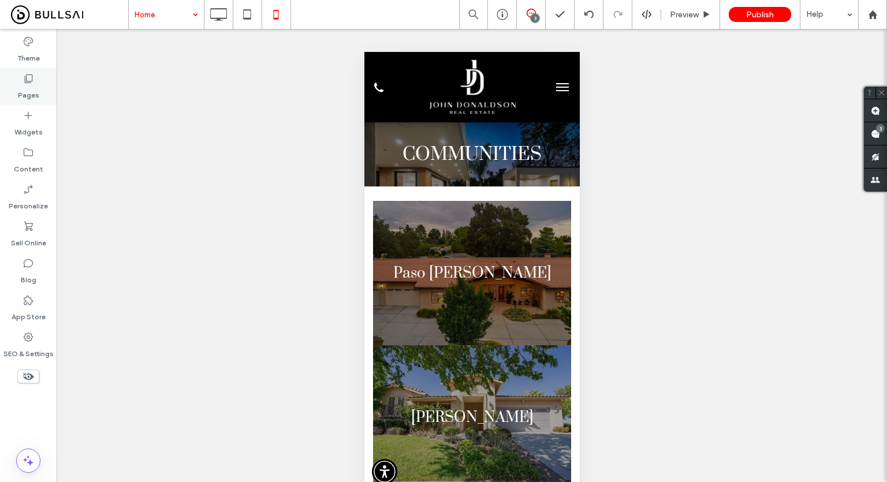
click at [28, 90] on label "Pages" at bounding box center [28, 92] width 21 height 16
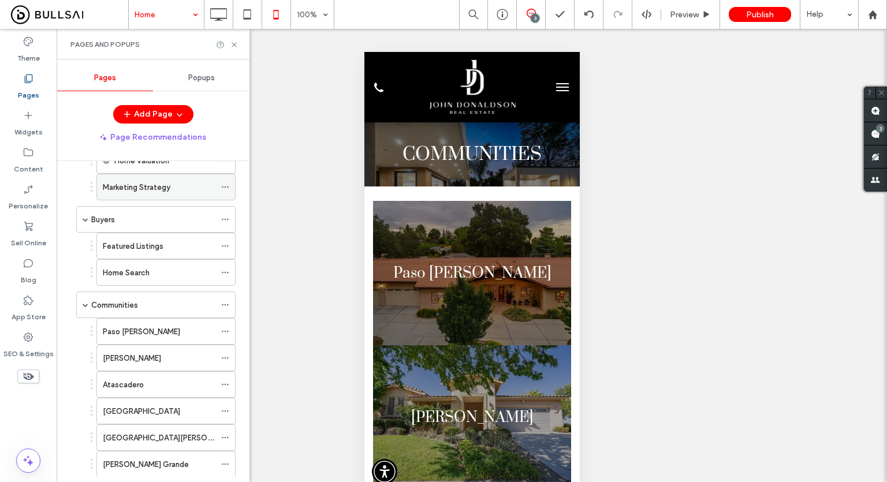
scroll to position [152, 0]
click at [237, 44] on icon at bounding box center [234, 44] width 9 height 9
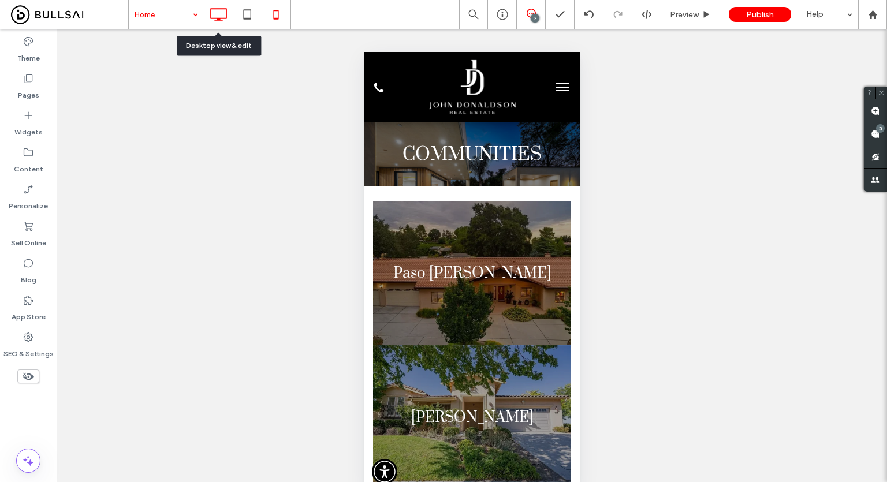
click at [221, 20] on icon at bounding box center [218, 14] width 23 height 23
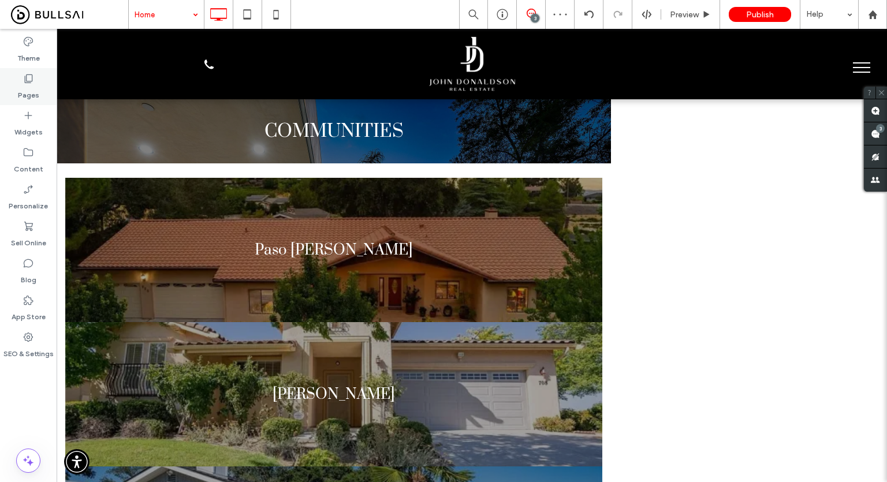
click at [19, 97] on label "Pages" at bounding box center [28, 92] width 21 height 16
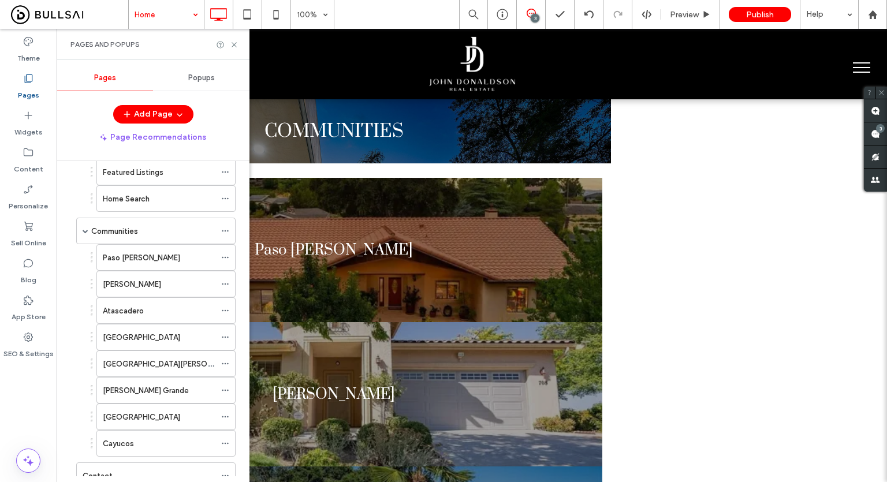
scroll to position [262, 0]
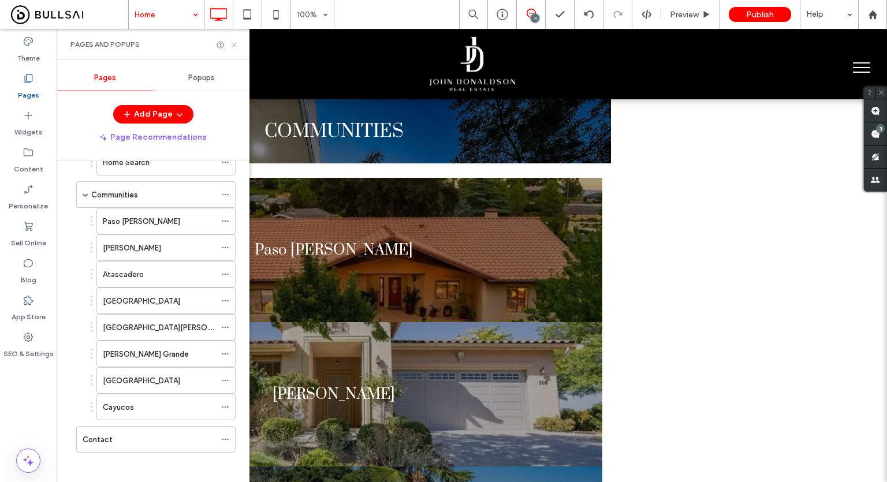
click at [230, 45] on icon at bounding box center [234, 44] width 9 height 9
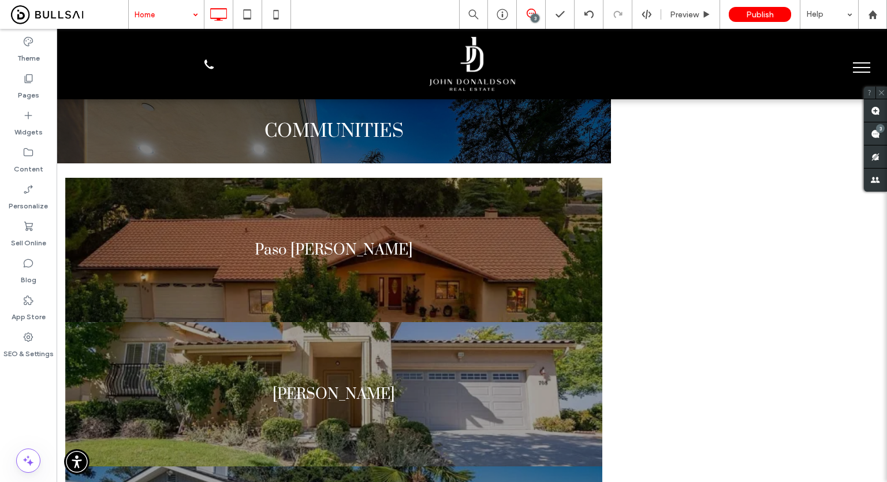
click at [373, 14] on div "Home 3 Preview Publish Help" at bounding box center [507, 14] width 759 height 29
